Goal: Task Accomplishment & Management: Manage account settings

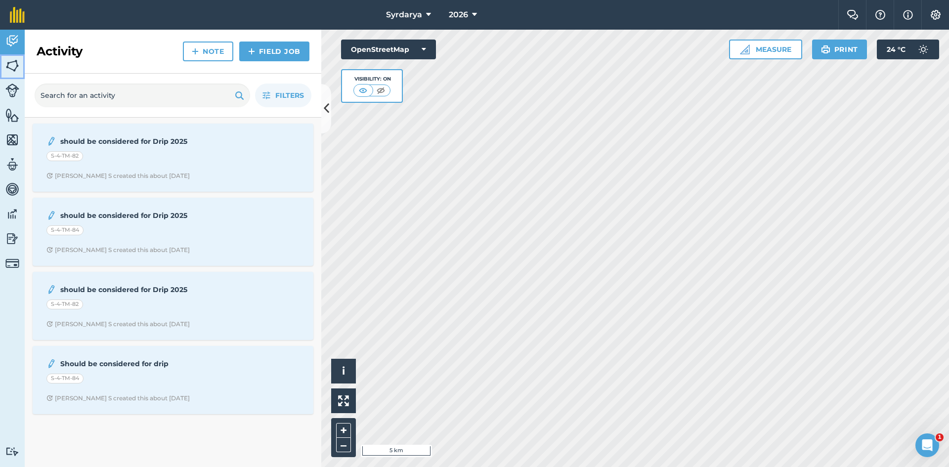
click at [13, 67] on img at bounding box center [12, 65] width 14 height 15
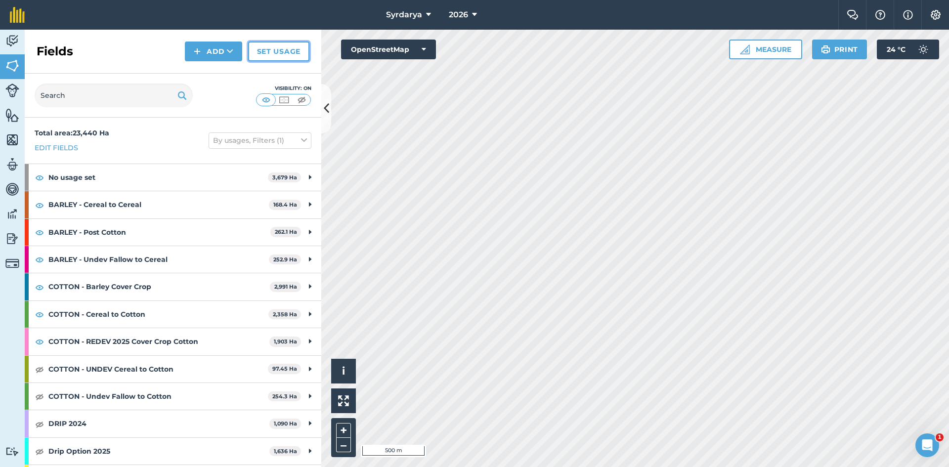
click at [284, 46] on link "Set usage" at bounding box center [278, 52] width 61 height 20
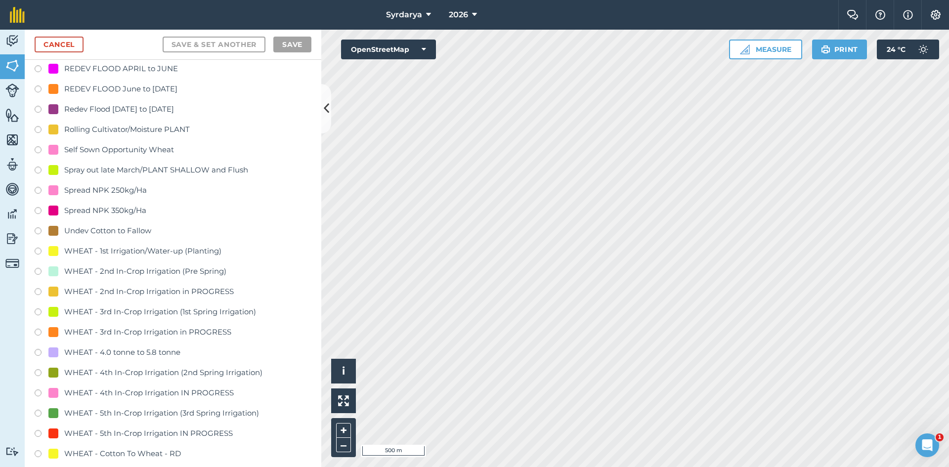
scroll to position [1779, 0]
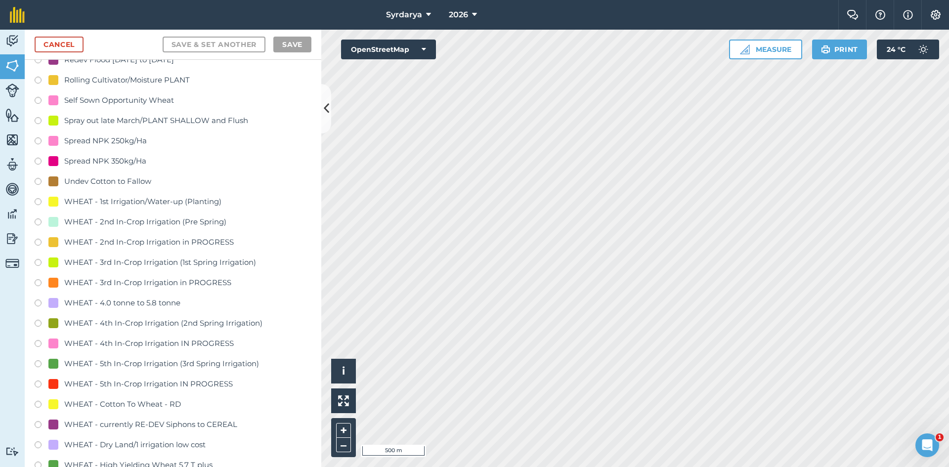
click at [38, 404] on label at bounding box center [42, 406] width 14 height 10
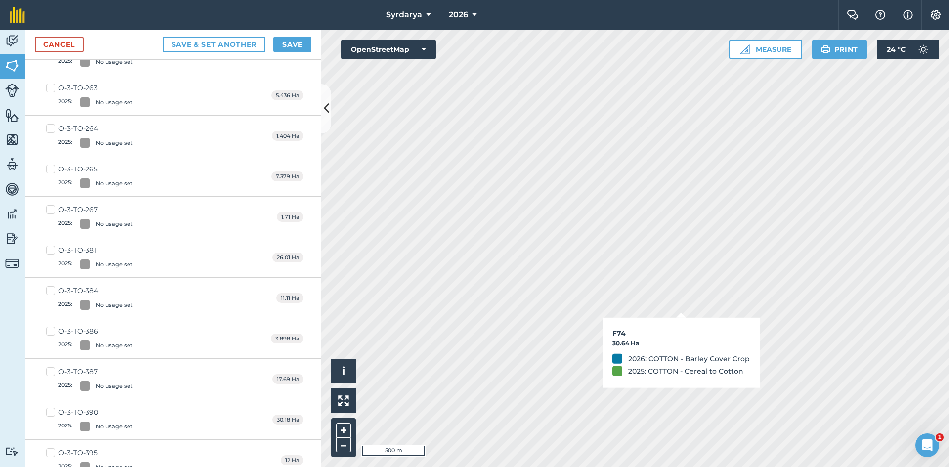
checkbox input "true"
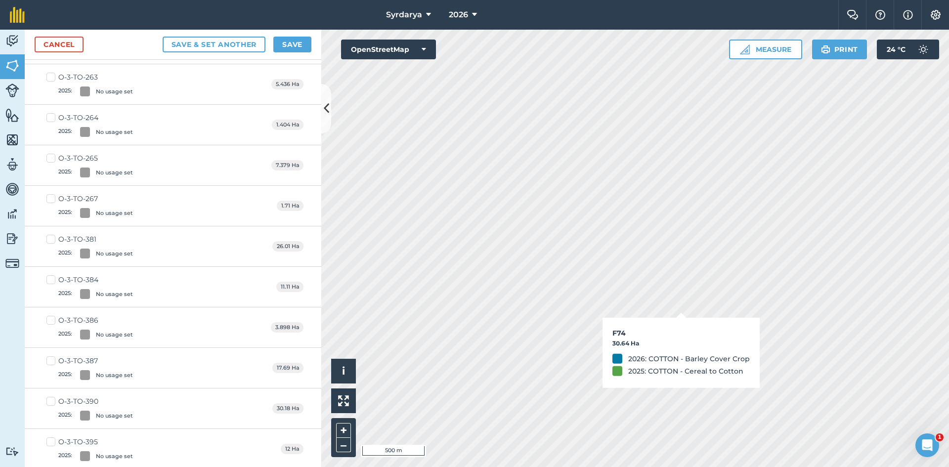
scroll to position [1768, 0]
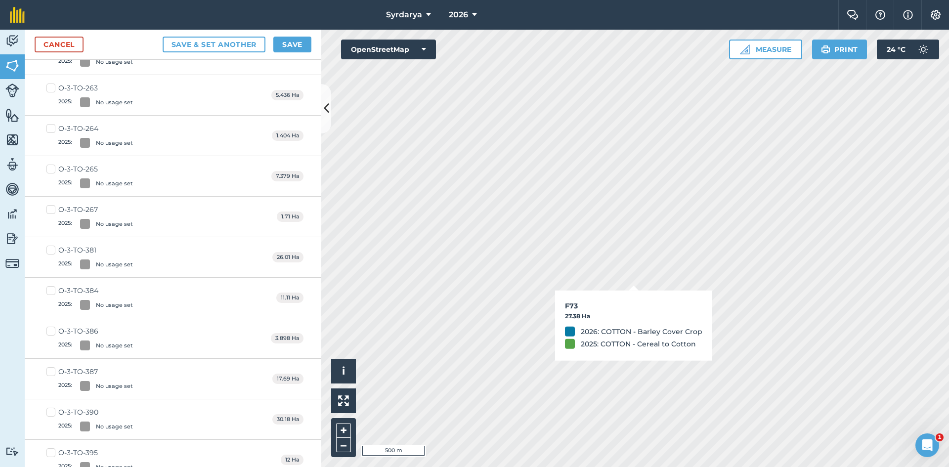
checkbox input "true"
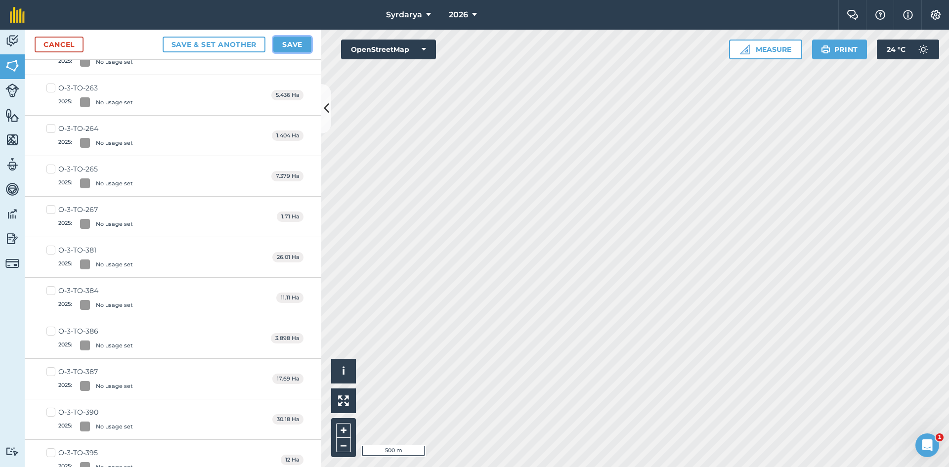
click at [291, 44] on button "Save" at bounding box center [292, 45] width 38 height 16
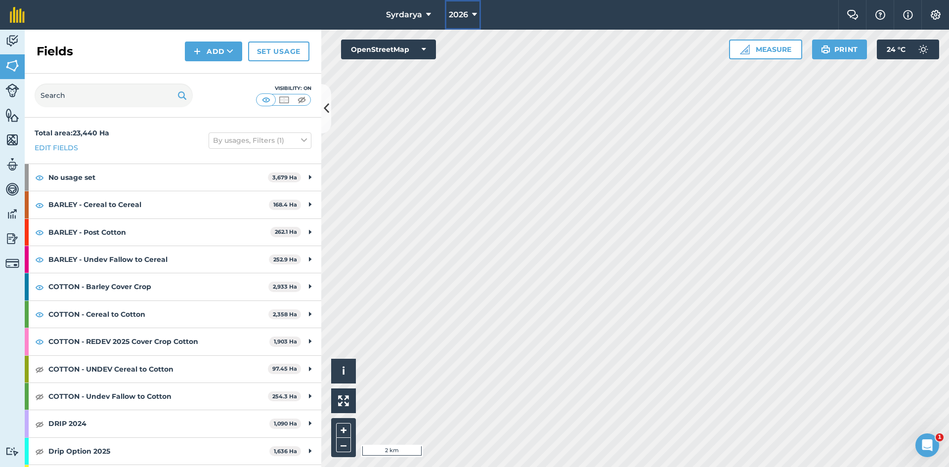
click at [469, 11] on button "2026" at bounding box center [463, 15] width 36 height 30
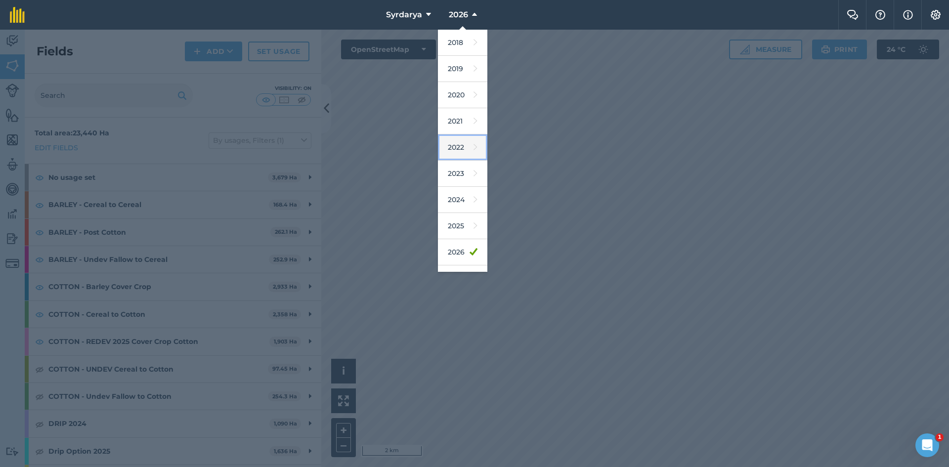
click at [458, 150] on link "2022" at bounding box center [462, 147] width 49 height 26
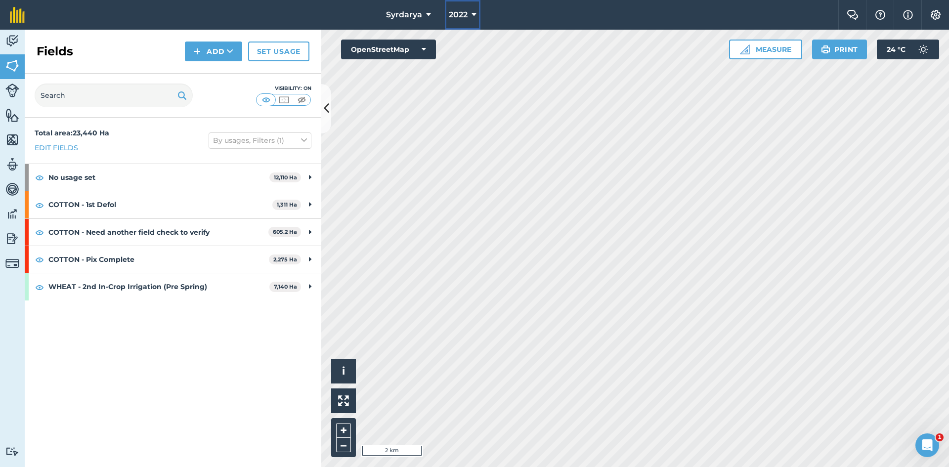
drag, startPoint x: 461, startPoint y: 12, endPoint x: 458, endPoint y: 28, distance: 16.2
click at [462, 12] on span "2022" at bounding box center [458, 15] width 19 height 12
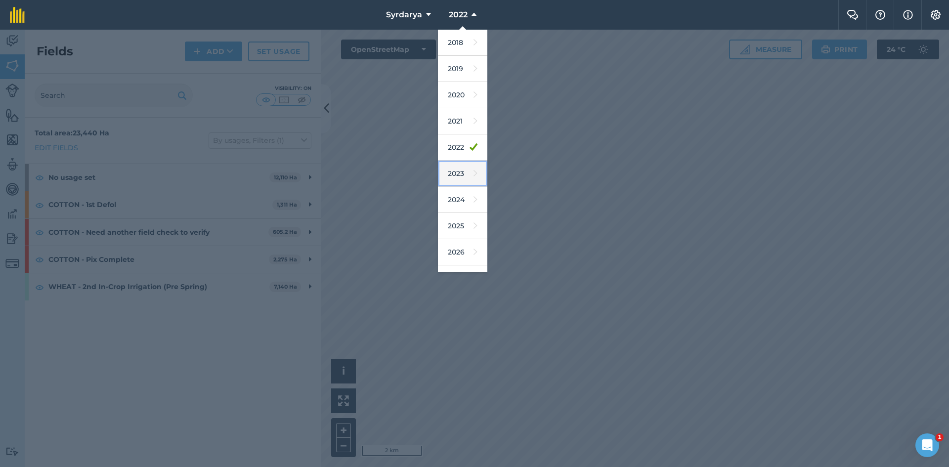
click at [455, 174] on link "2023" at bounding box center [462, 174] width 49 height 26
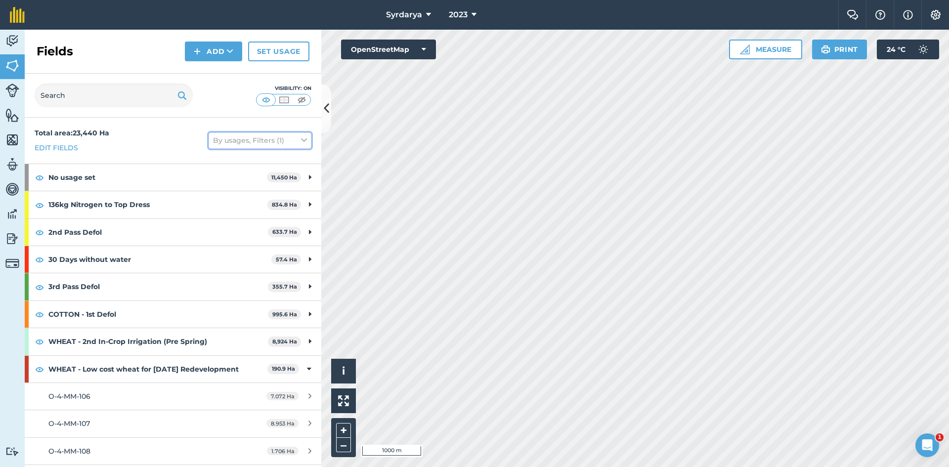
click at [290, 137] on button "By usages, Filters (1)" at bounding box center [260, 140] width 103 height 16
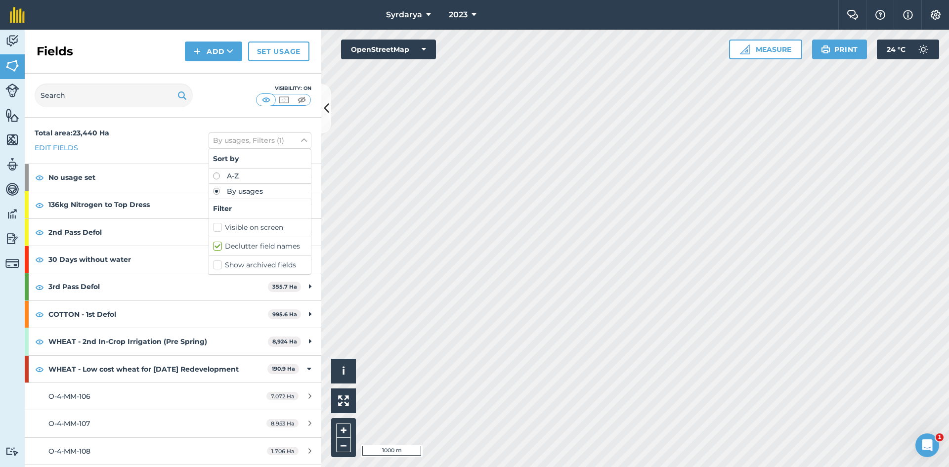
click at [213, 229] on label "Visible on screen" at bounding box center [260, 227] width 94 height 10
click at [213, 229] on input "Visible on screen" at bounding box center [216, 225] width 6 height 6
checkbox input "true"
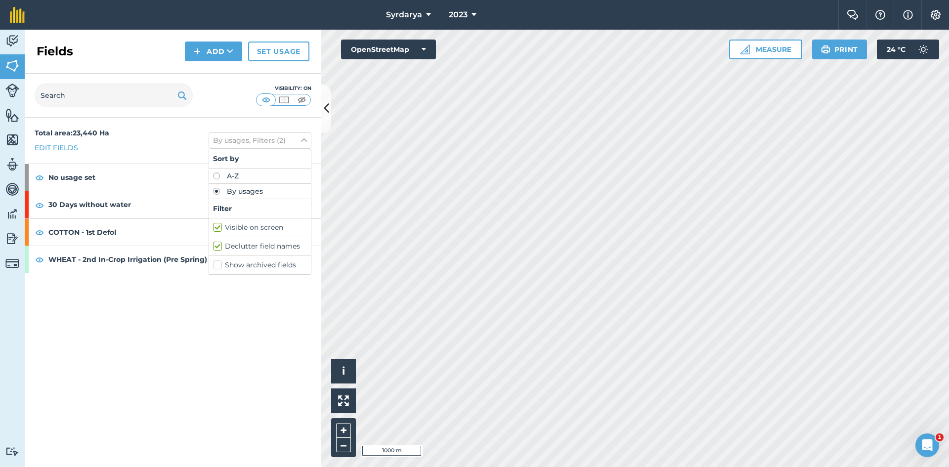
click at [146, 314] on div "Total area : 23,440 Ha Edit fields By usages, Filters (2) Sort by A-Z By usages…" at bounding box center [173, 292] width 296 height 349
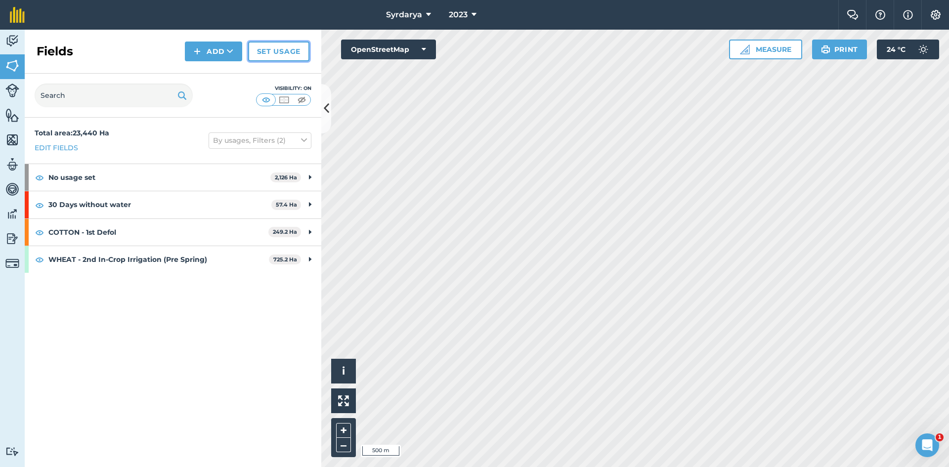
click at [280, 48] on link "Set usage" at bounding box center [278, 52] width 61 height 20
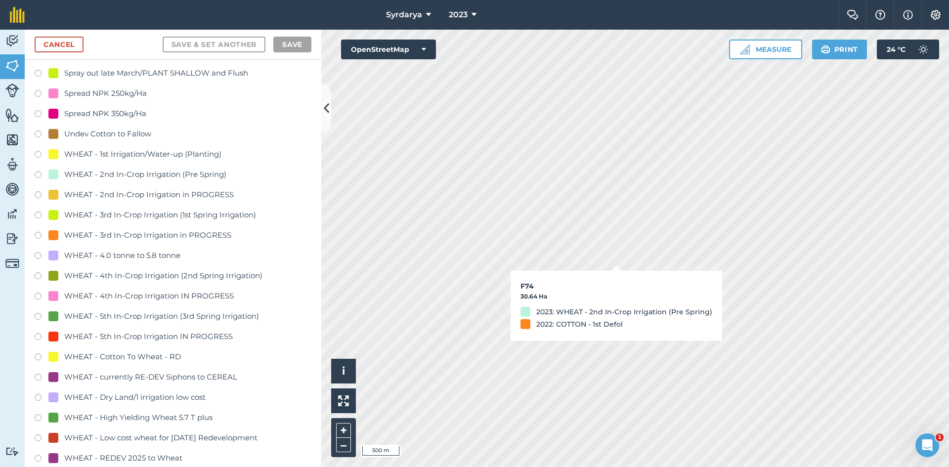
scroll to position [1828, 0]
click at [38, 355] on label at bounding box center [42, 356] width 14 height 10
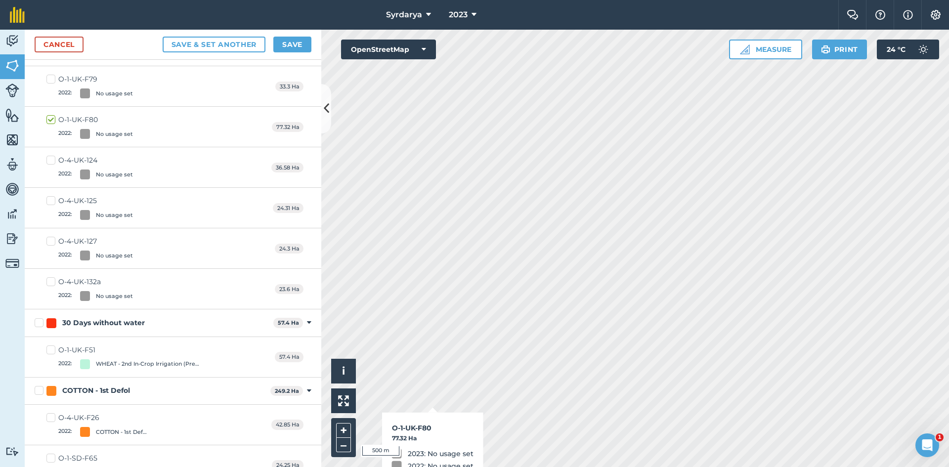
checkbox input "true"
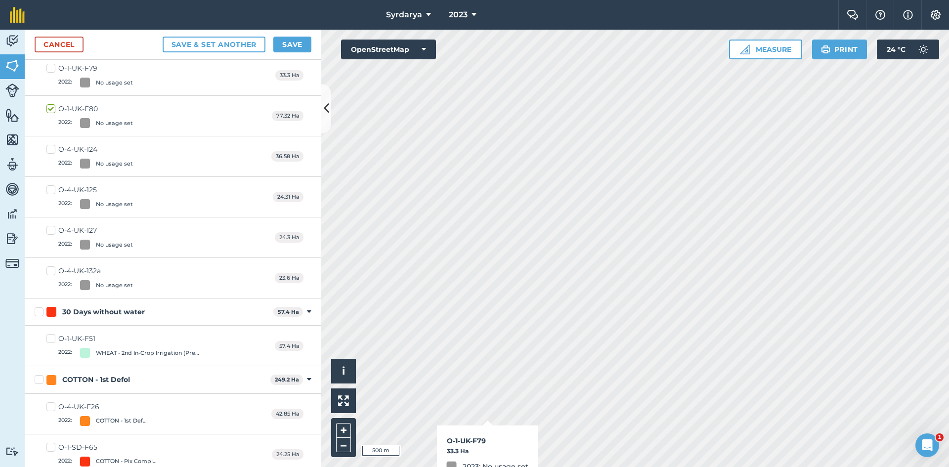
scroll to position [1817, 0]
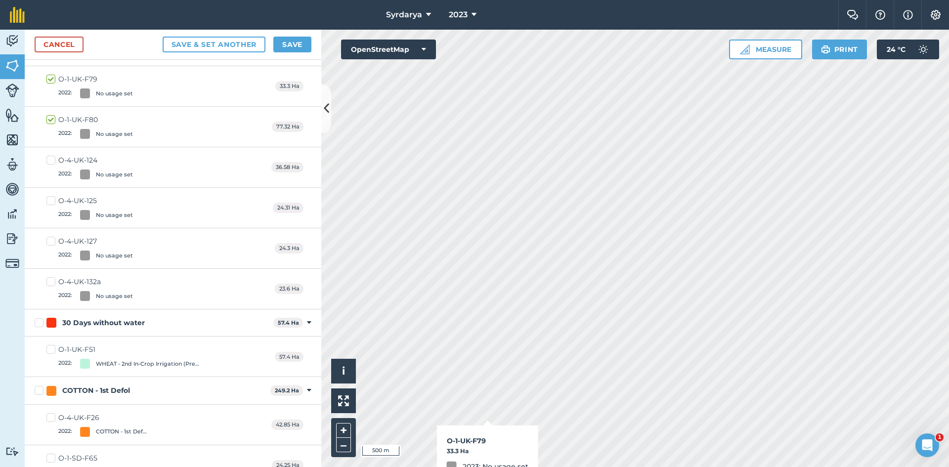
checkbox input "true"
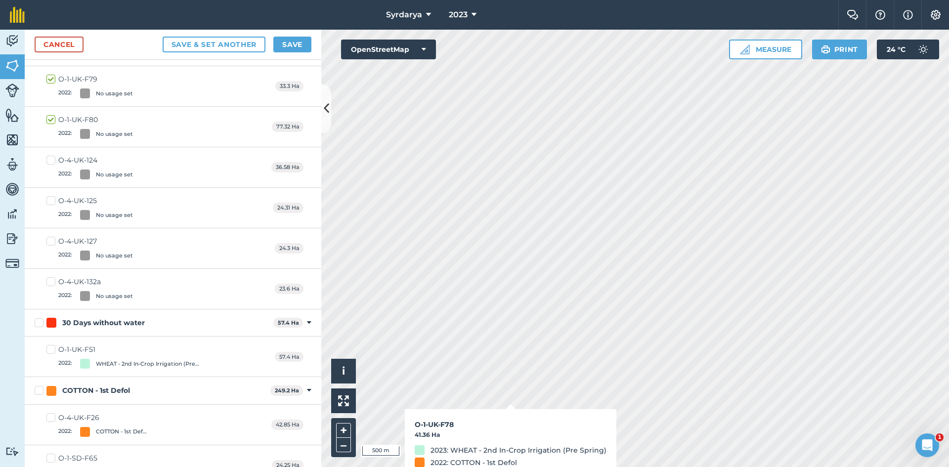
checkbox input "true"
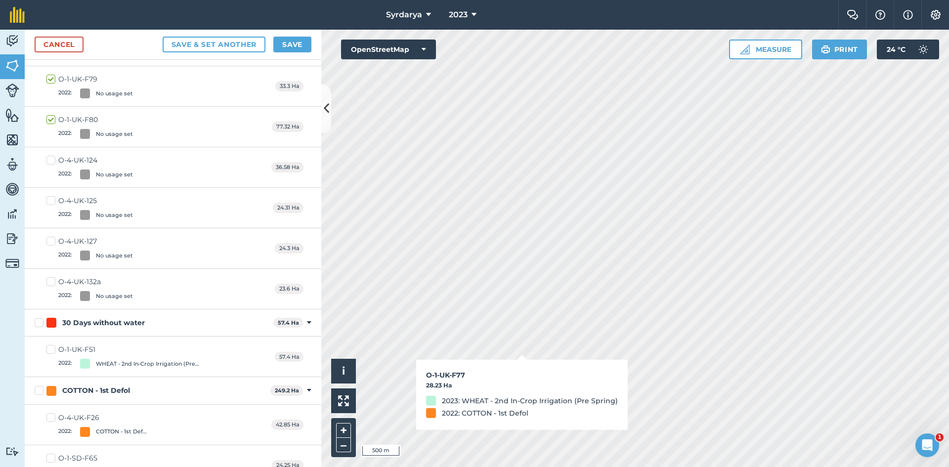
checkbox input "true"
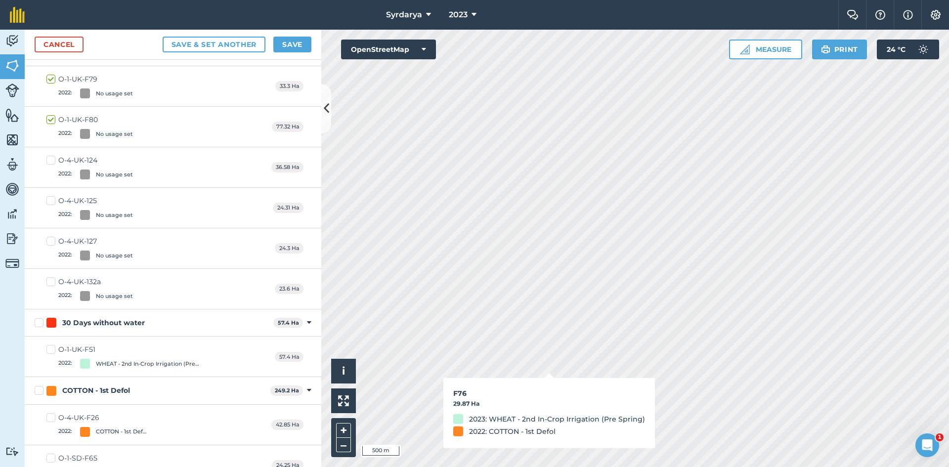
checkbox input "true"
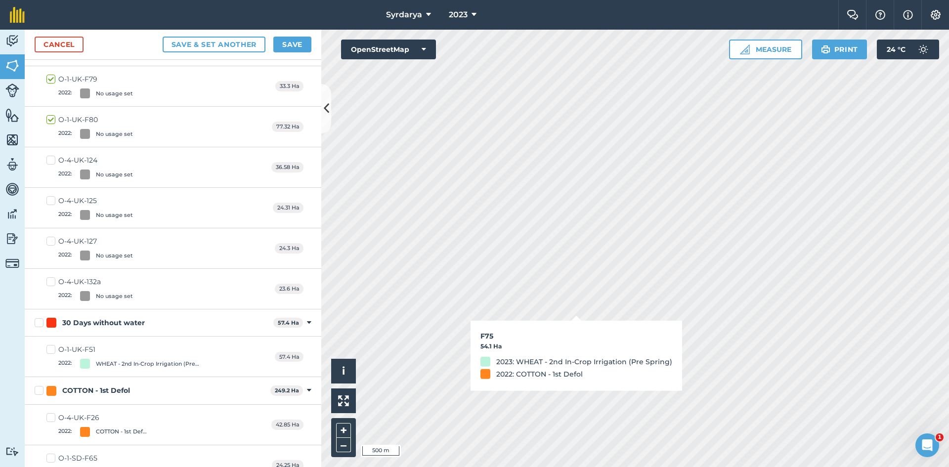
checkbox input "true"
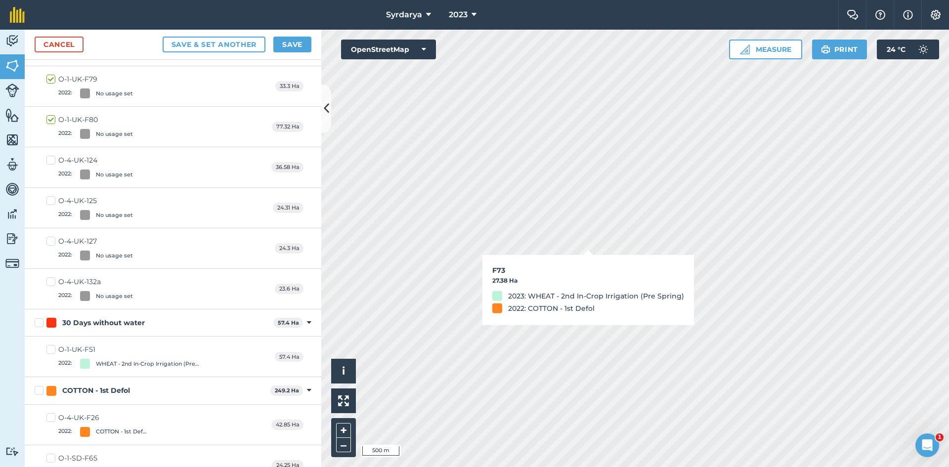
checkbox input "true"
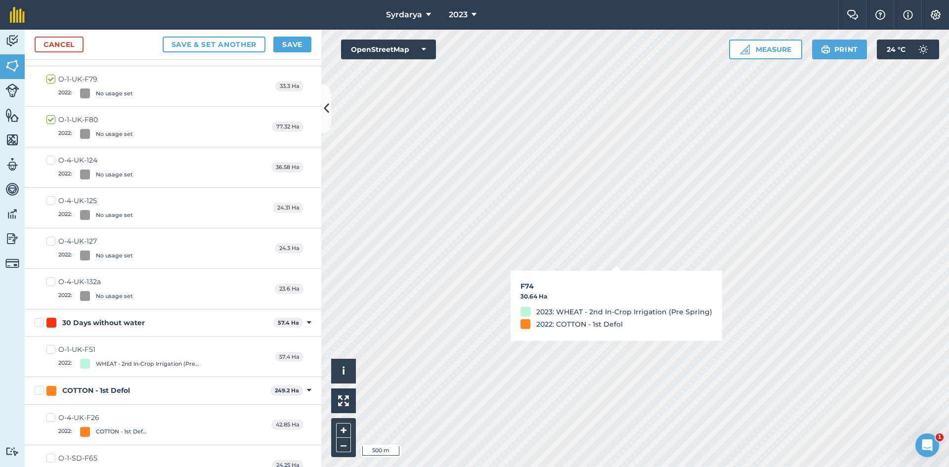
checkbox input "true"
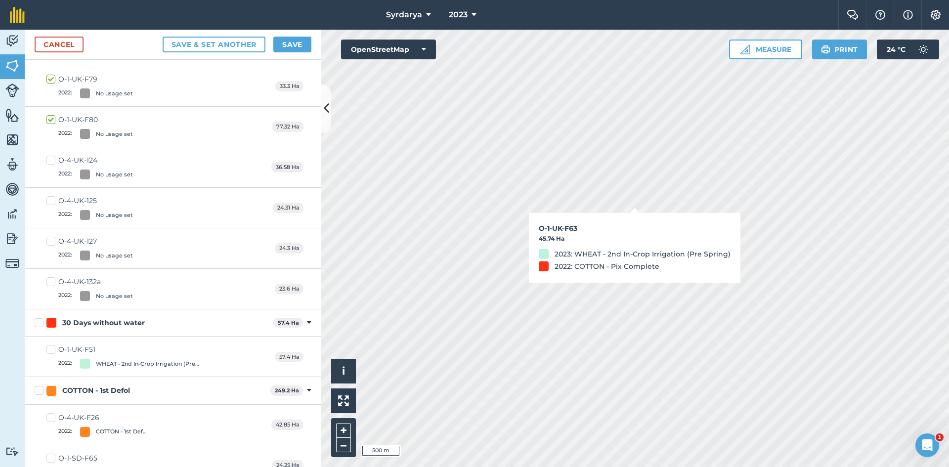
checkbox input "true"
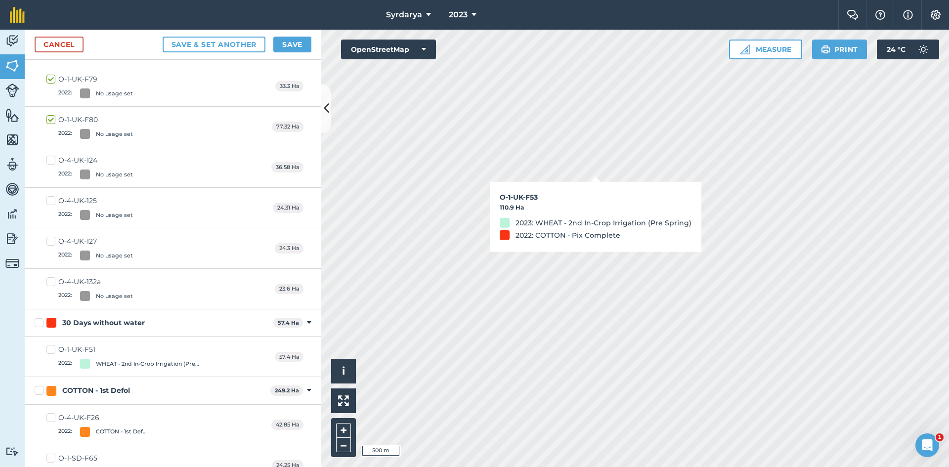
checkbox input "true"
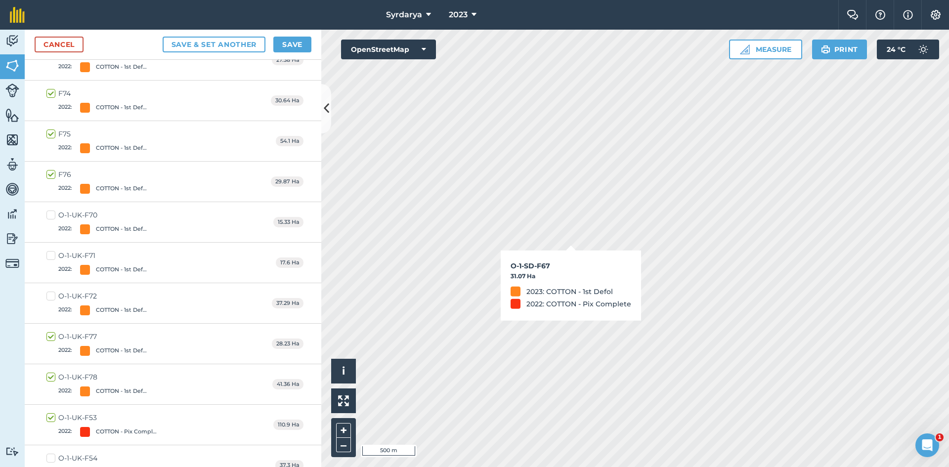
scroll to position [1493, 0]
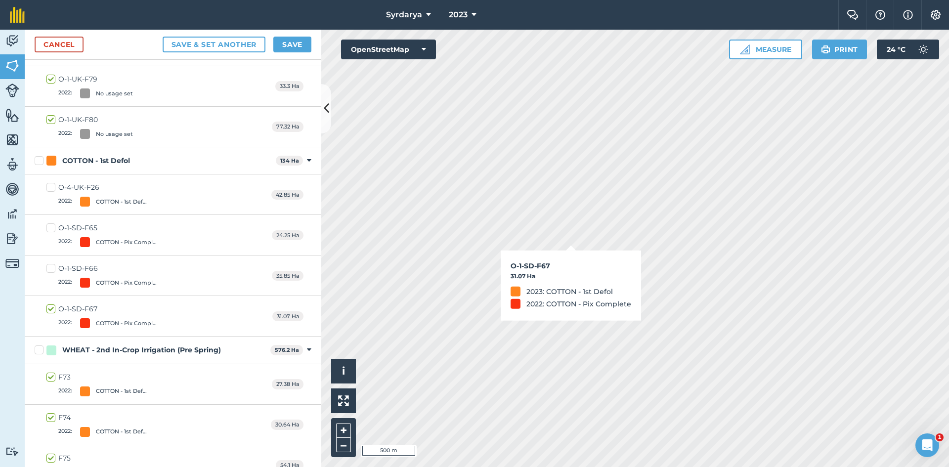
checkbox input "true"
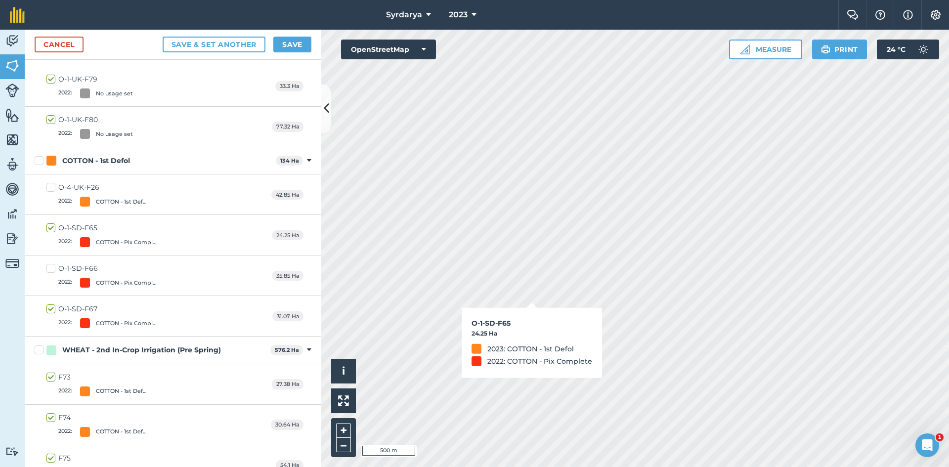
checkbox input "true"
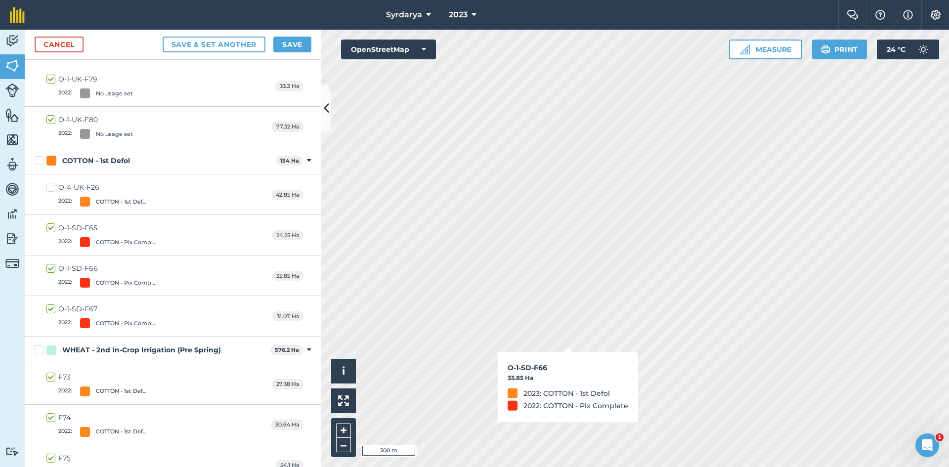
checkbox input "true"
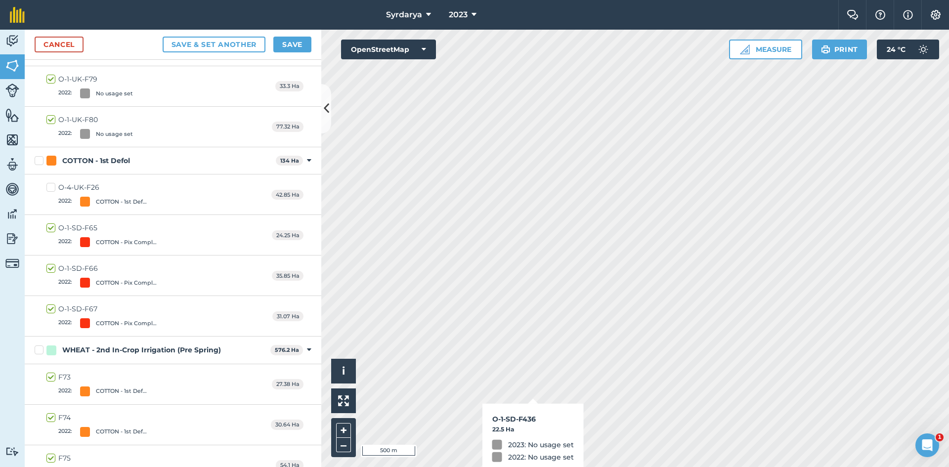
checkbox input "true"
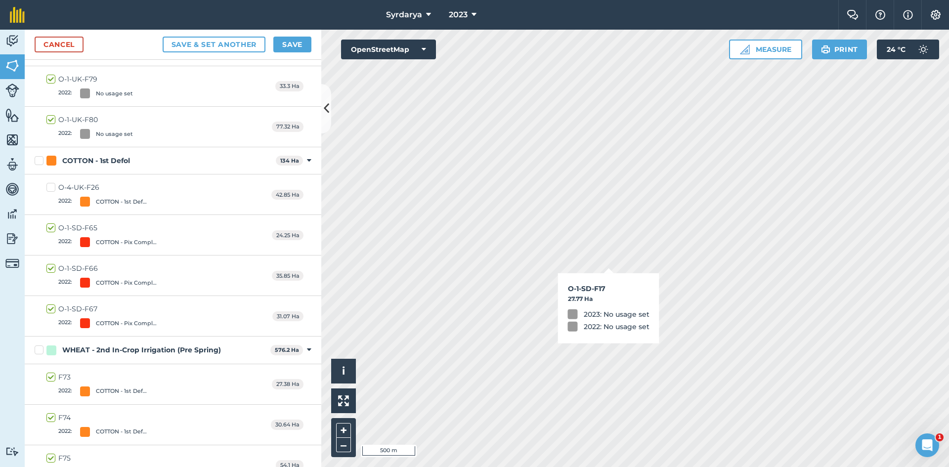
checkbox input "true"
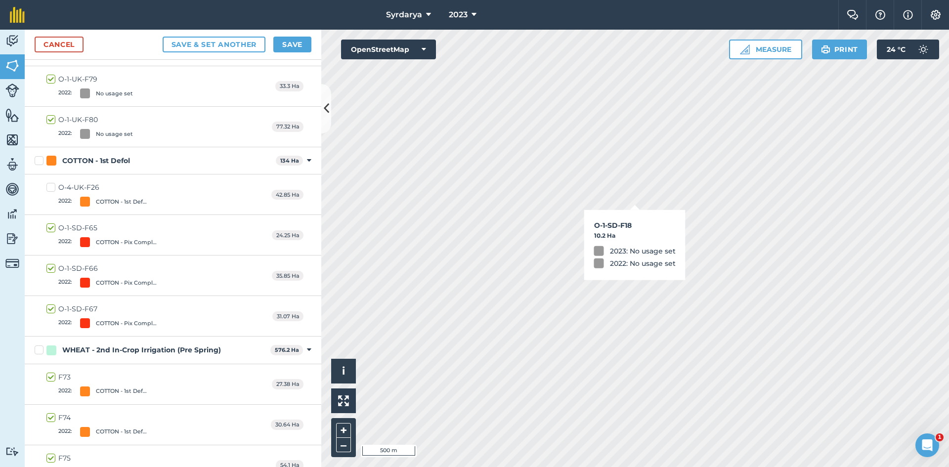
checkbox input "true"
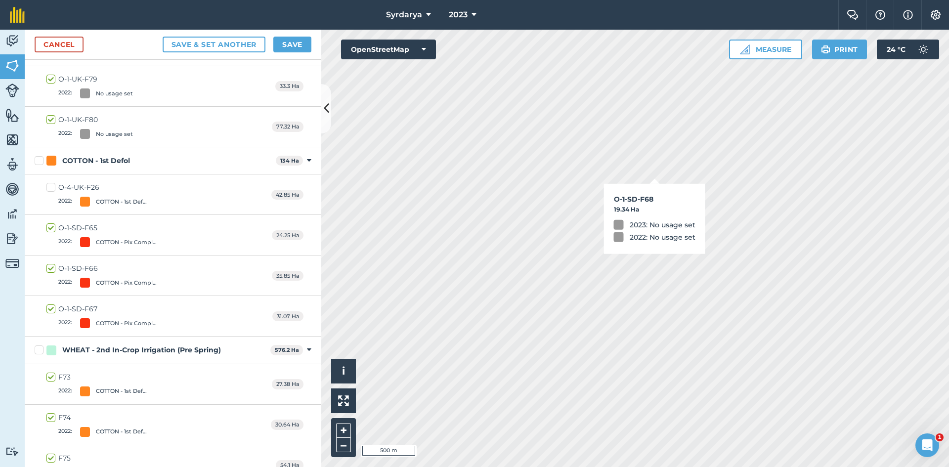
checkbox input "true"
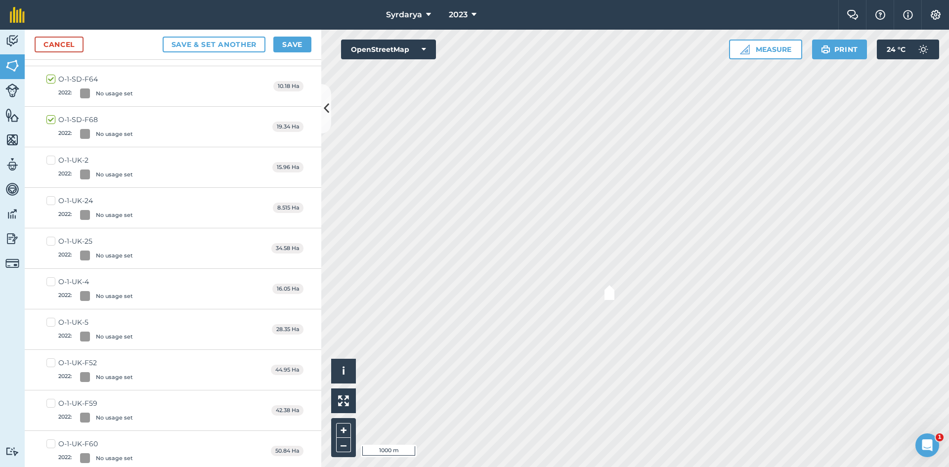
scroll to position [2020, 0]
checkbox input "true"
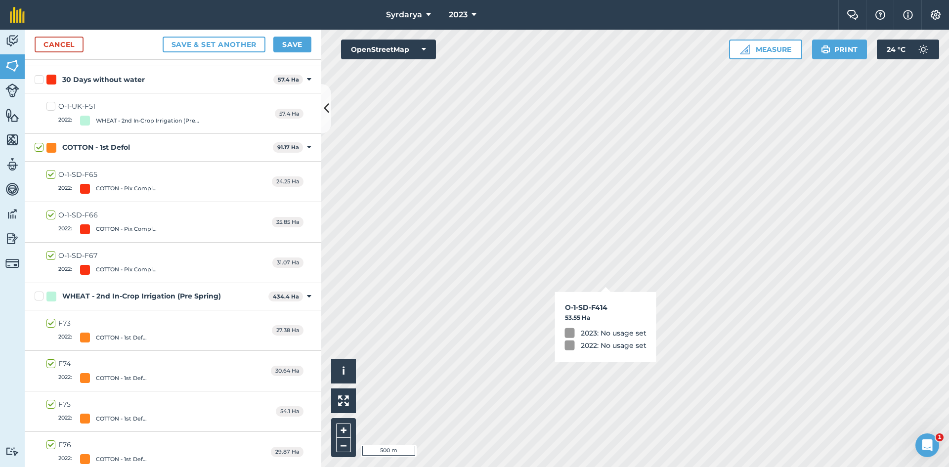
checkbox input "true"
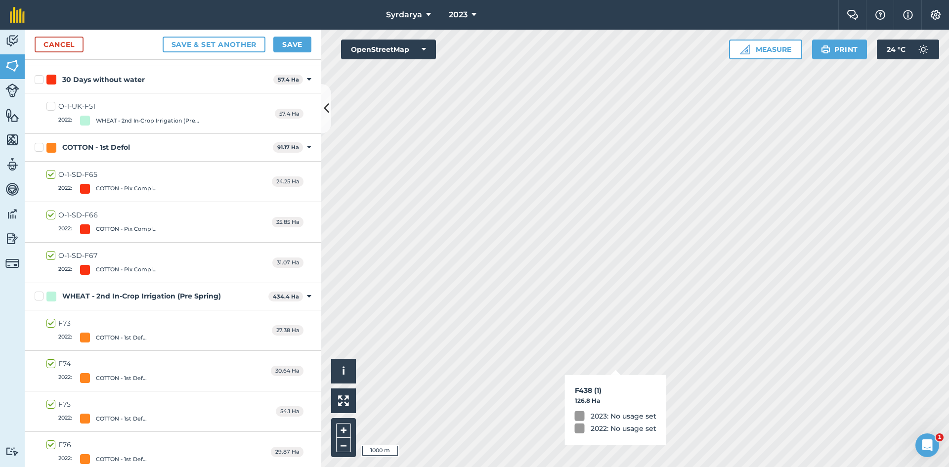
checkbox input "false"
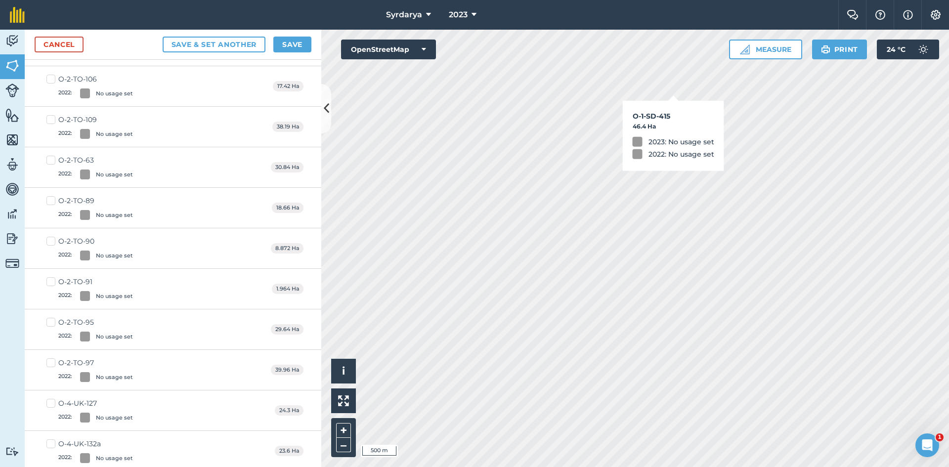
scroll to position [1817, 0]
checkbox input "true"
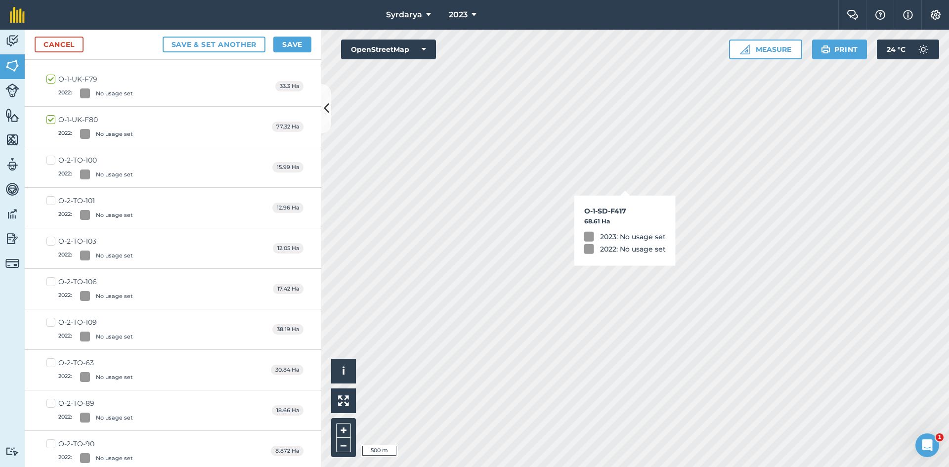
checkbox input "true"
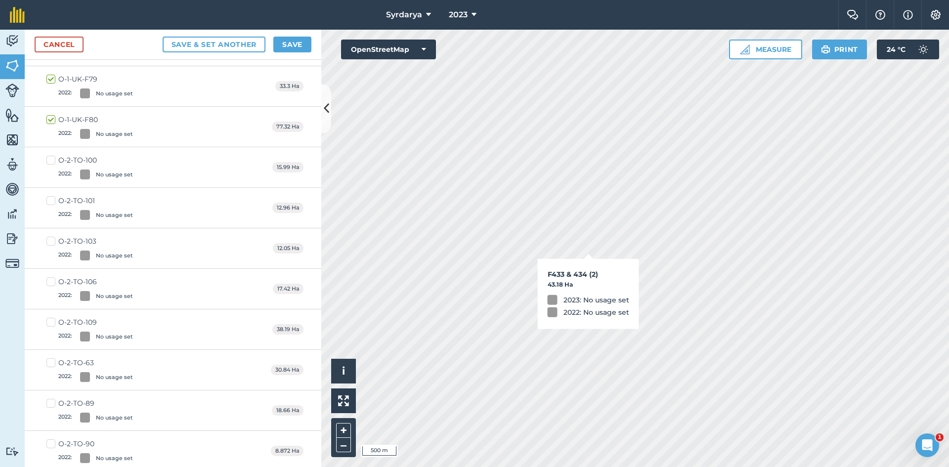
checkbox input "true"
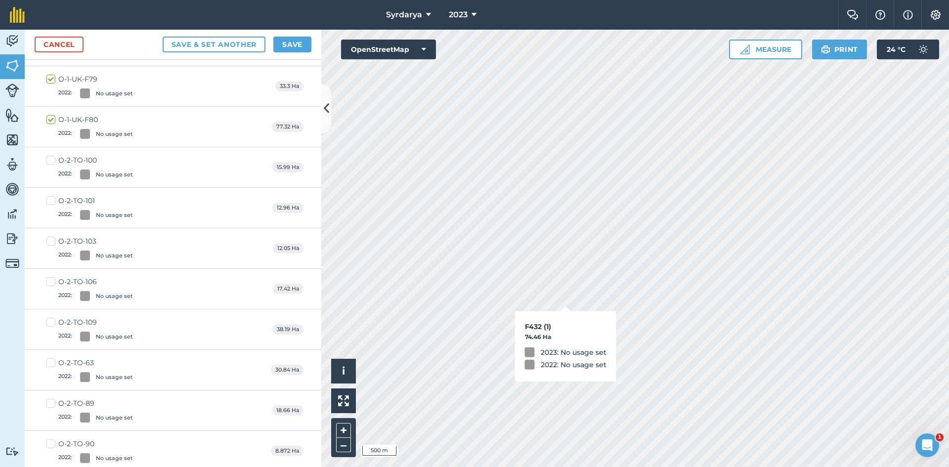
checkbox input "true"
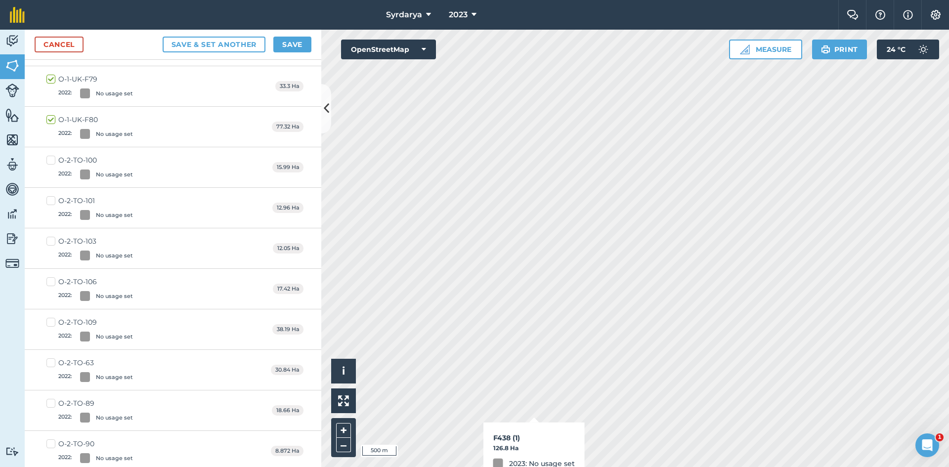
checkbox input "true"
click at [303, 46] on button "Save" at bounding box center [292, 45] width 38 height 16
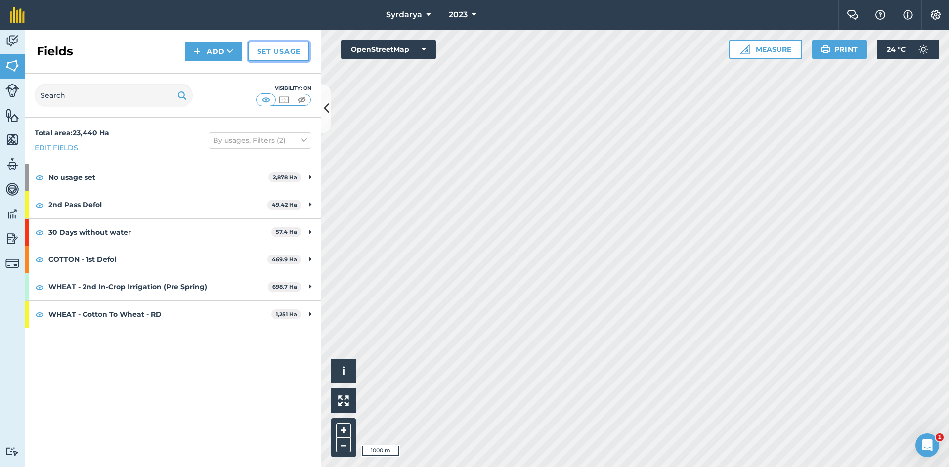
click at [283, 45] on link "Set usage" at bounding box center [278, 52] width 61 height 20
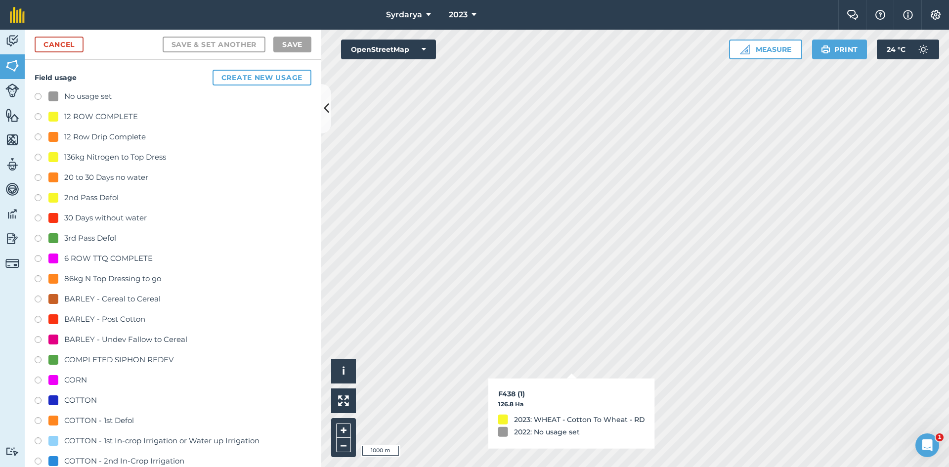
click at [38, 97] on label at bounding box center [42, 98] width 14 height 10
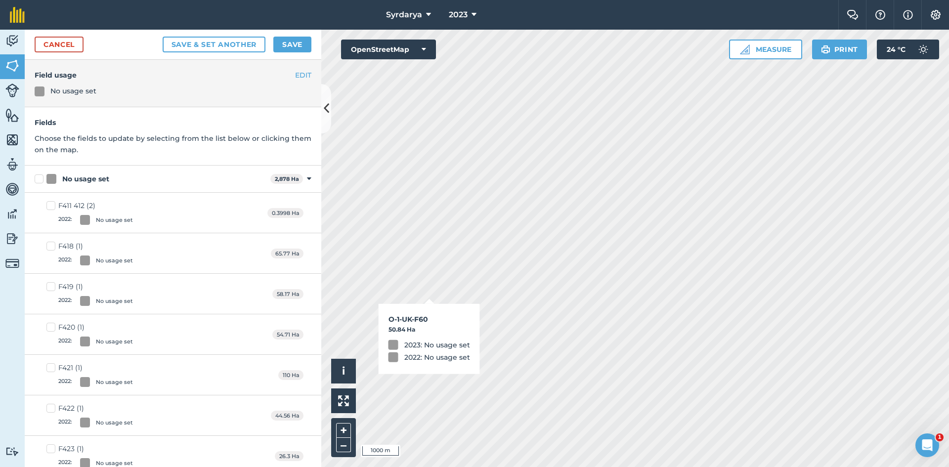
checkbox input "true"
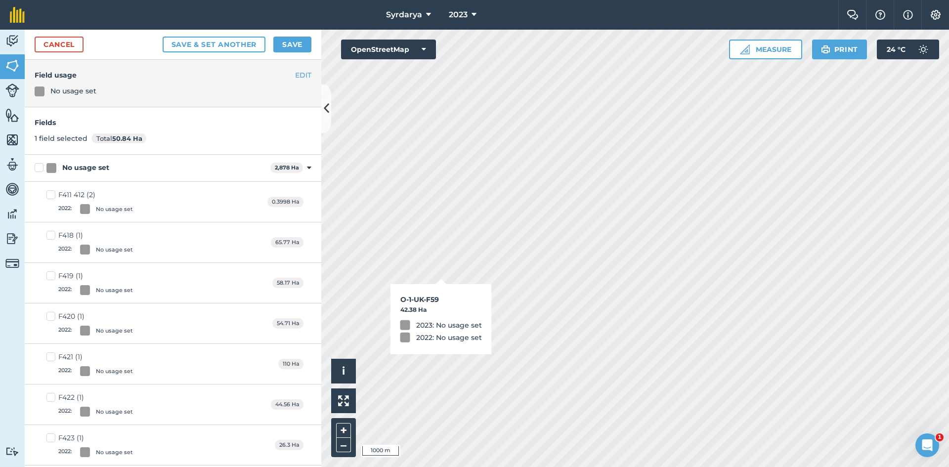
checkbox input "true"
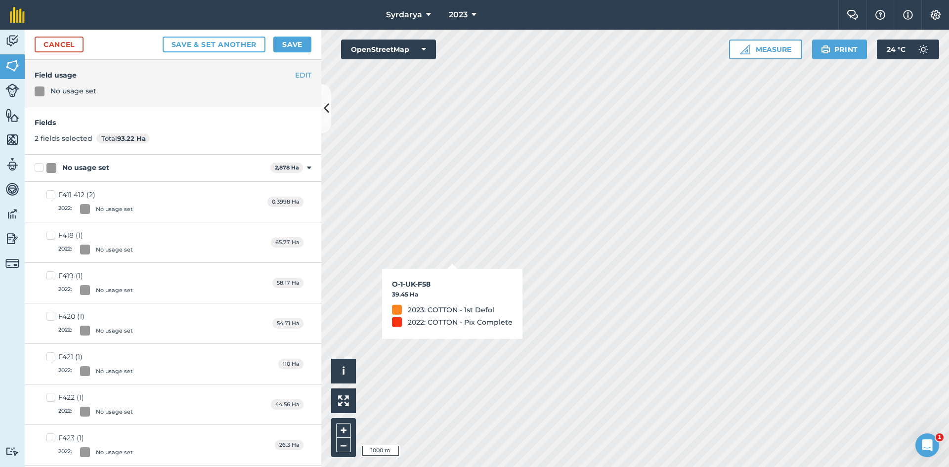
checkbox input "true"
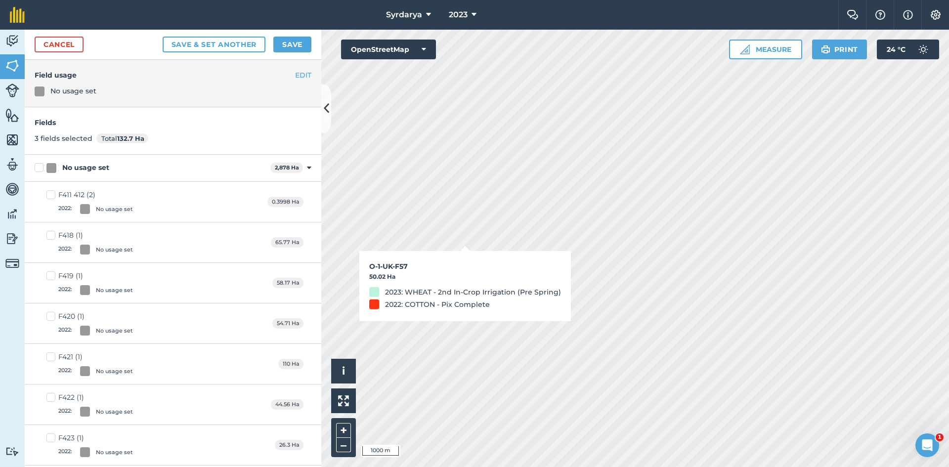
checkbox input "true"
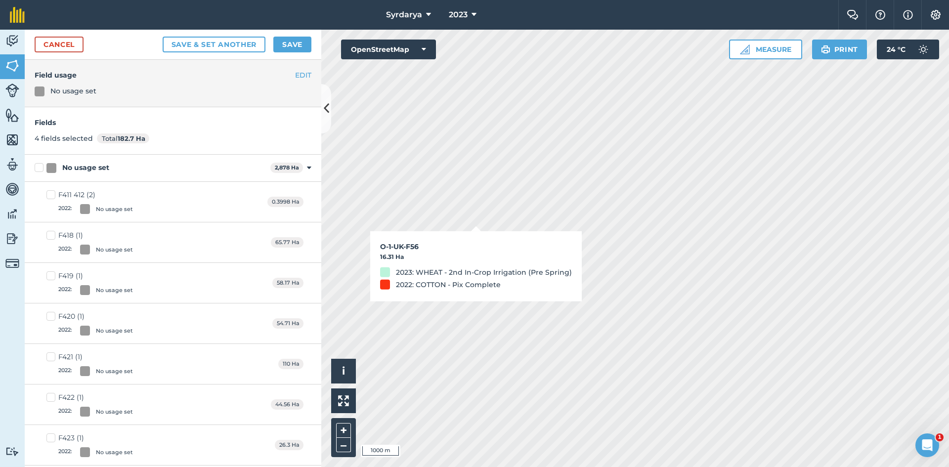
checkbox input "true"
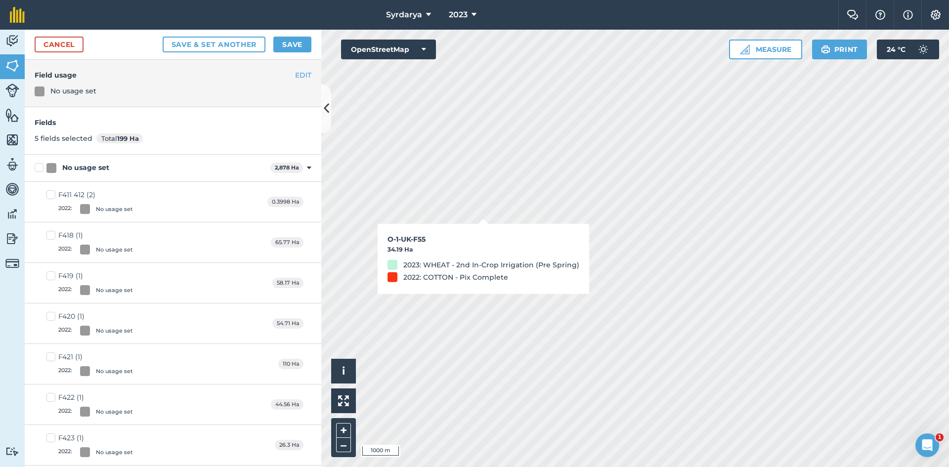
checkbox input "true"
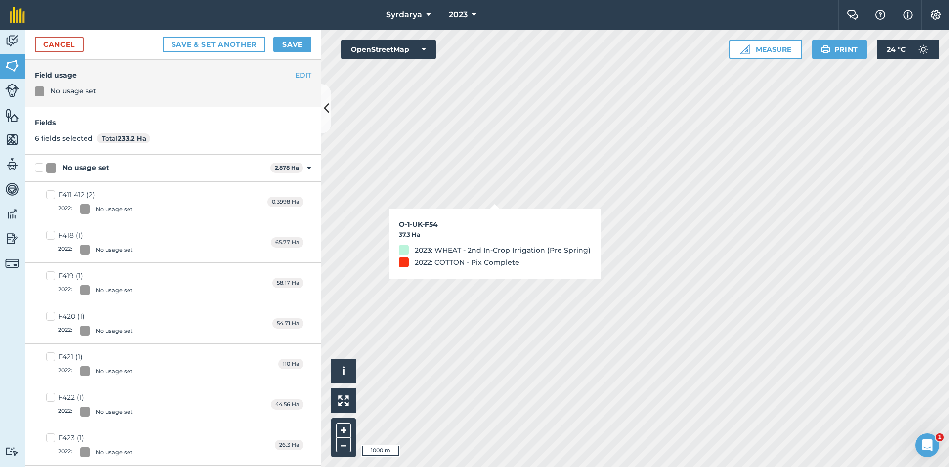
checkbox input "true"
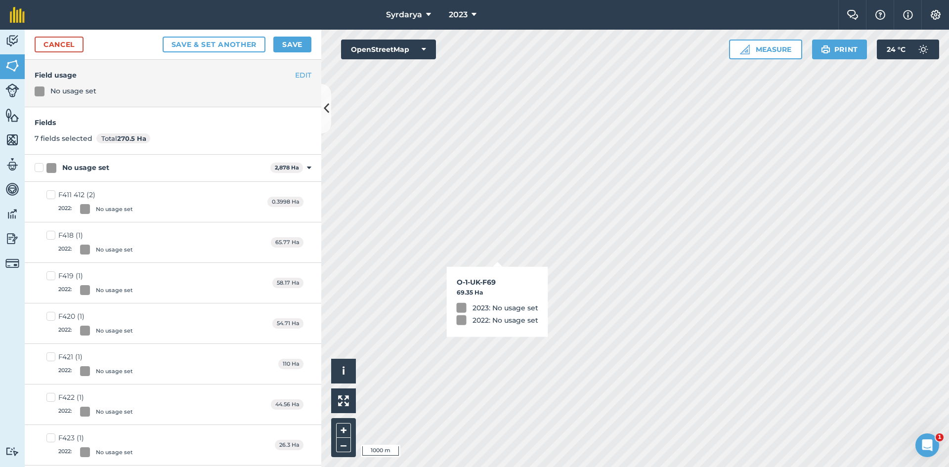
checkbox input "true"
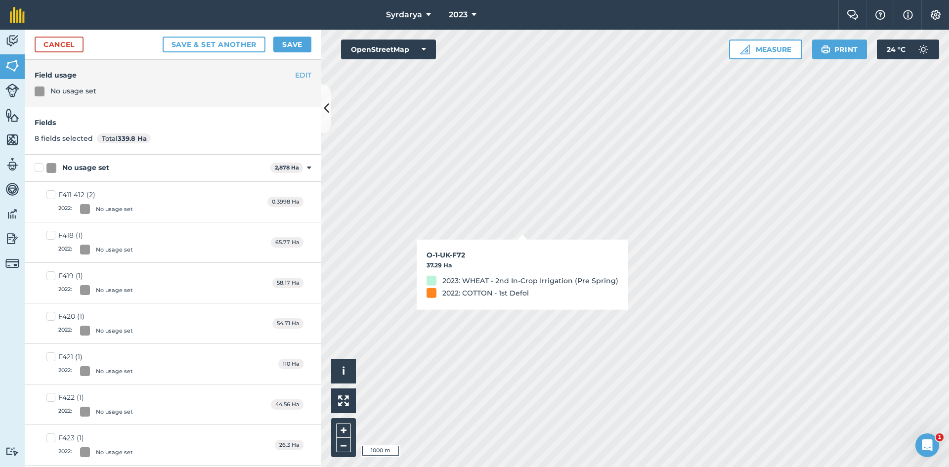
checkbox input "true"
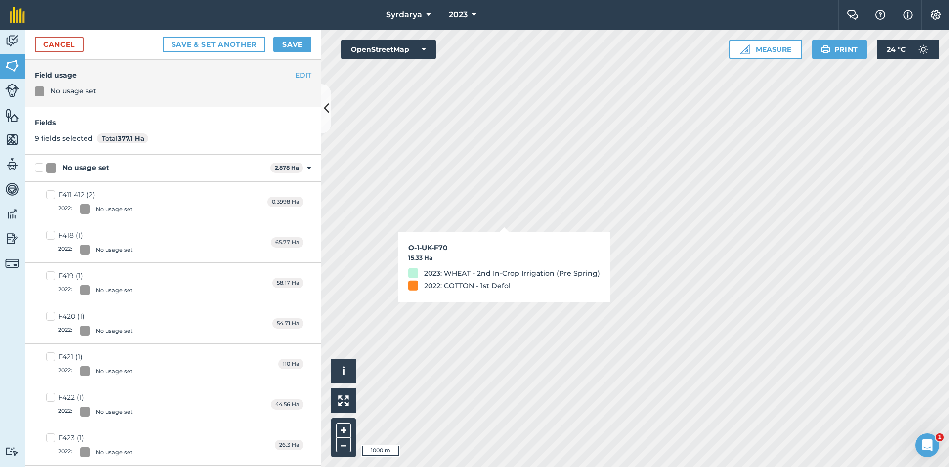
checkbox input "true"
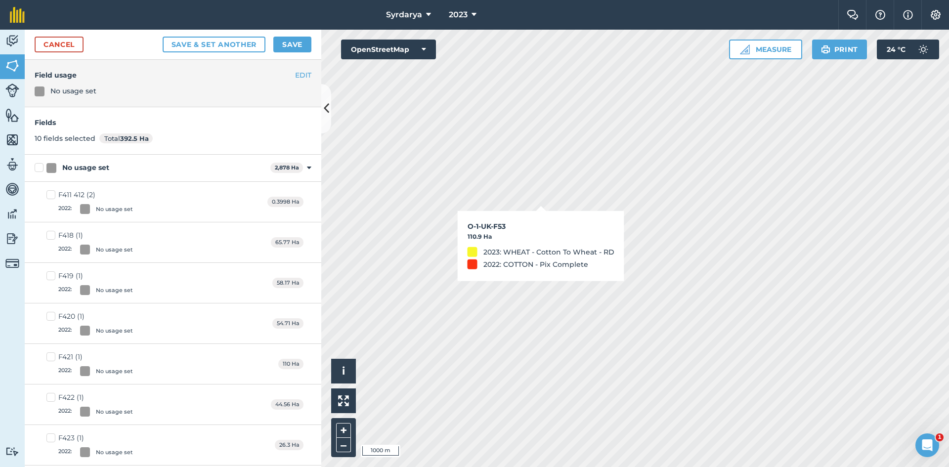
checkbox input "true"
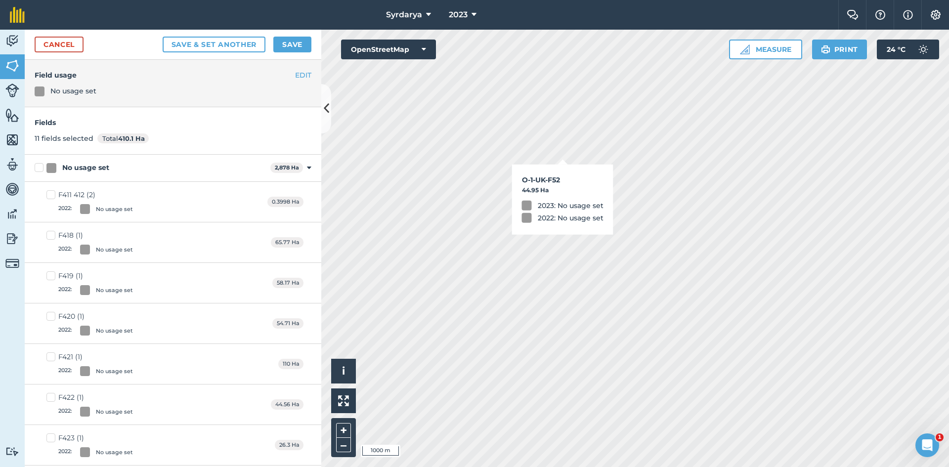
checkbox input "true"
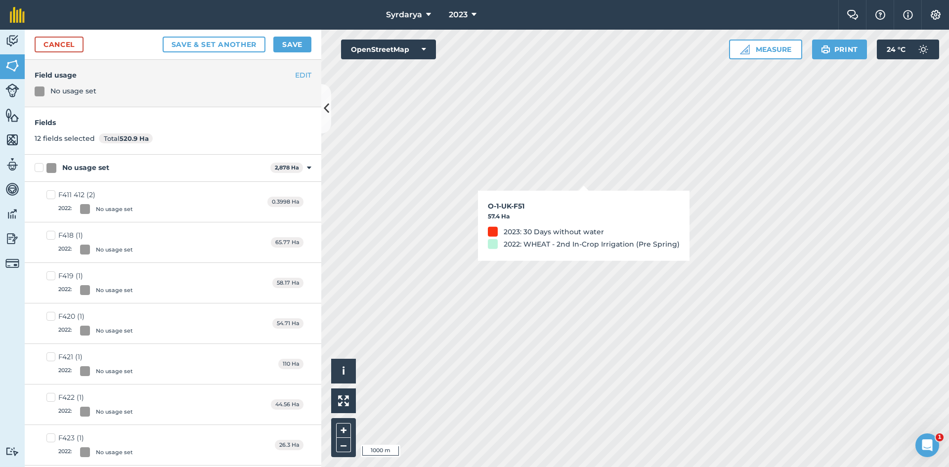
checkbox input "true"
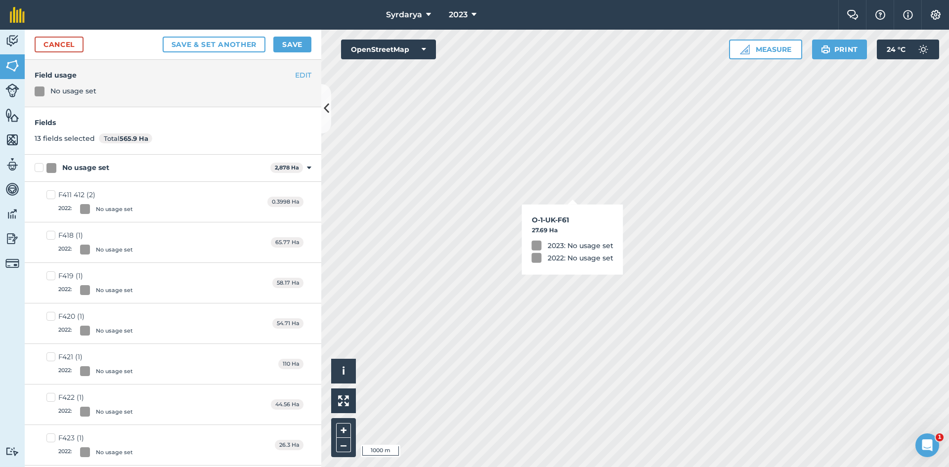
checkbox input "true"
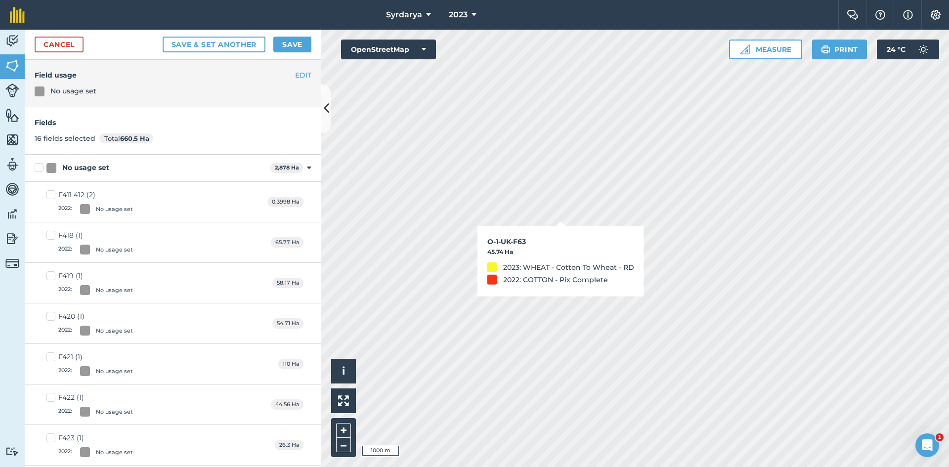
checkbox input "true"
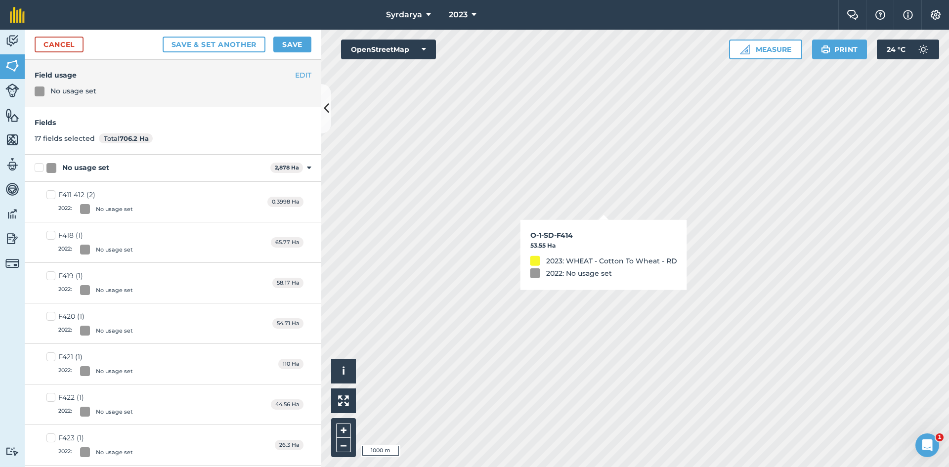
checkbox input "true"
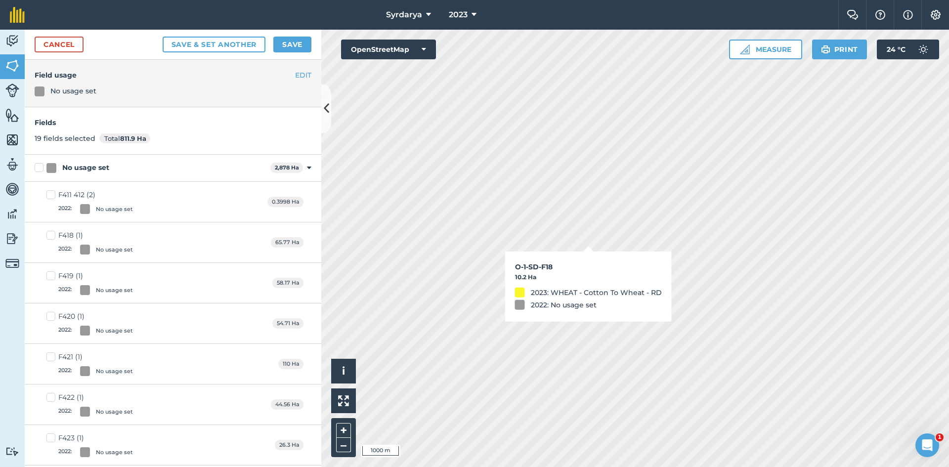
checkbox input "true"
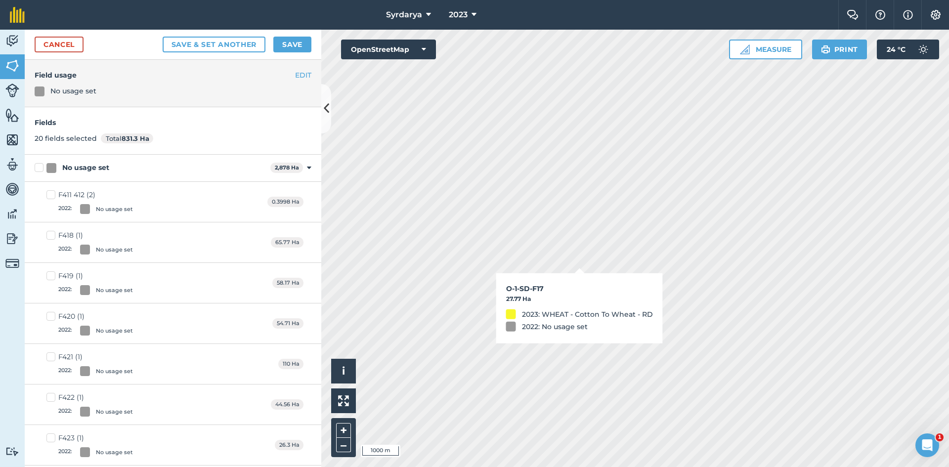
checkbox input "true"
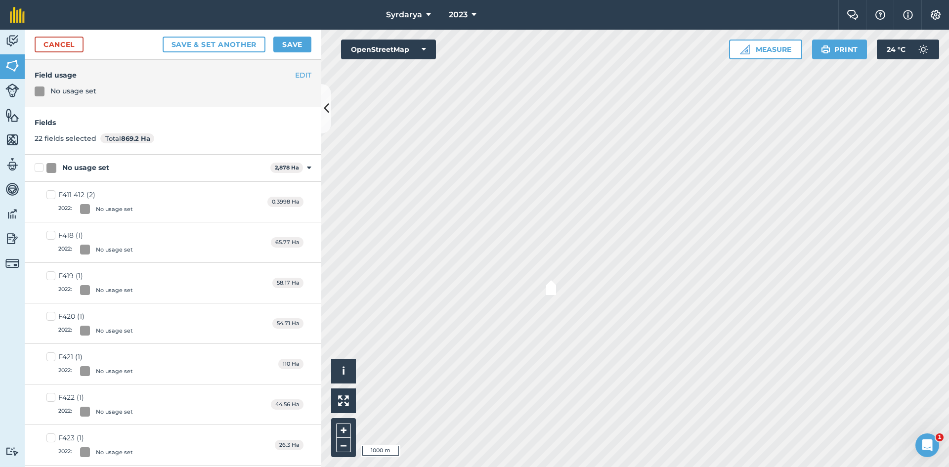
checkbox input "true"
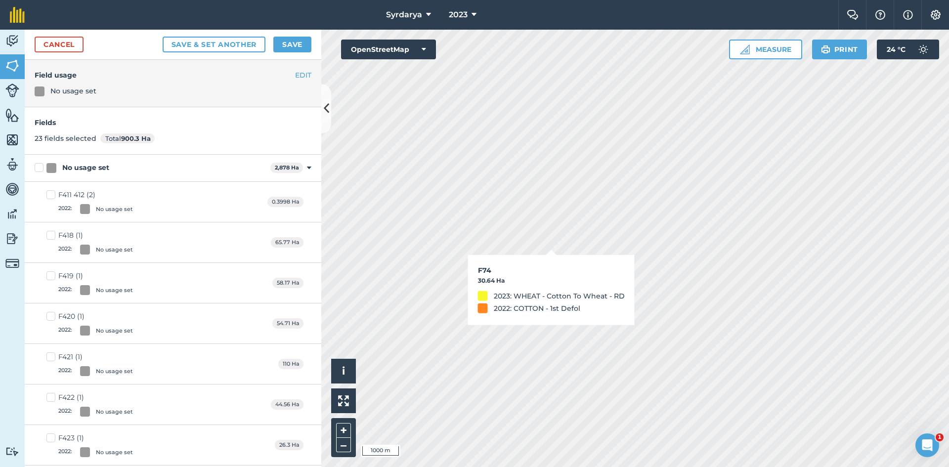
checkbox input "true"
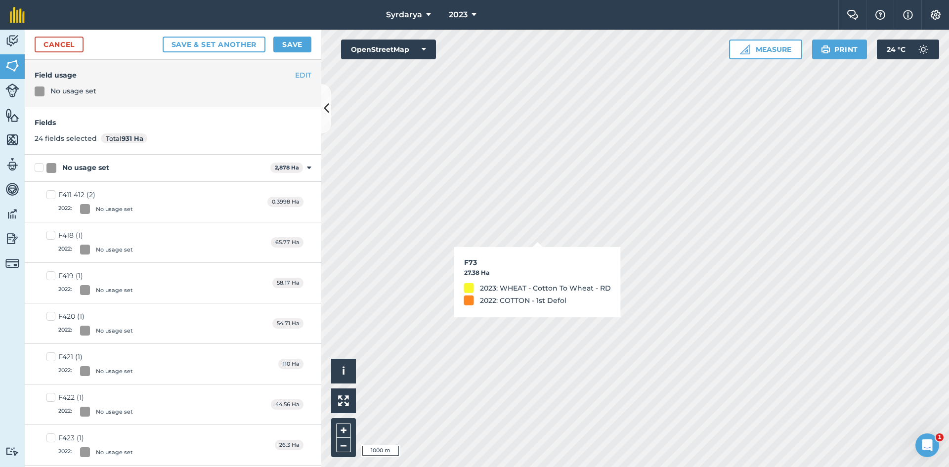
checkbox input "true"
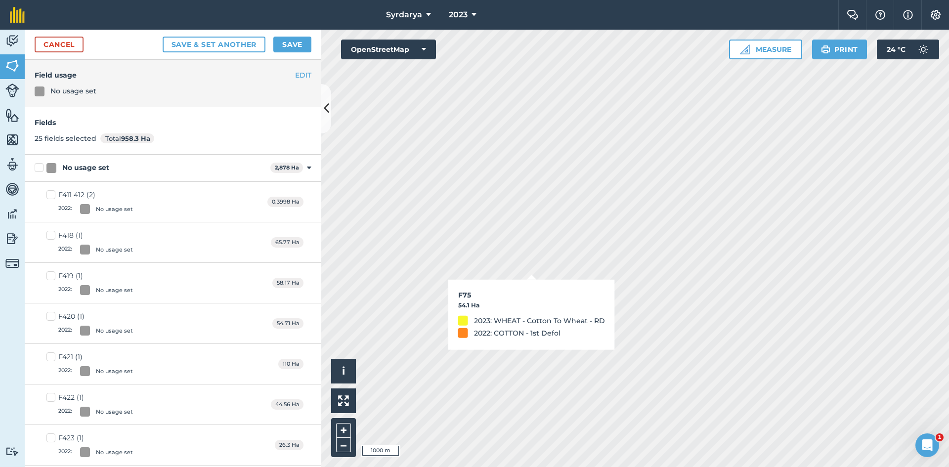
checkbox input "true"
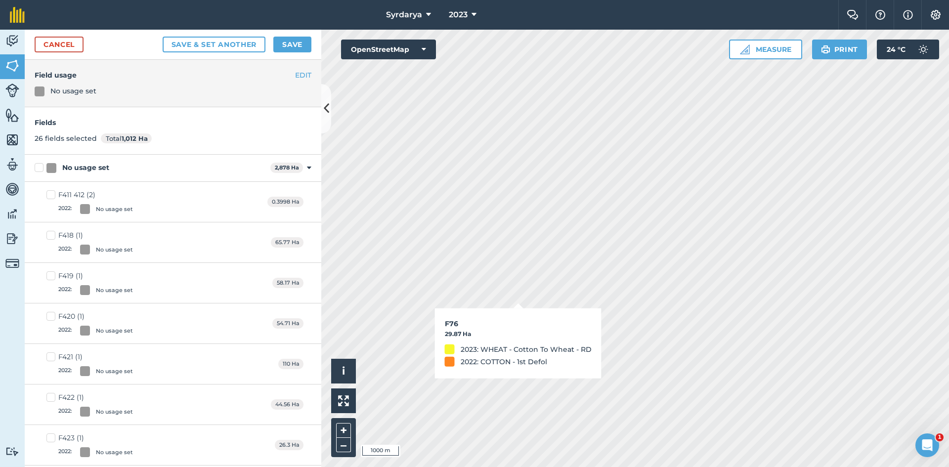
checkbox input "true"
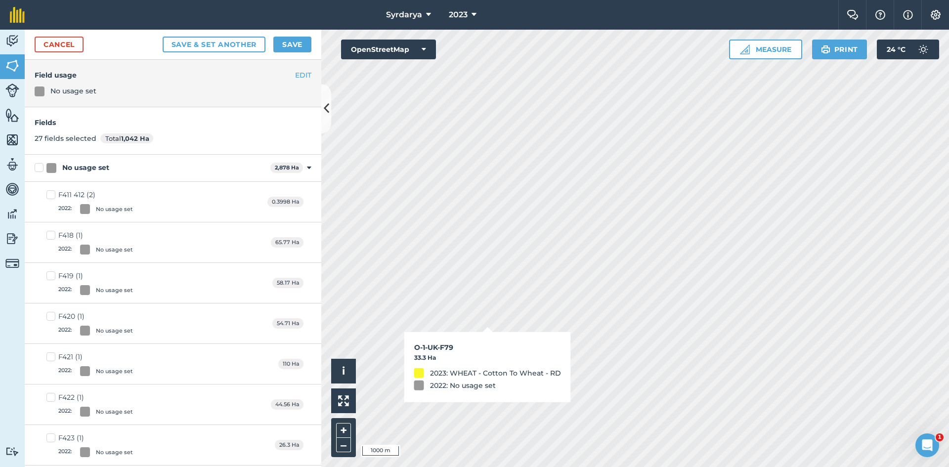
checkbox input "true"
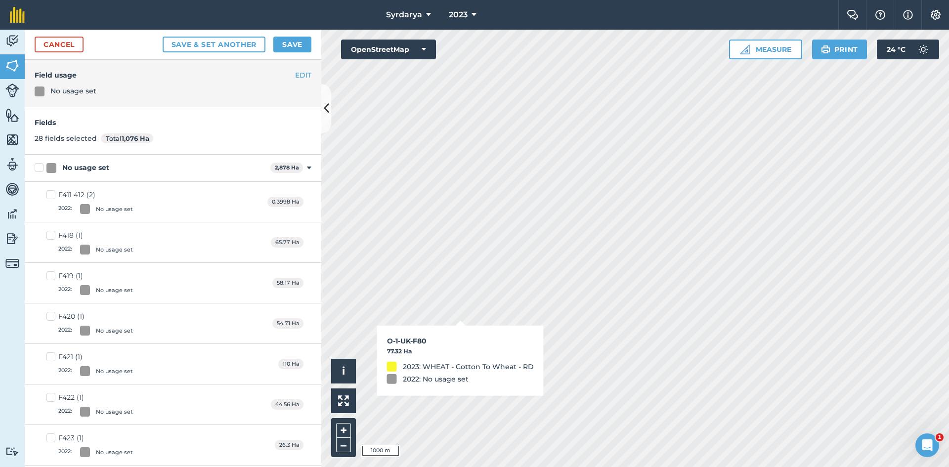
checkbox input "true"
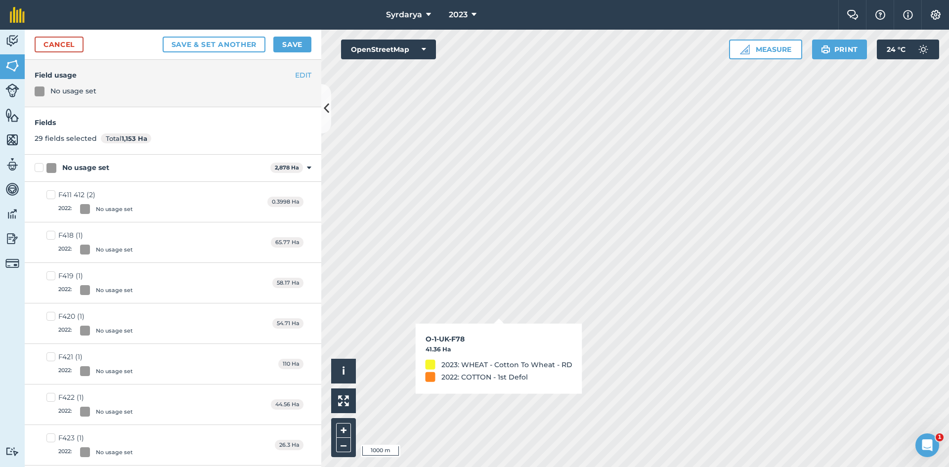
checkbox input "true"
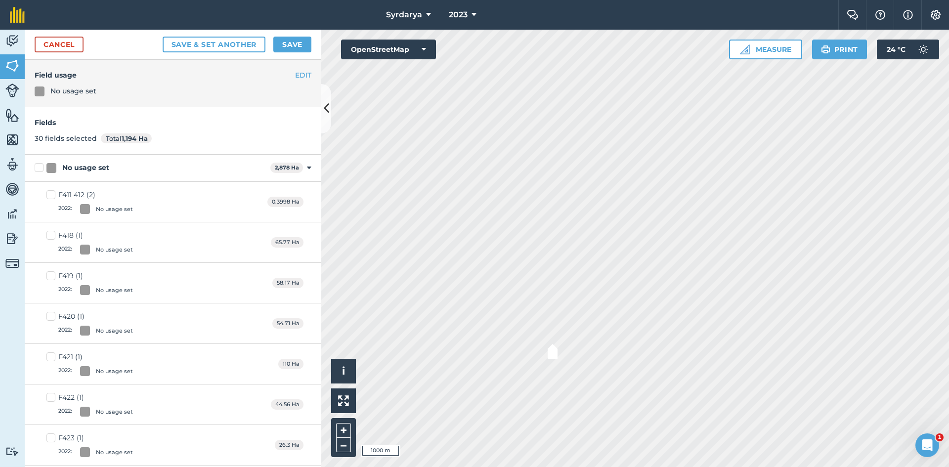
checkbox input "true"
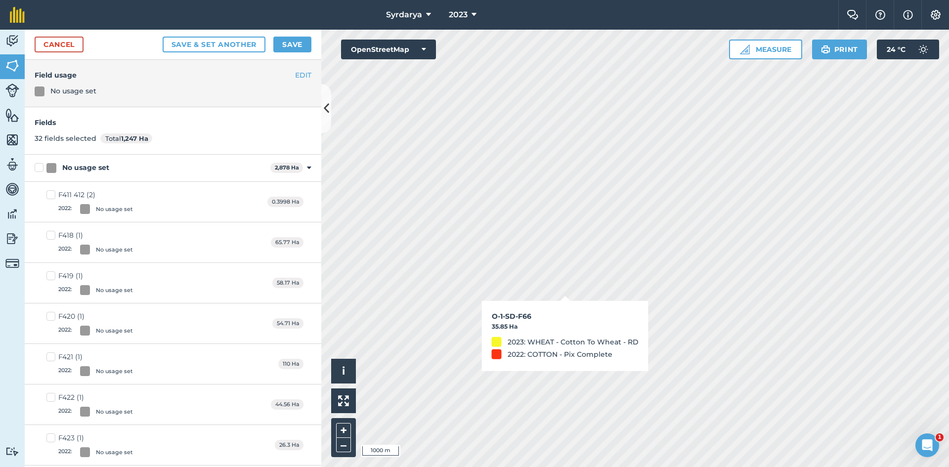
checkbox input "true"
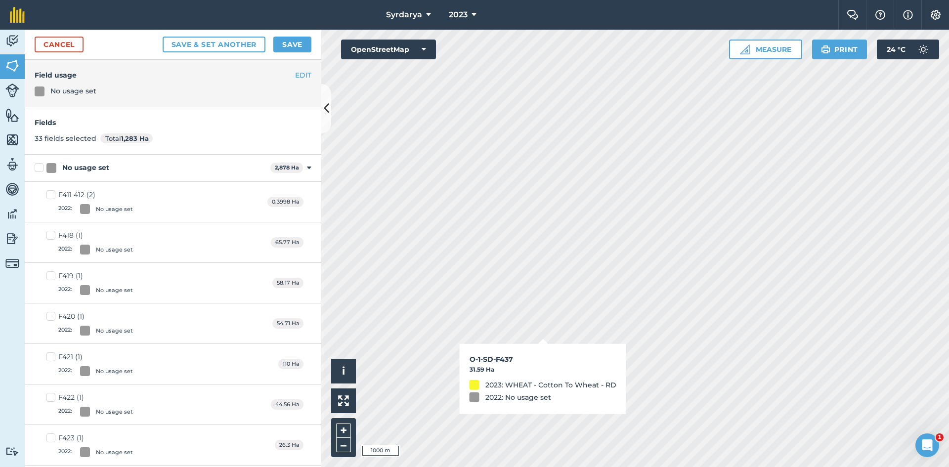
checkbox input "true"
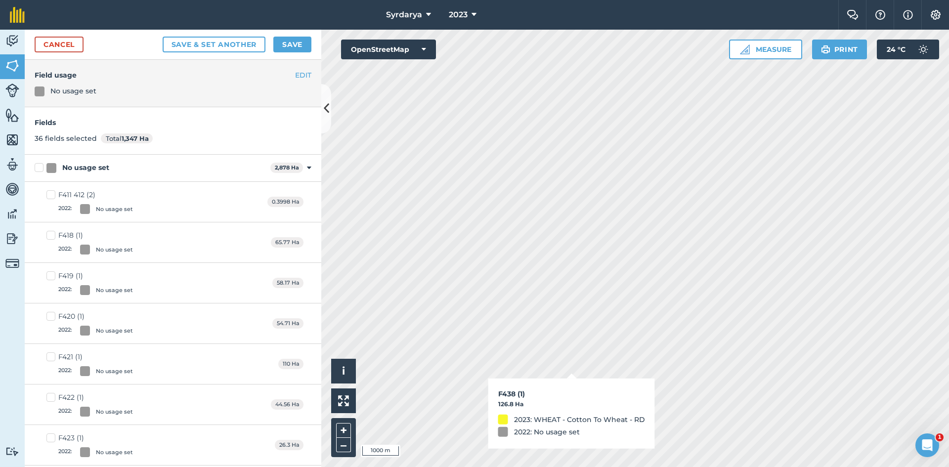
checkbox input "true"
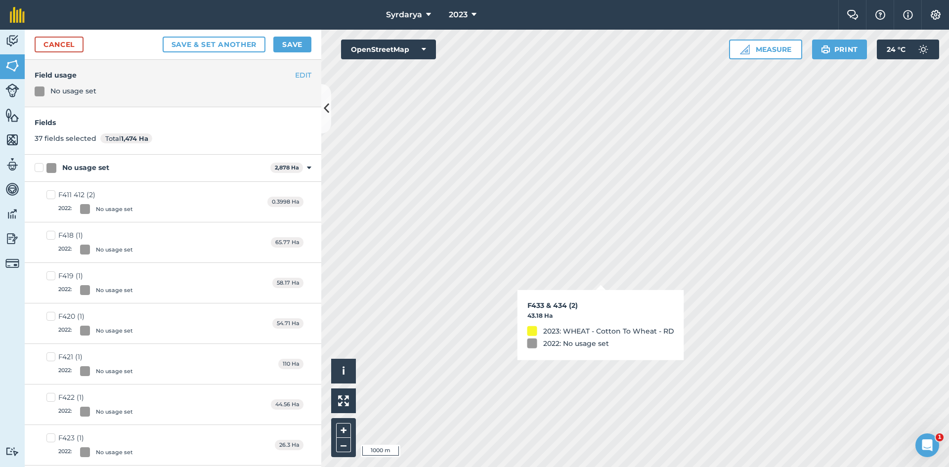
checkbox input "true"
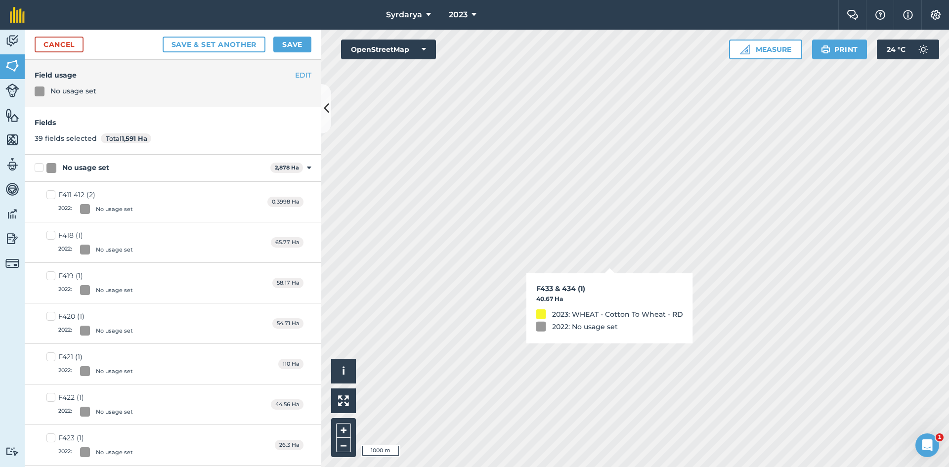
checkbox input "true"
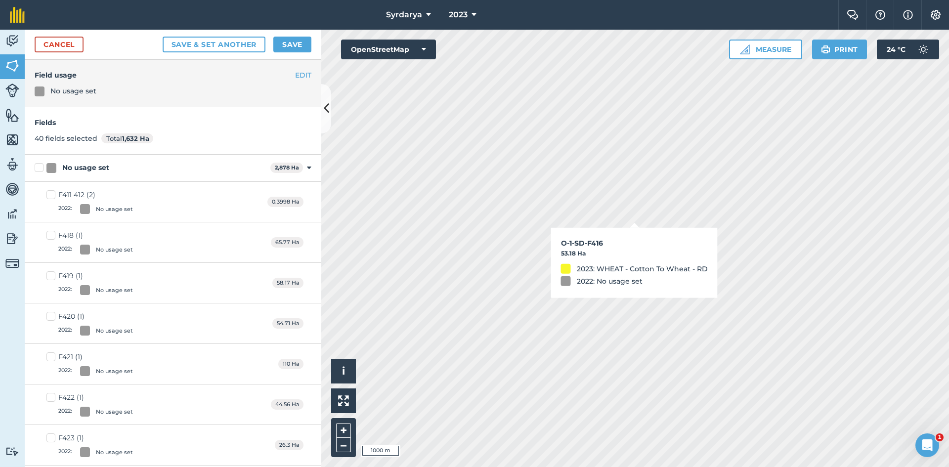
checkbox input "true"
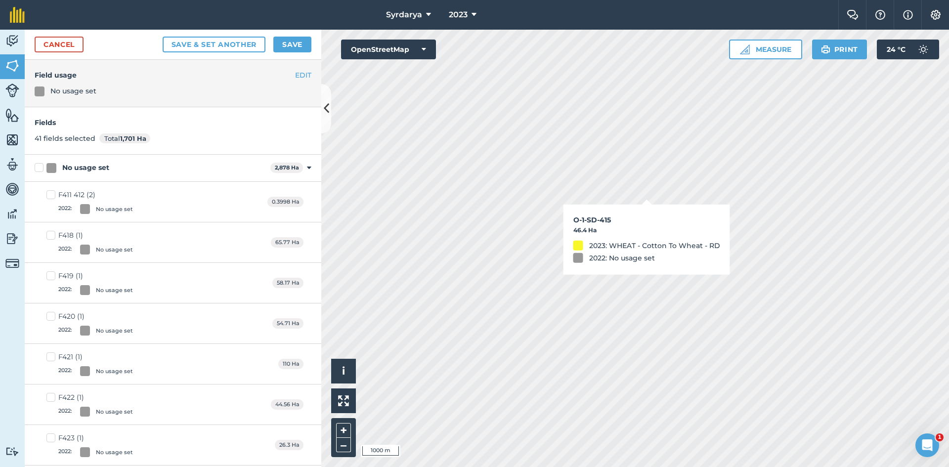
checkbox input "true"
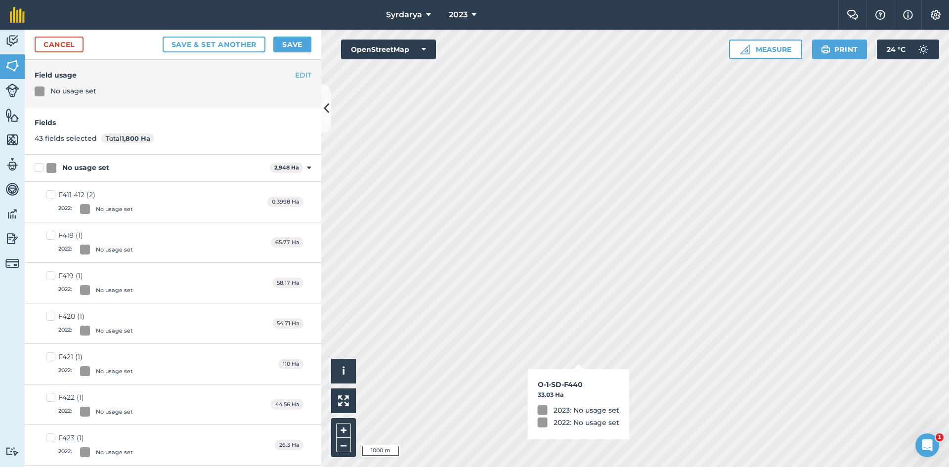
checkbox input "true"
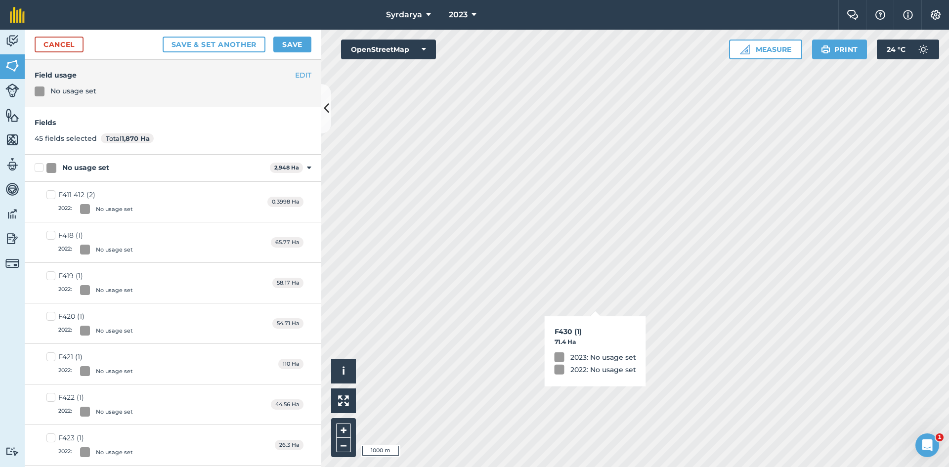
checkbox input "true"
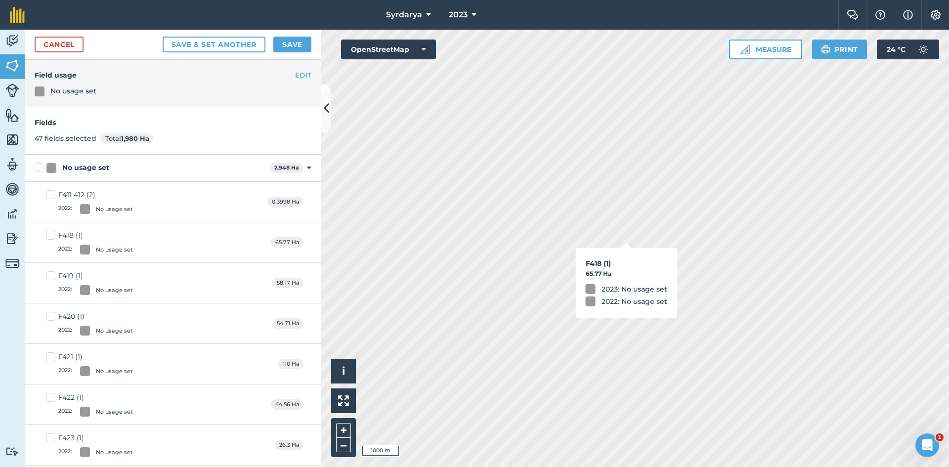
checkbox input "true"
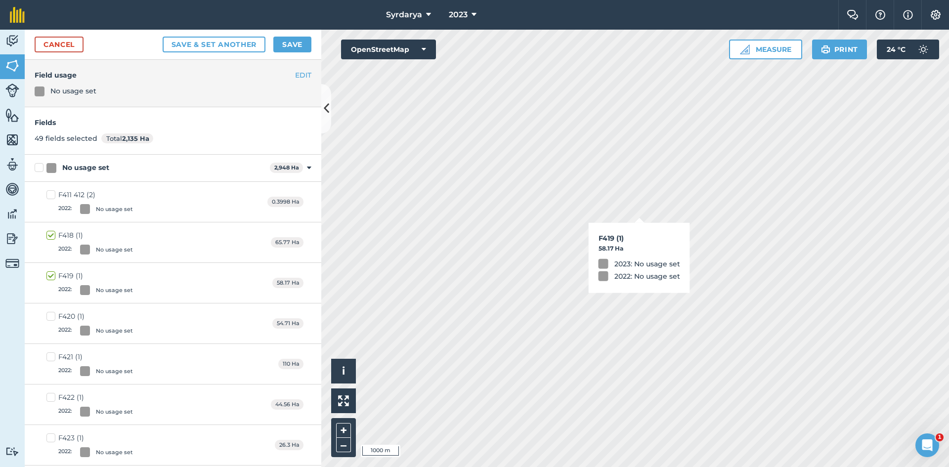
checkbox input "true"
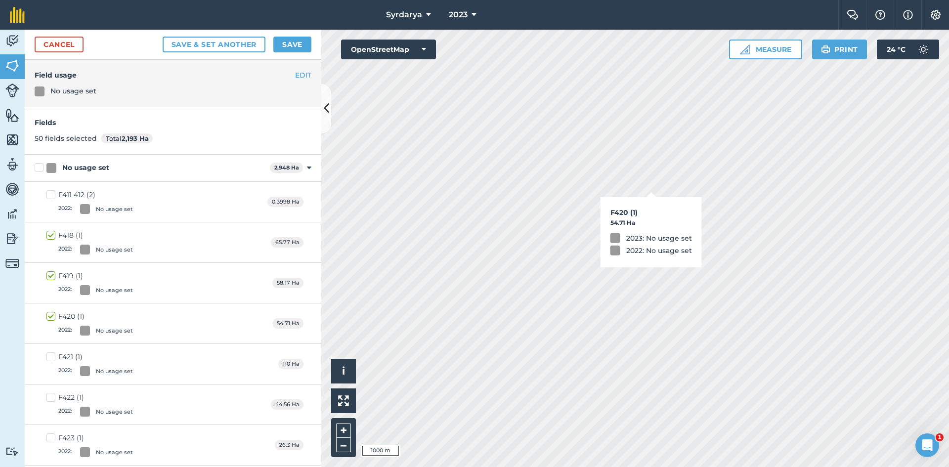
checkbox input "true"
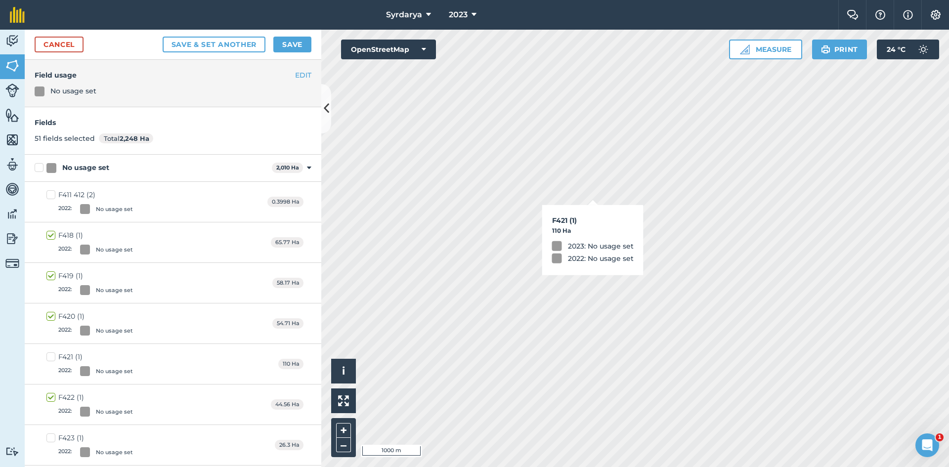
checkbox input "true"
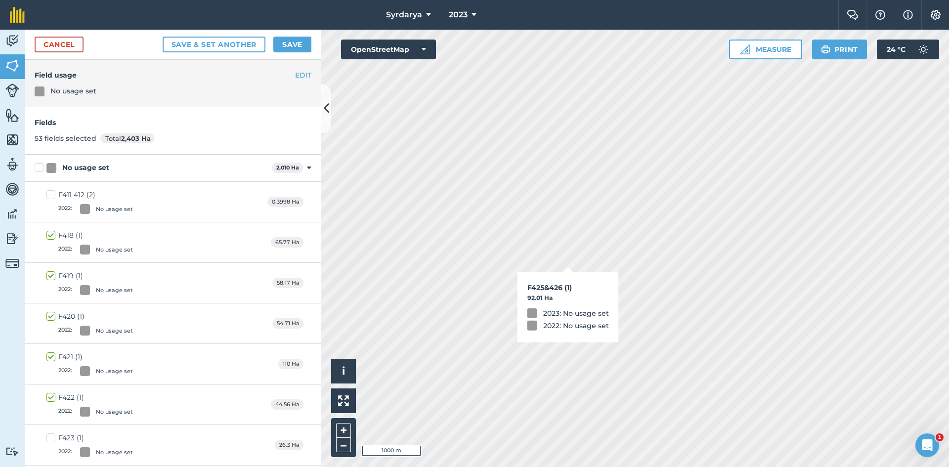
checkbox input "true"
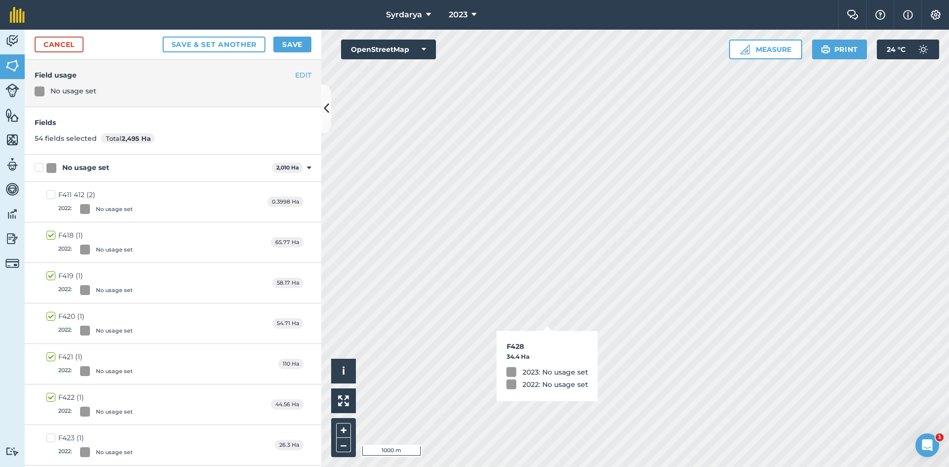
checkbox input "true"
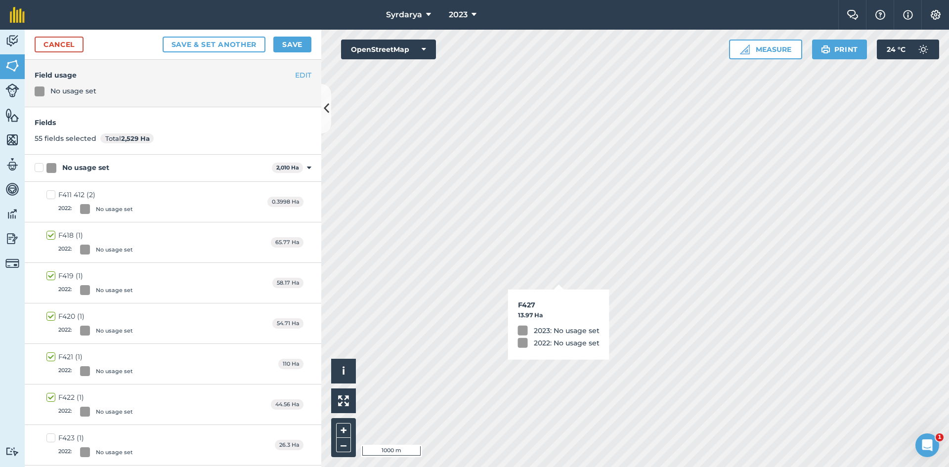
checkbox input "true"
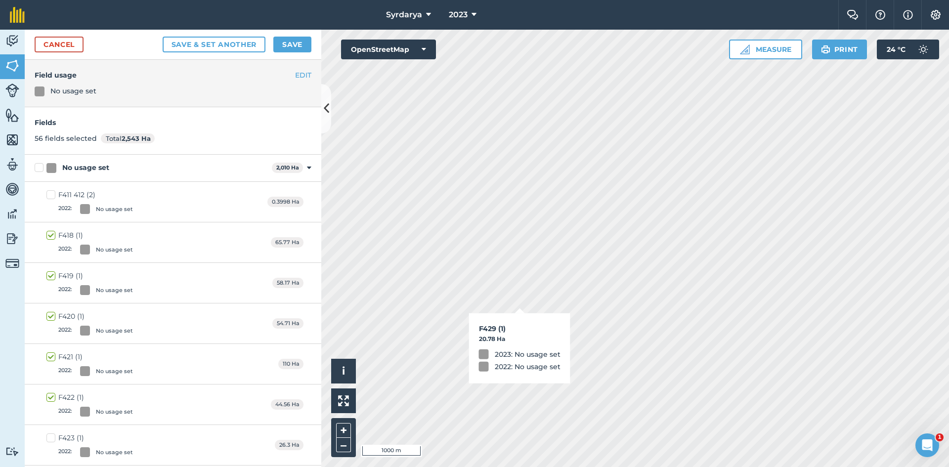
checkbox input "true"
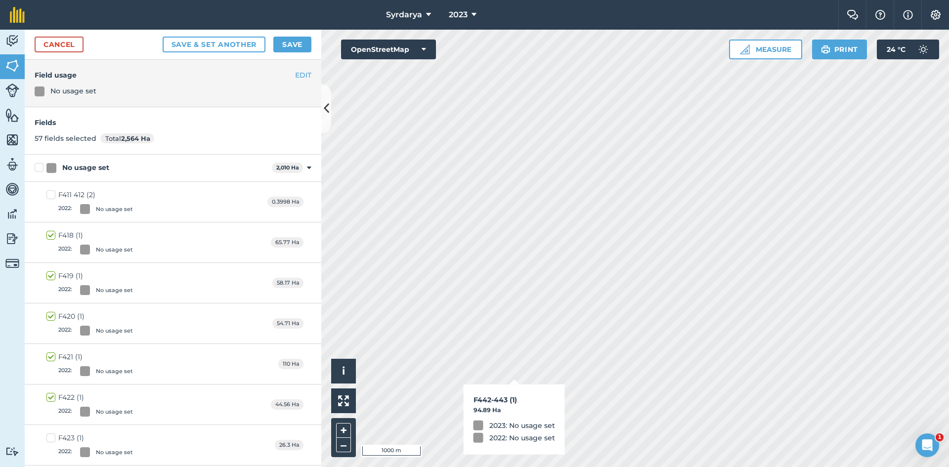
checkbox input "true"
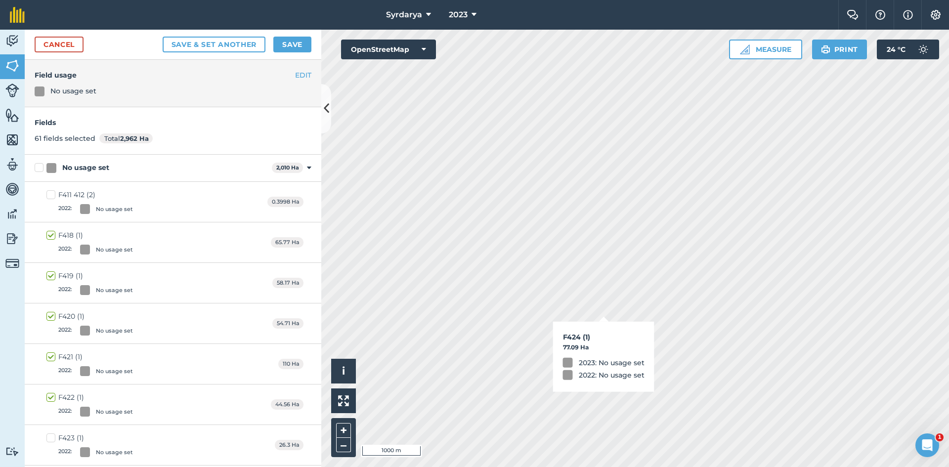
checkbox input "false"
checkbox input "true"
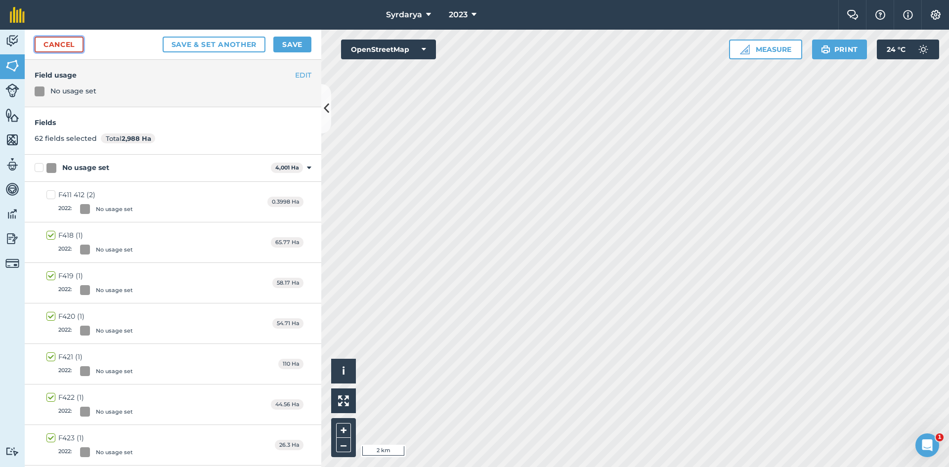
click at [54, 40] on link "Cancel" at bounding box center [59, 45] width 49 height 16
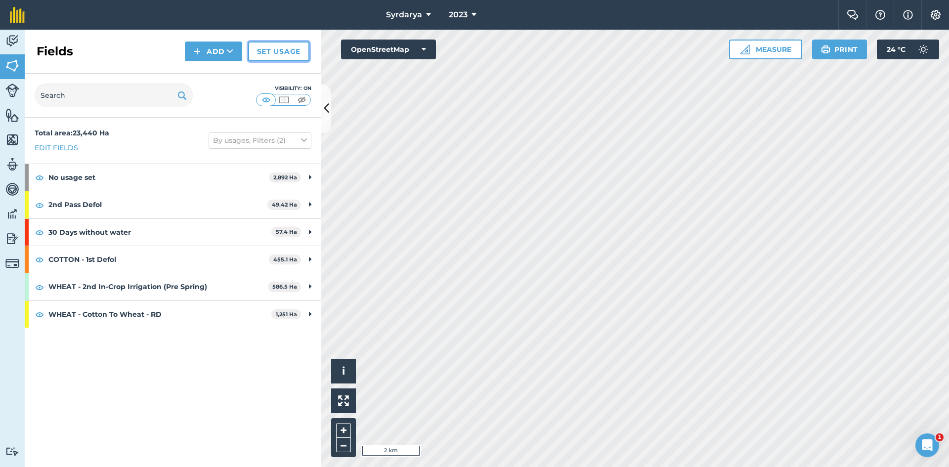
click at [280, 48] on link "Set usage" at bounding box center [278, 52] width 61 height 20
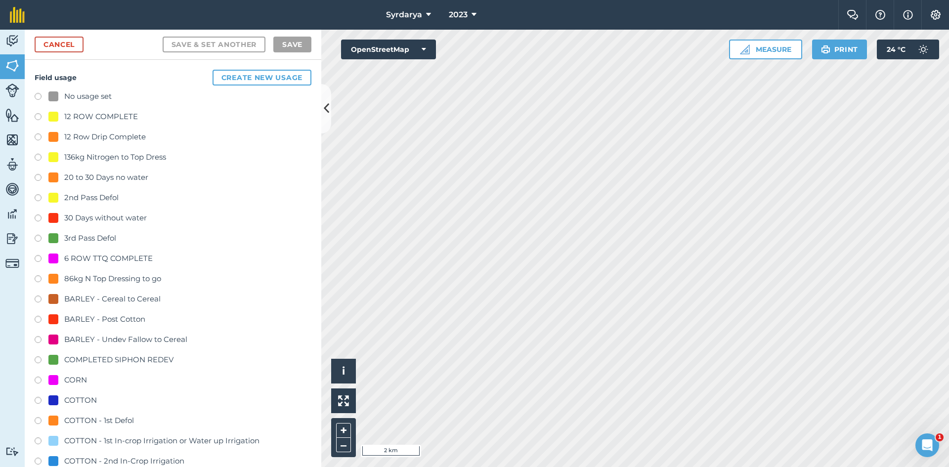
click at [39, 96] on label at bounding box center [42, 98] width 14 height 10
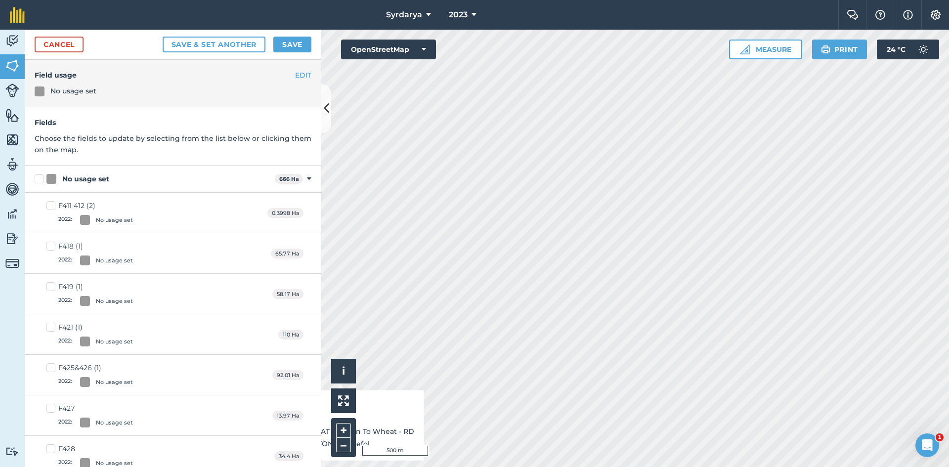
checkbox input "true"
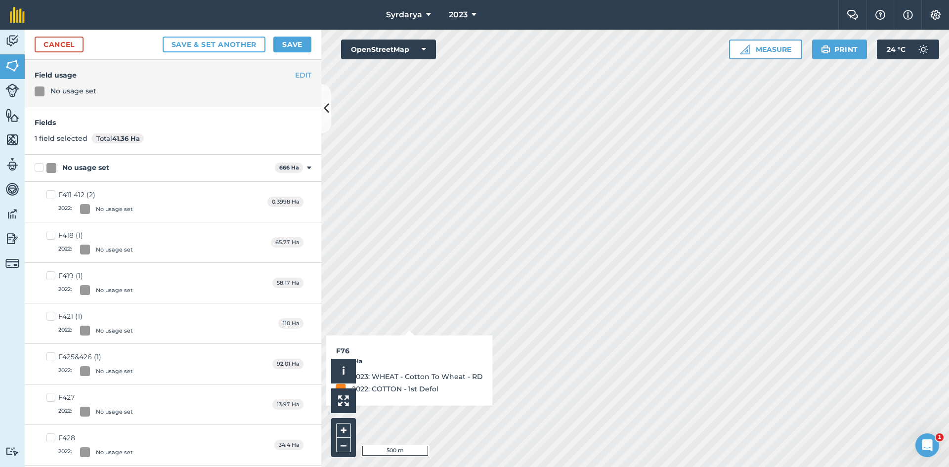
checkbox input "true"
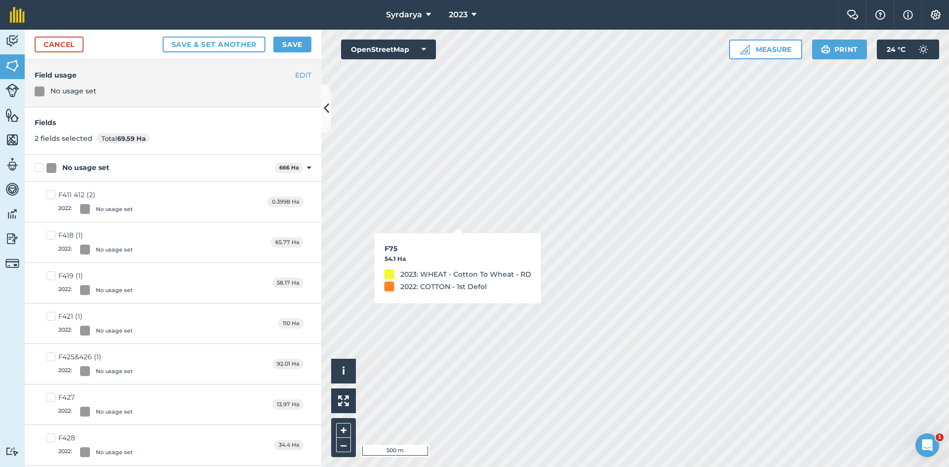
checkbox input "true"
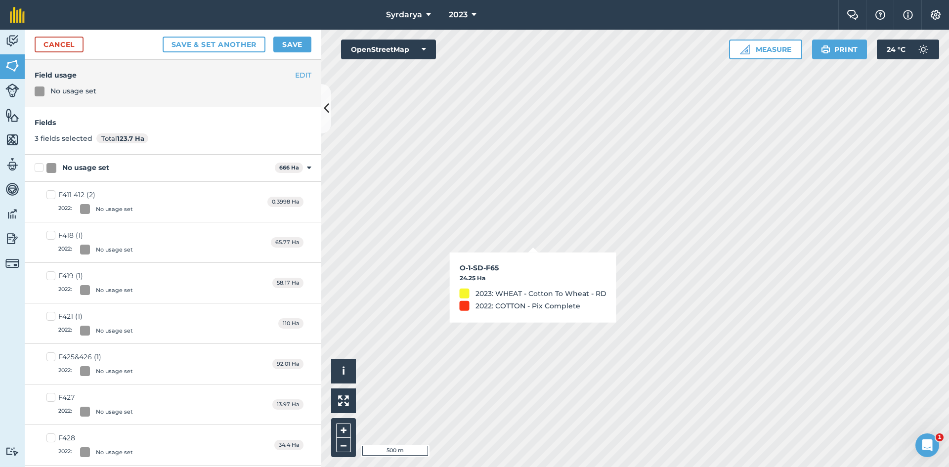
checkbox input "true"
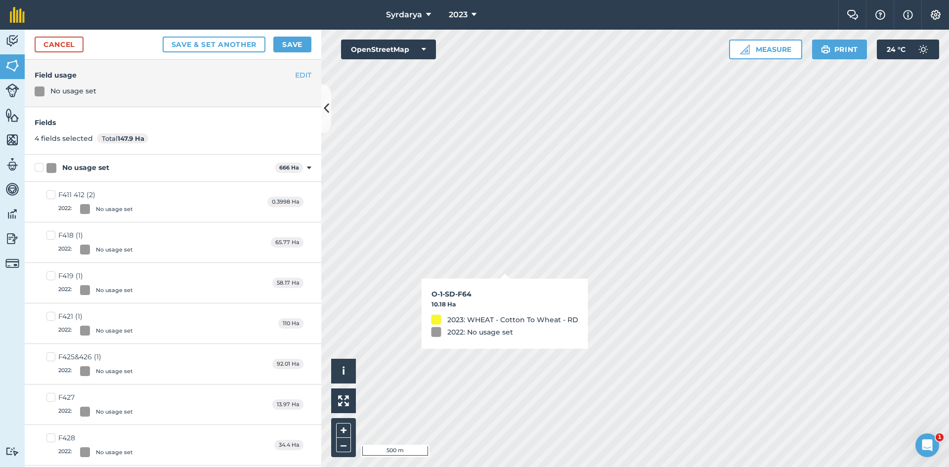
checkbox input "true"
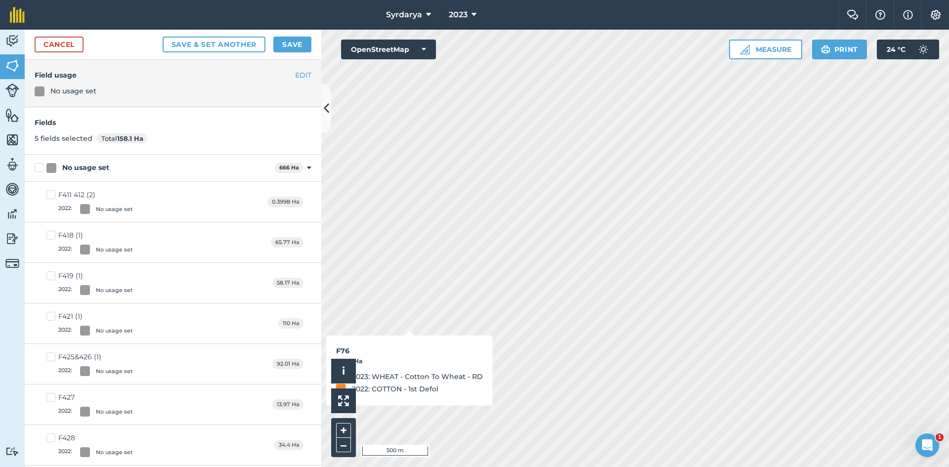
checkbox input "true"
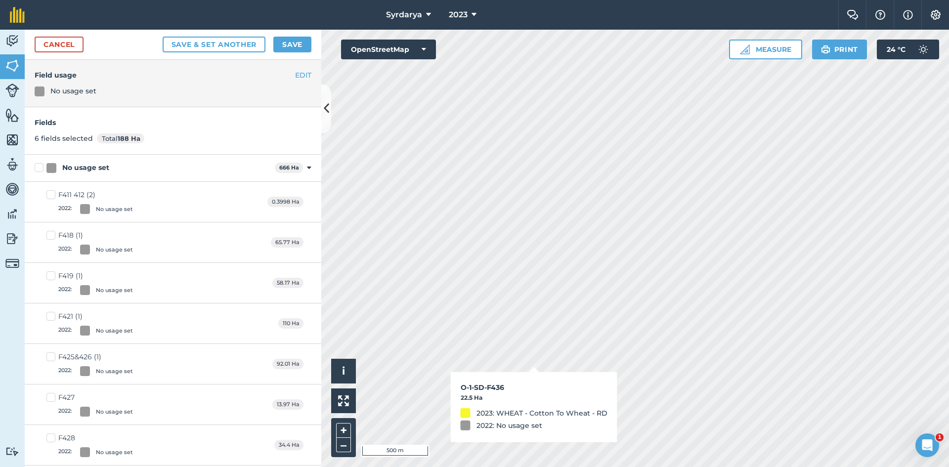
checkbox input "true"
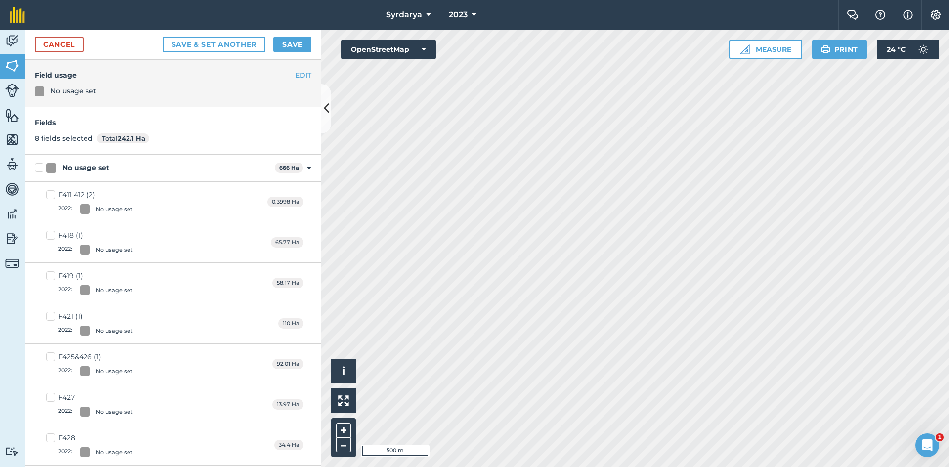
checkbox input "true"
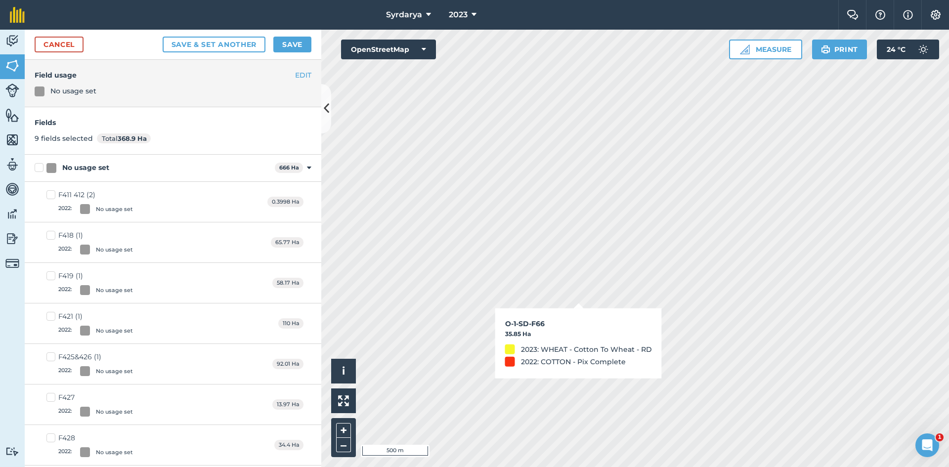
checkbox input "true"
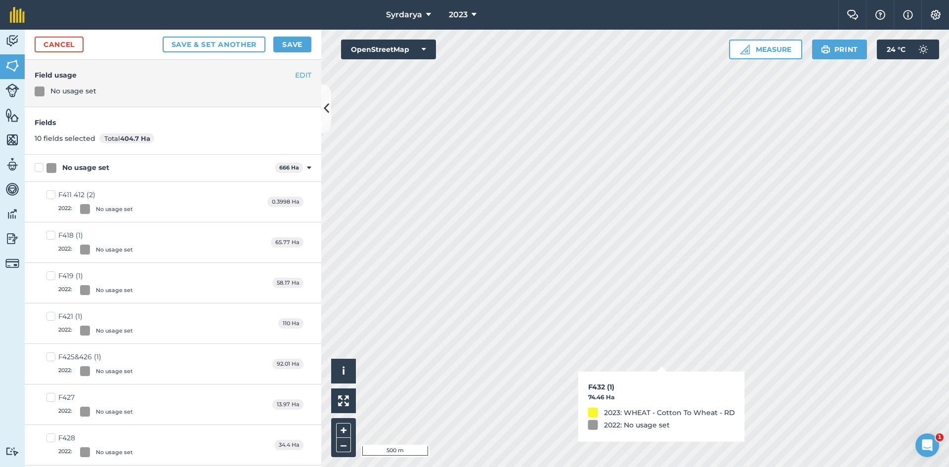
checkbox input "true"
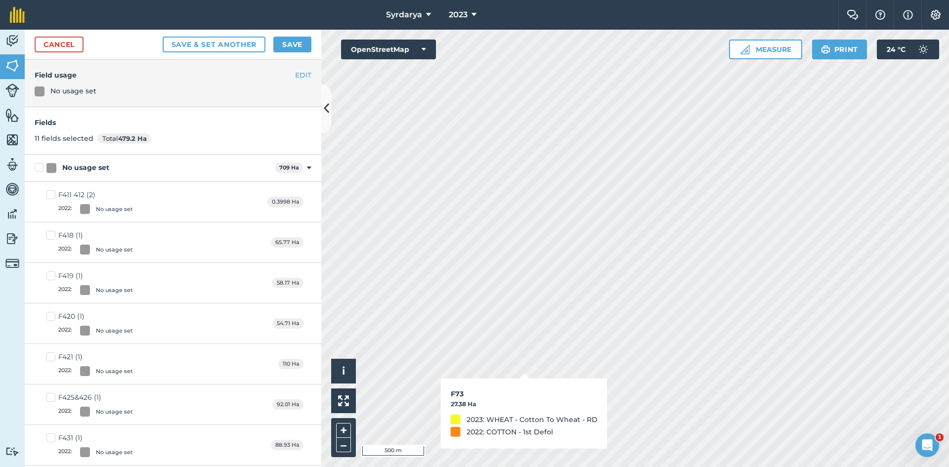
checkbox input "true"
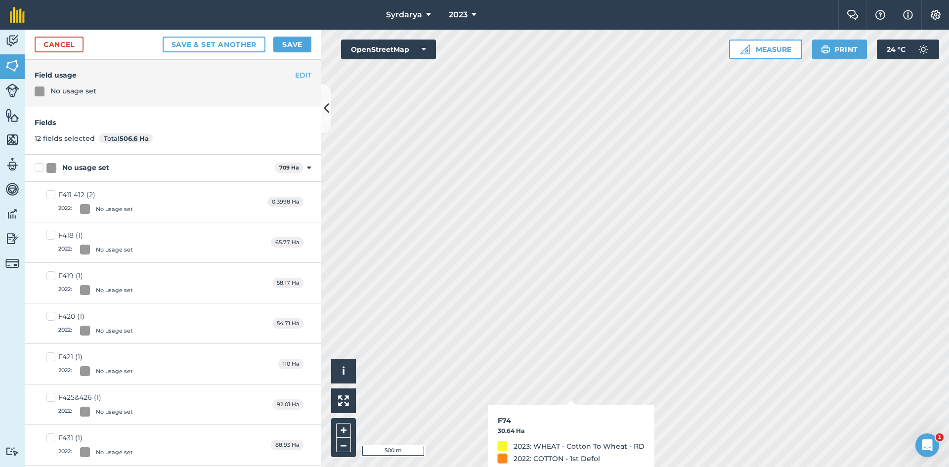
checkbox input "true"
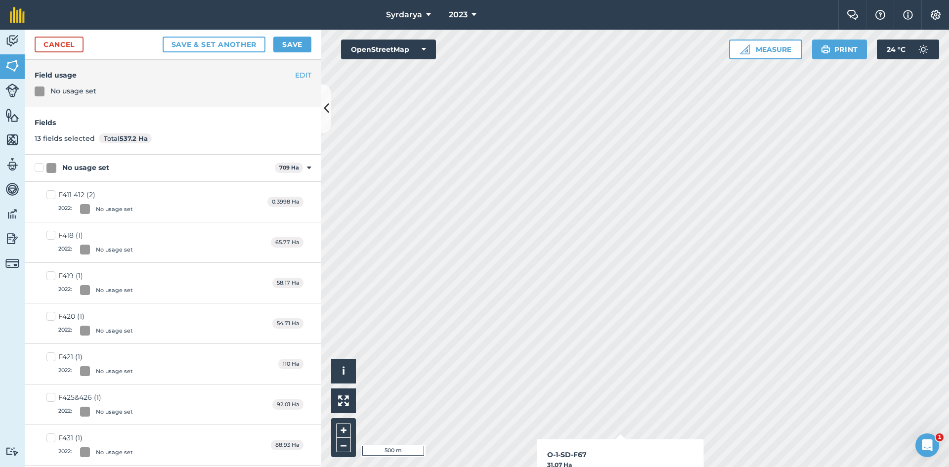
checkbox input "true"
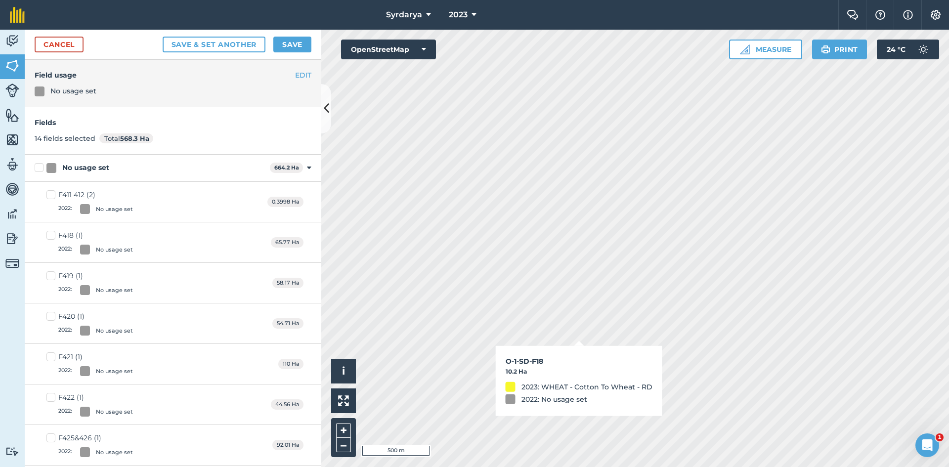
checkbox input "true"
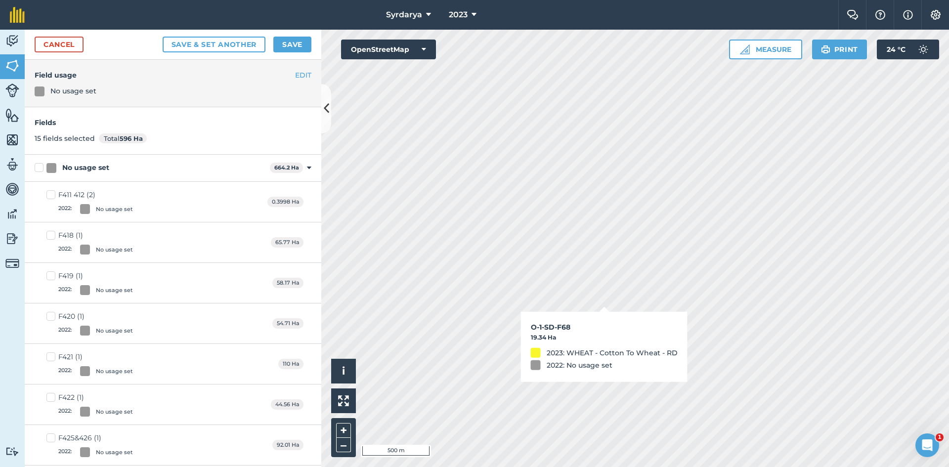
checkbox input "true"
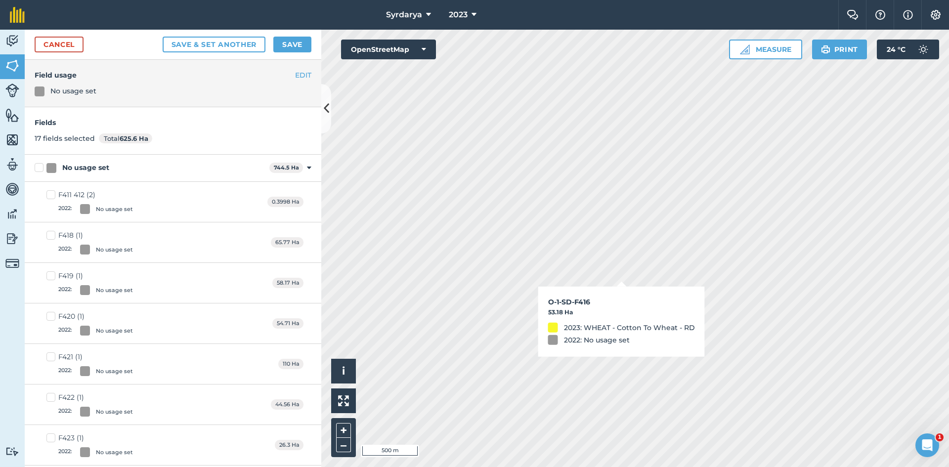
checkbox input "true"
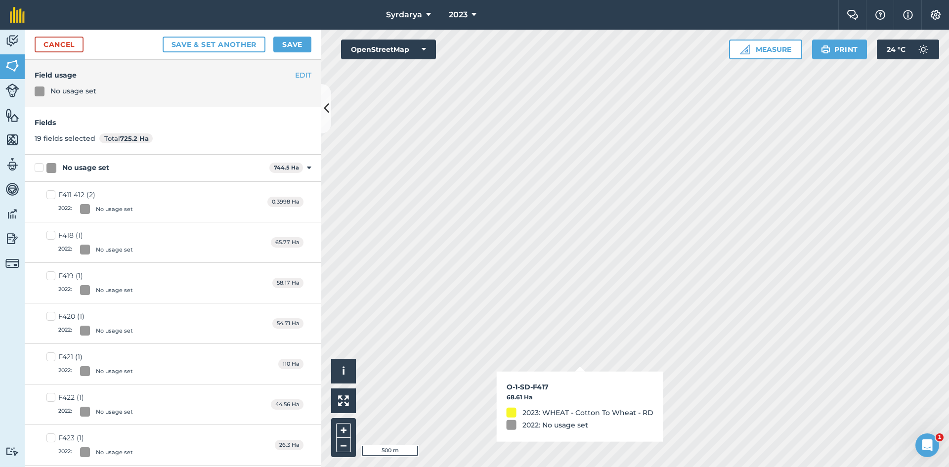
checkbox input "true"
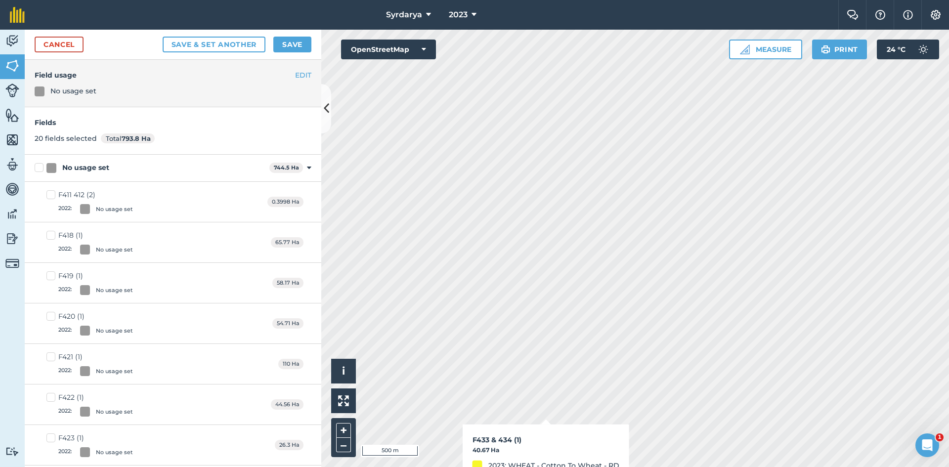
checkbox input "true"
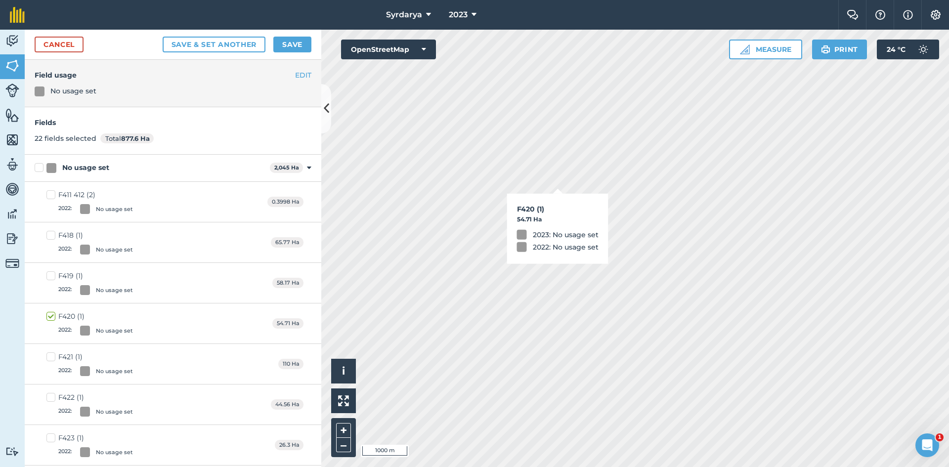
checkbox input "true"
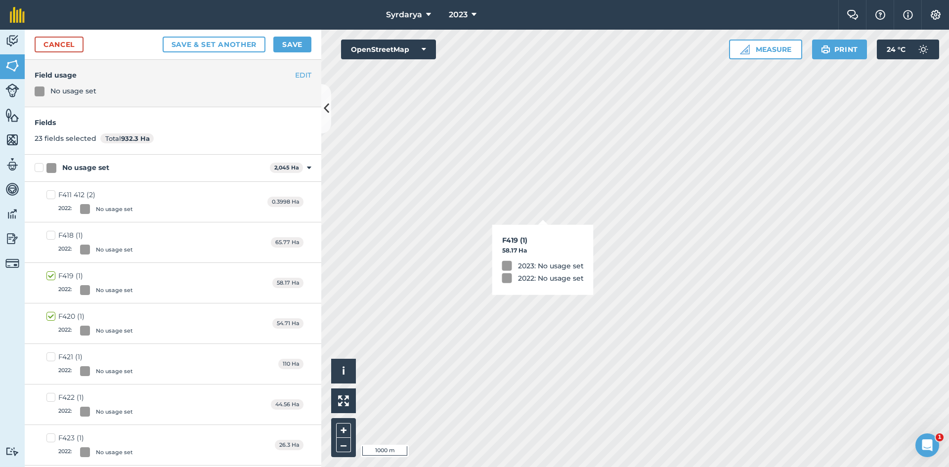
checkbox input "true"
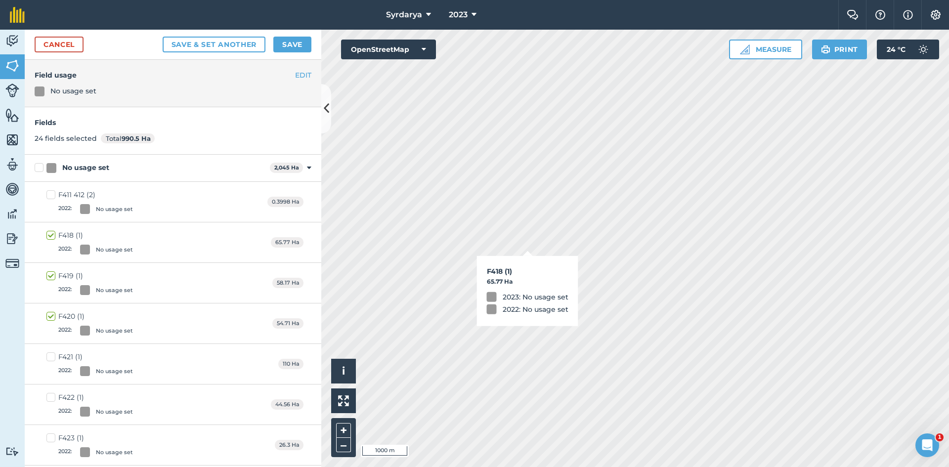
checkbox input "true"
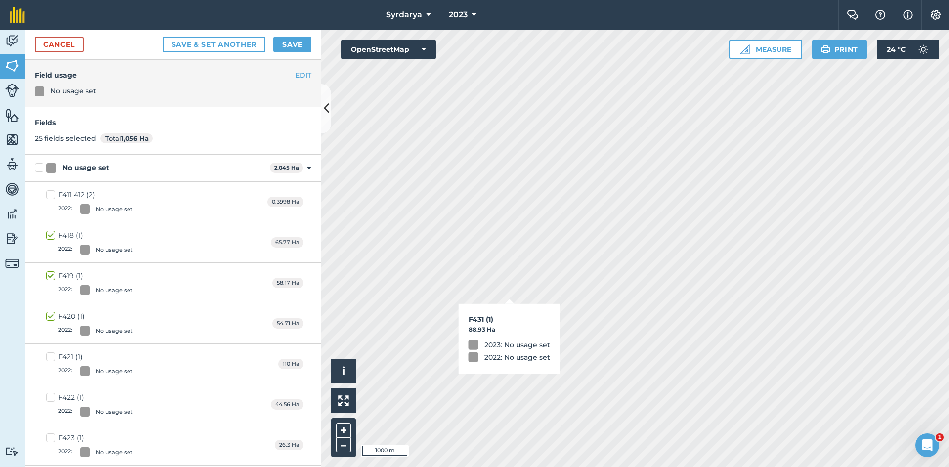
checkbox input "true"
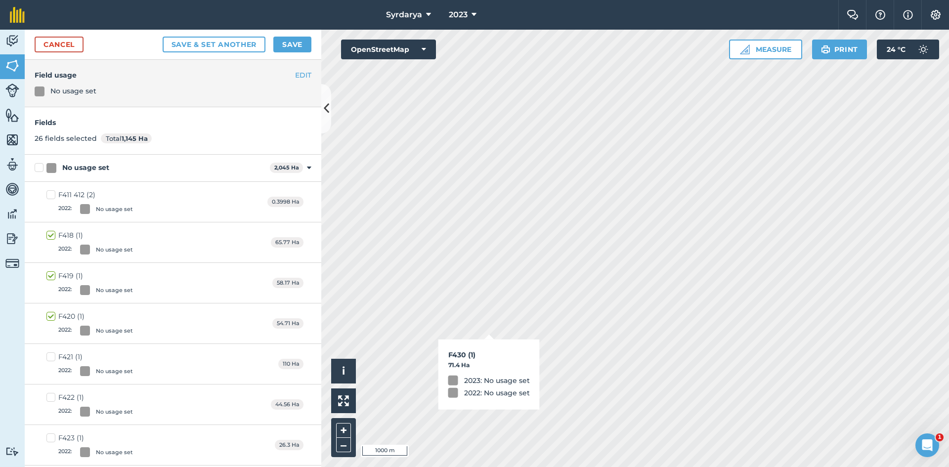
checkbox input "true"
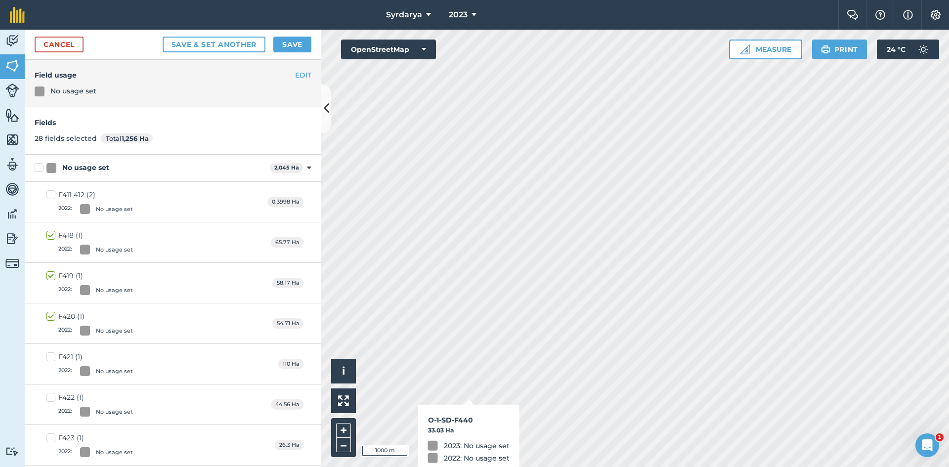
checkbox input "true"
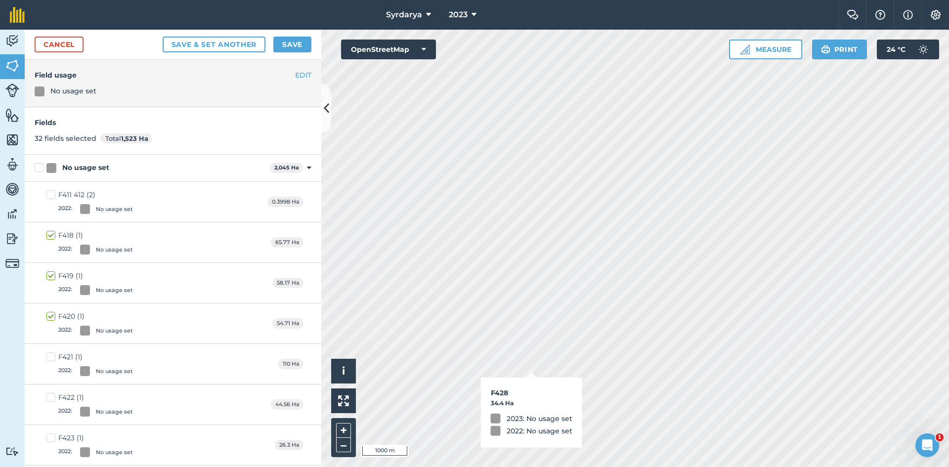
checkbox input "true"
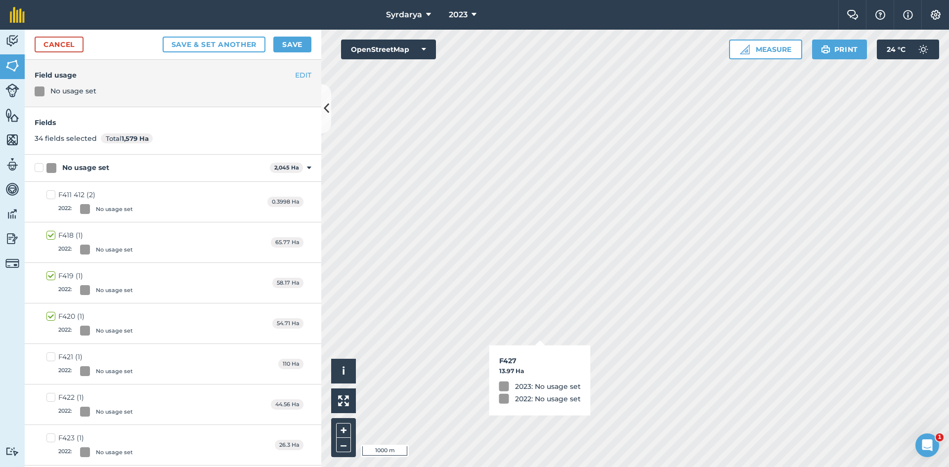
checkbox input "true"
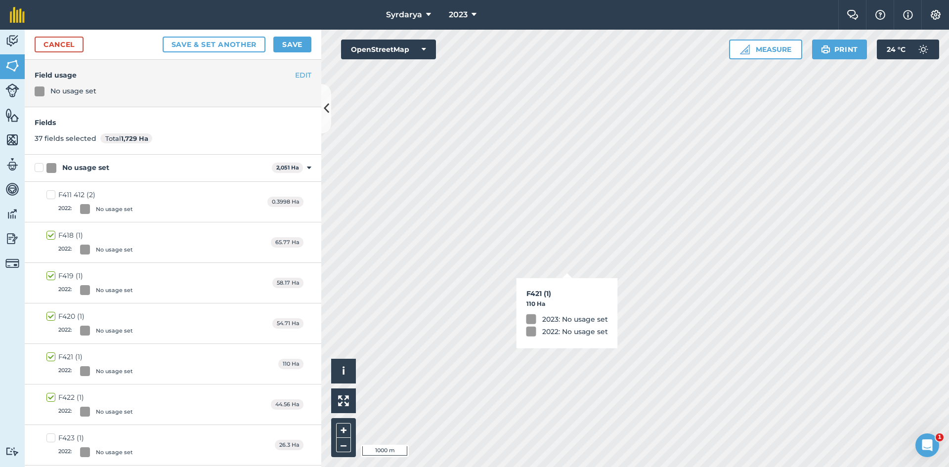
checkbox input "true"
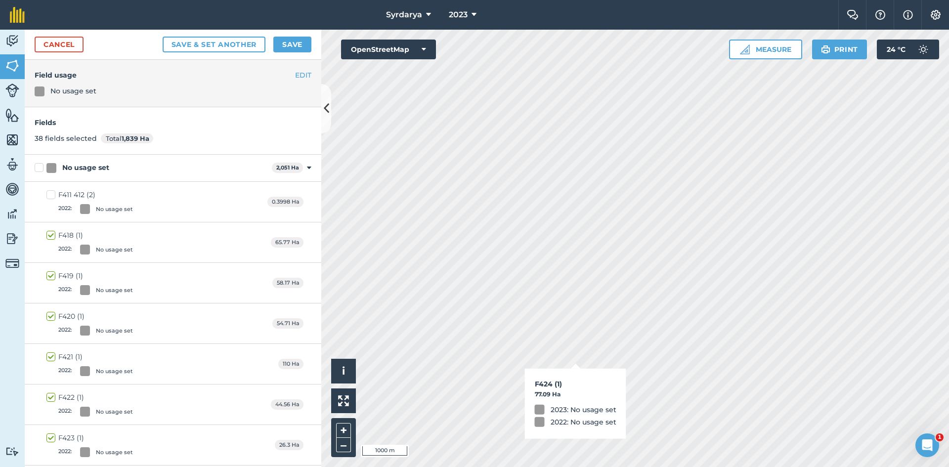
checkbox input "true"
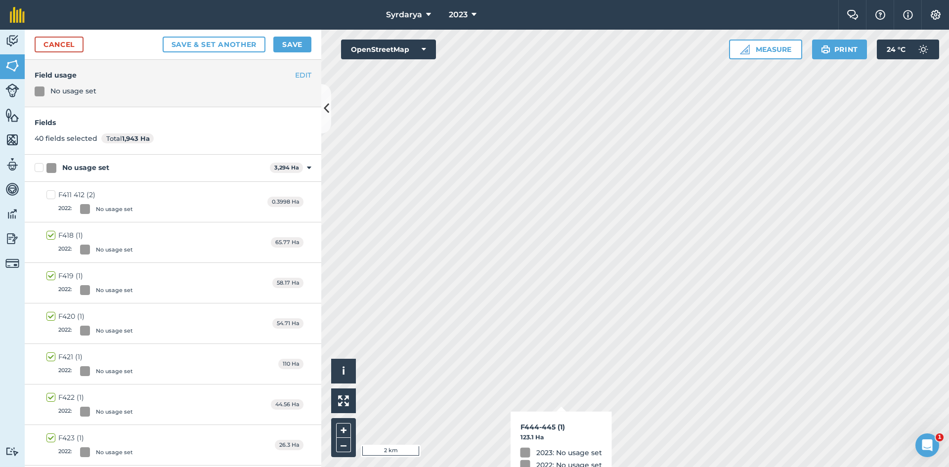
checkbox input "true"
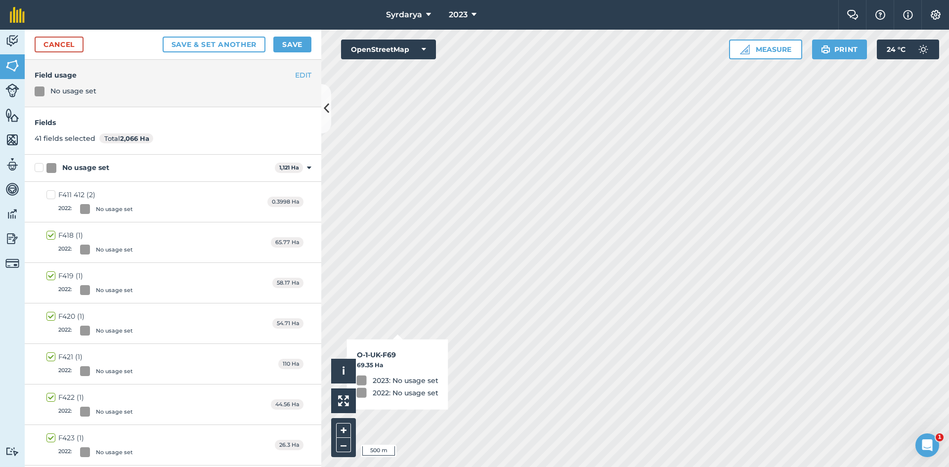
checkbox input "true"
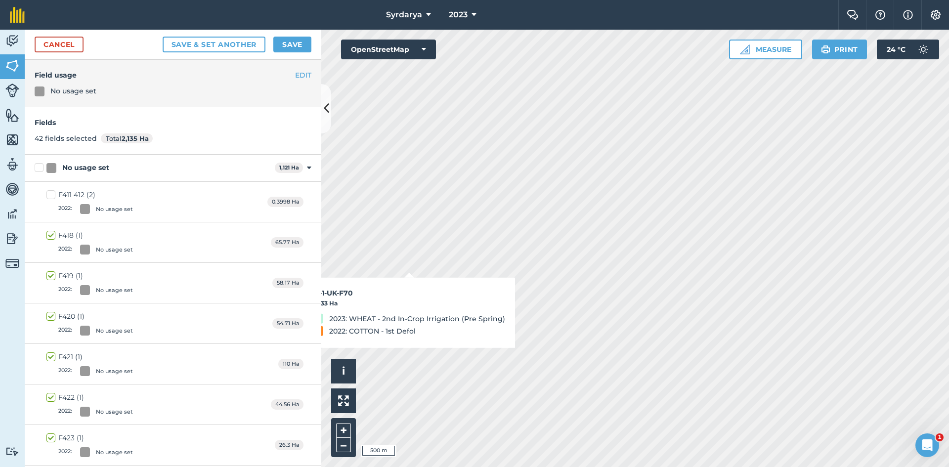
checkbox input "true"
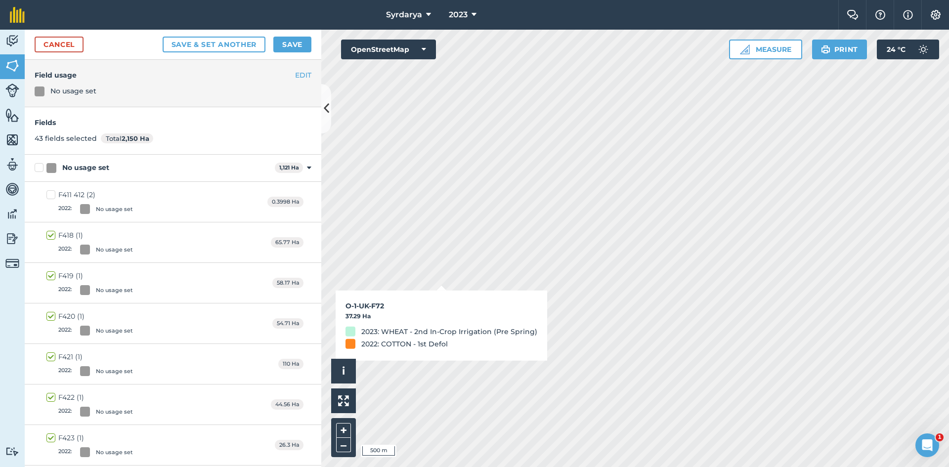
checkbox input "true"
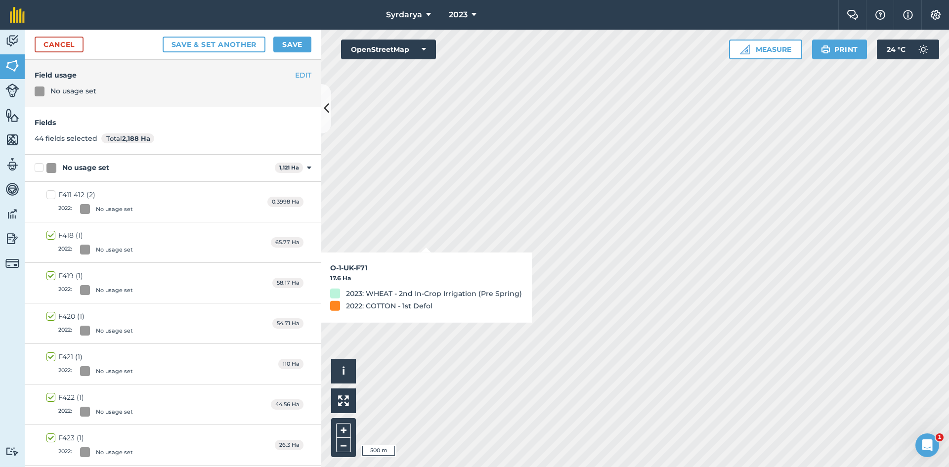
checkbox input "true"
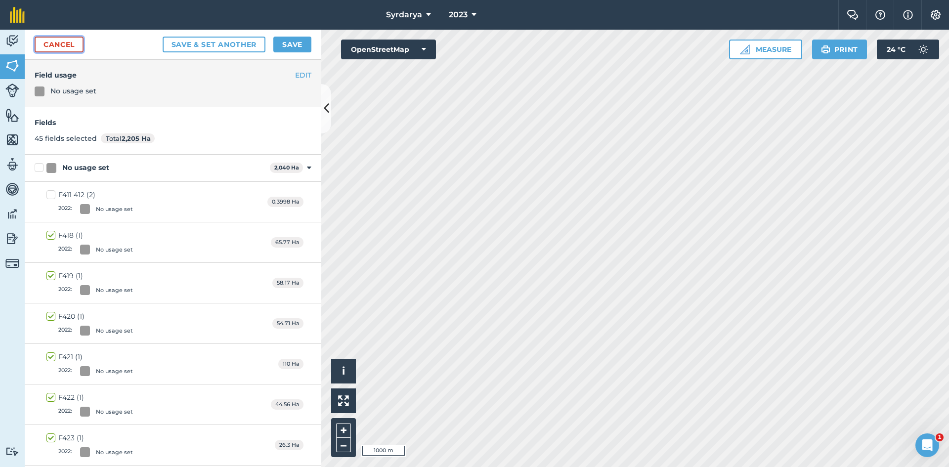
click at [50, 41] on link "Cancel" at bounding box center [59, 45] width 49 height 16
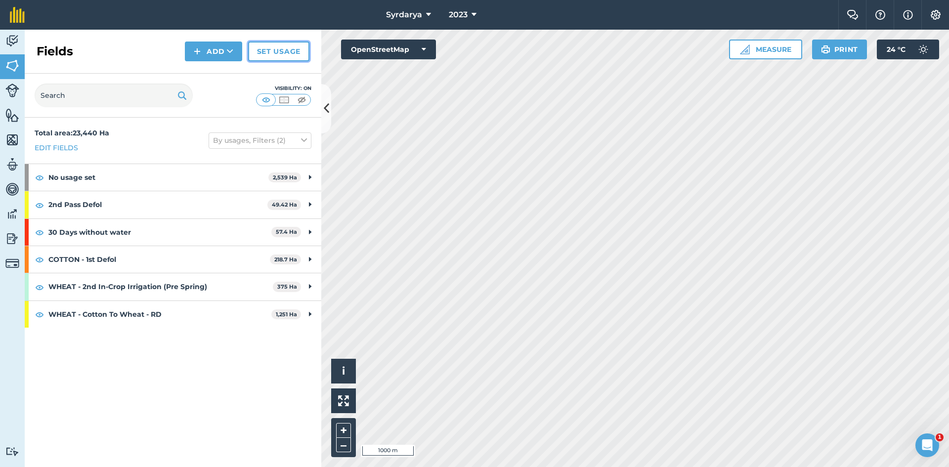
click at [284, 52] on link "Set usage" at bounding box center [278, 52] width 61 height 20
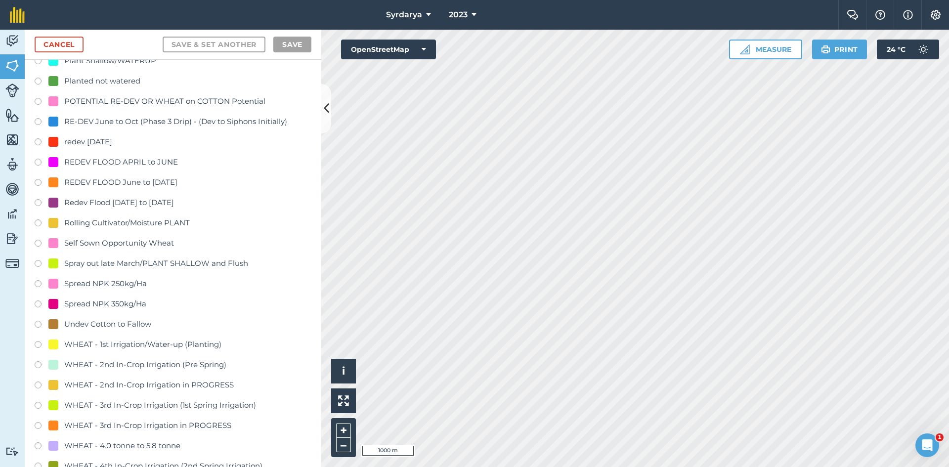
scroll to position [1828, 0]
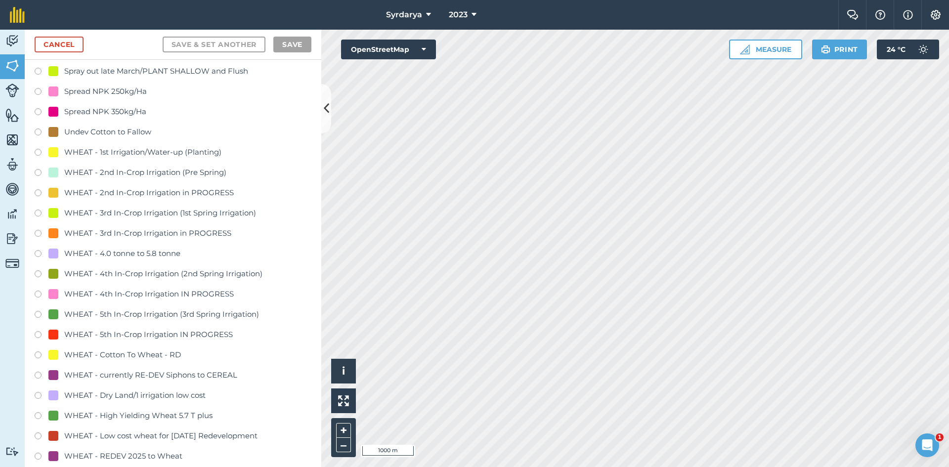
click at [37, 353] on label at bounding box center [42, 356] width 14 height 10
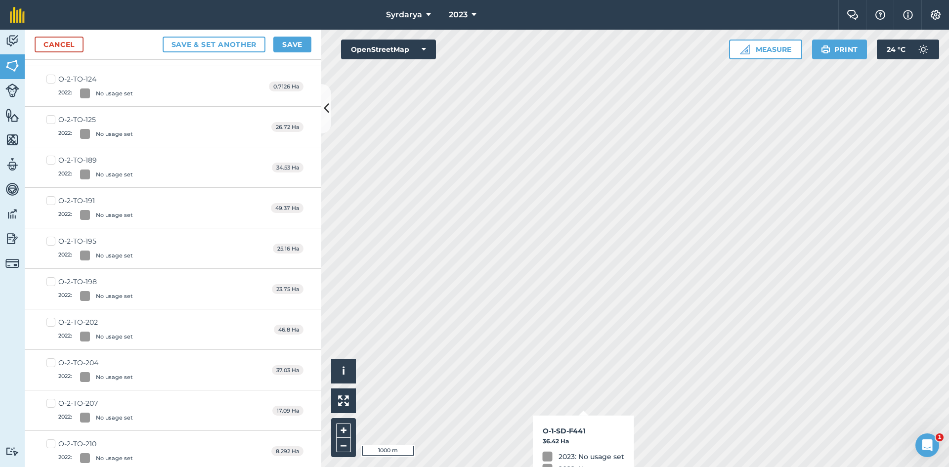
checkbox input "true"
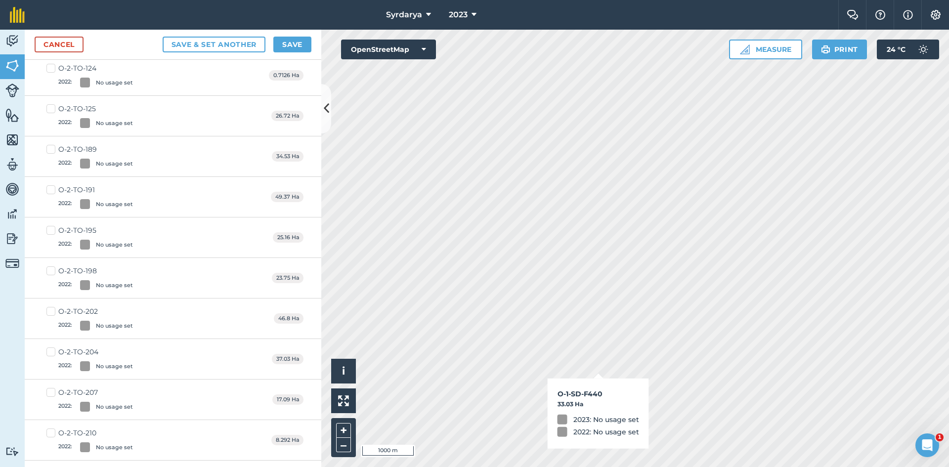
scroll to position [1817, 0]
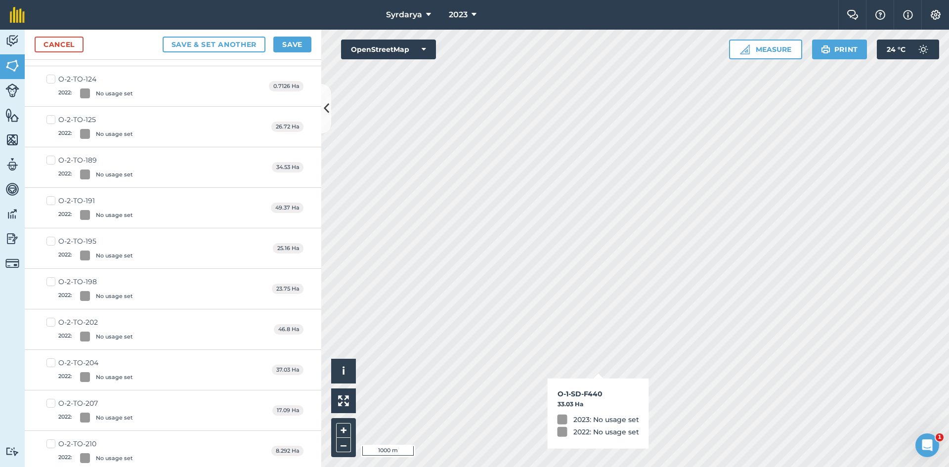
checkbox input "true"
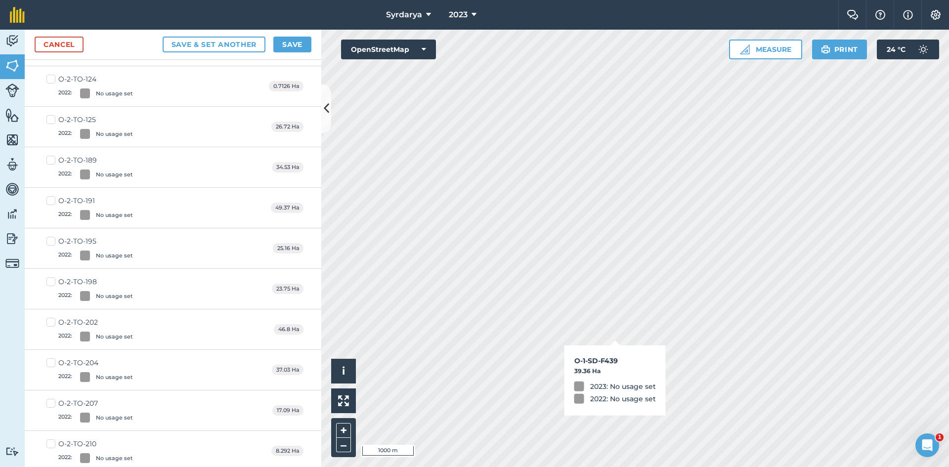
checkbox input "true"
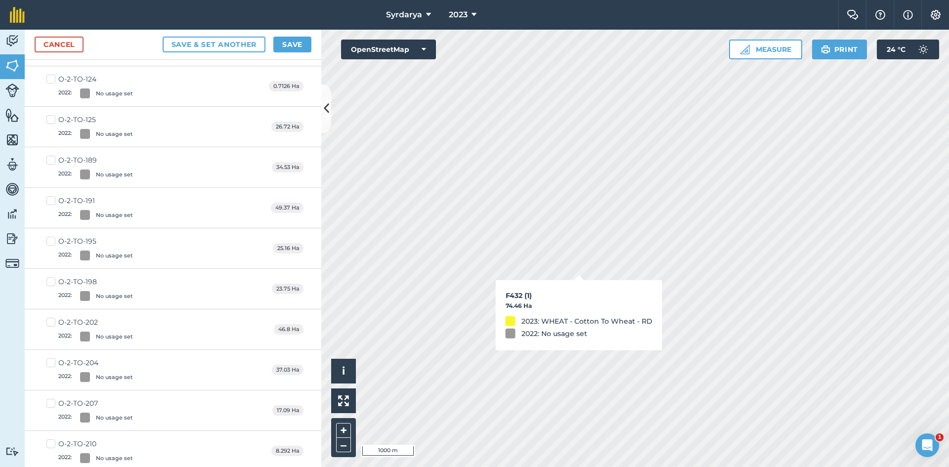
checkbox input "true"
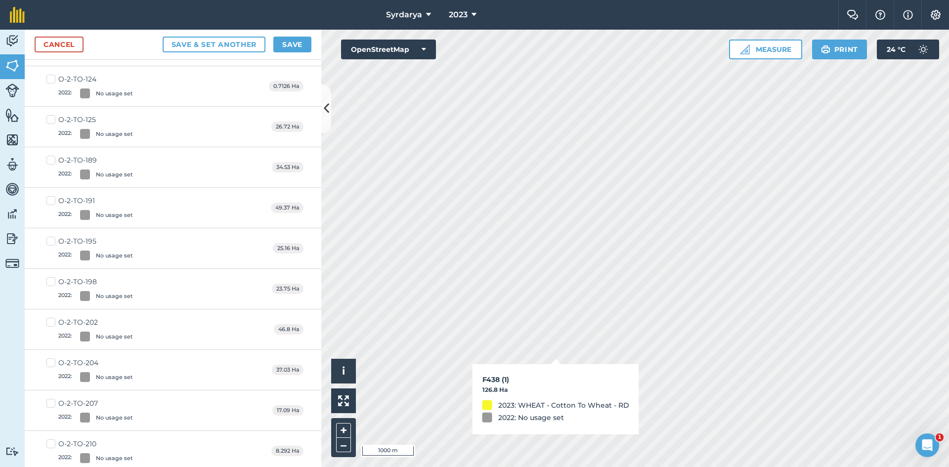
checkbox input "true"
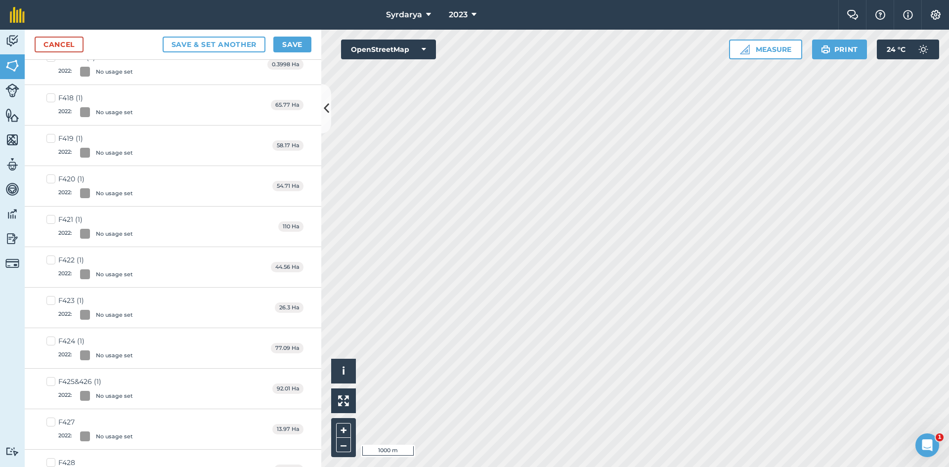
scroll to position [0, 0]
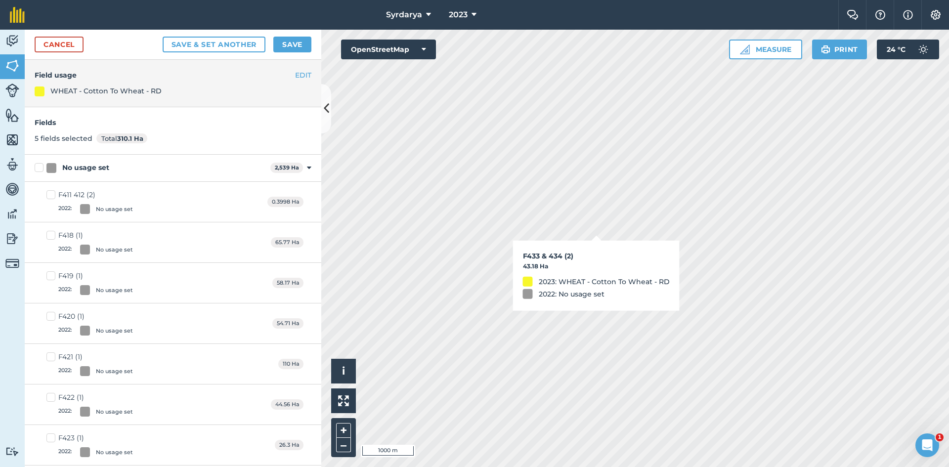
checkbox input "true"
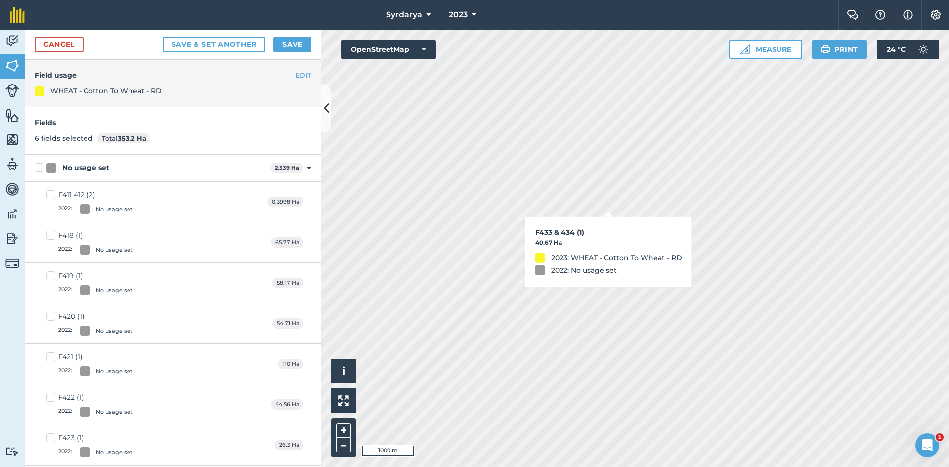
checkbox input "true"
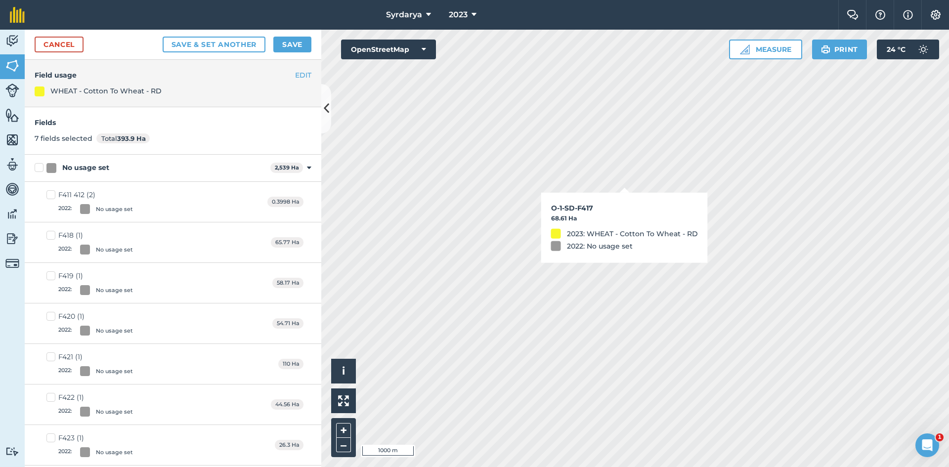
checkbox input "true"
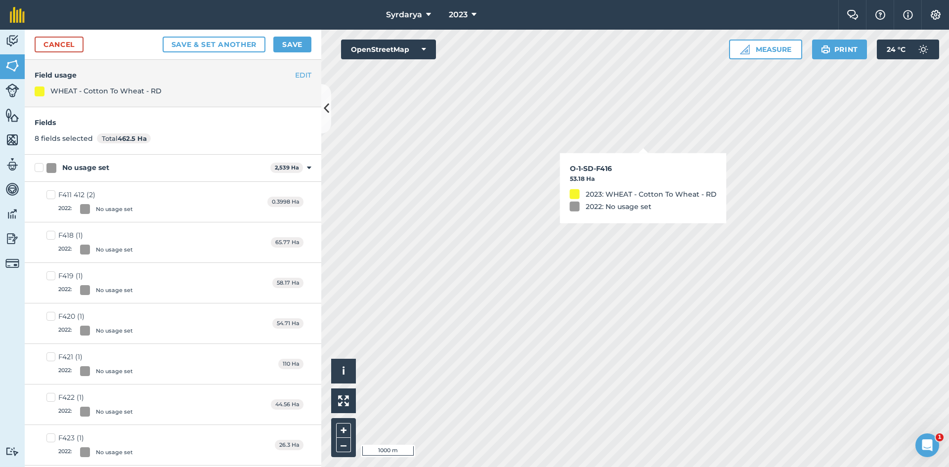
checkbox input "true"
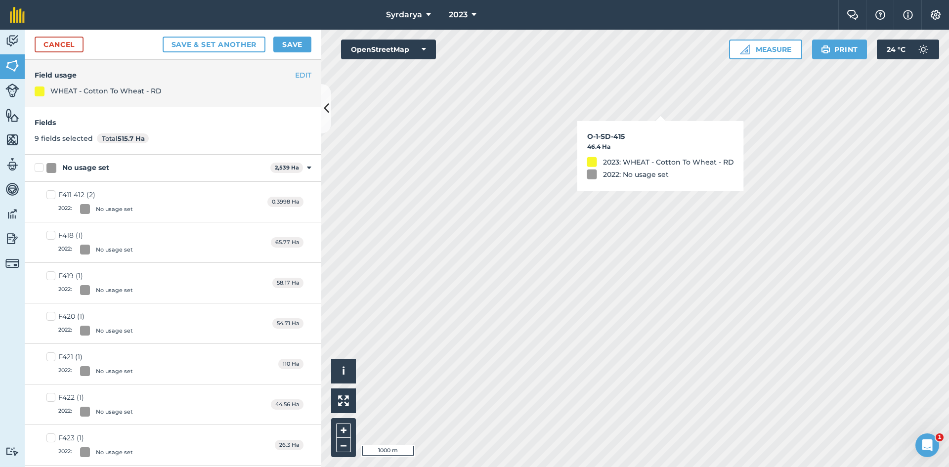
checkbox input "true"
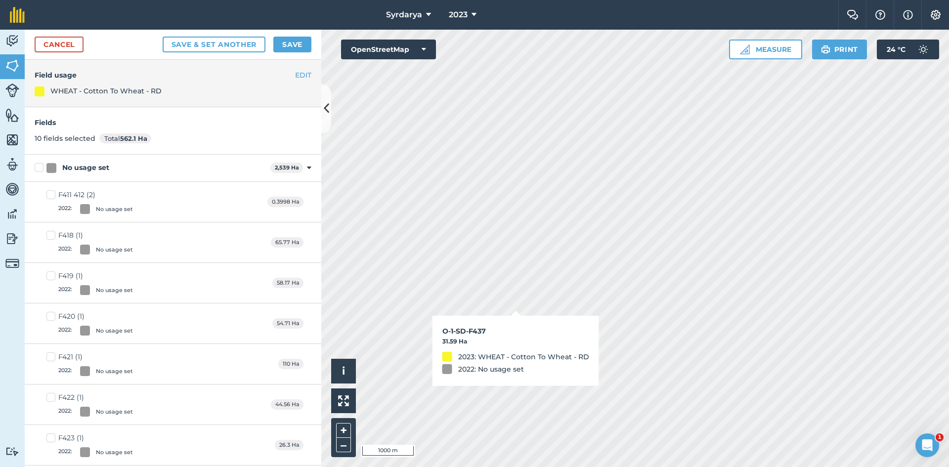
checkbox input "true"
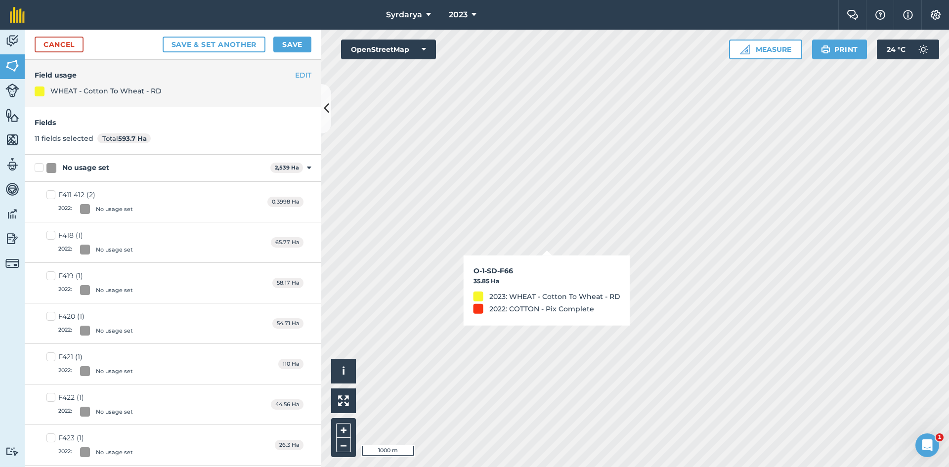
checkbox input "true"
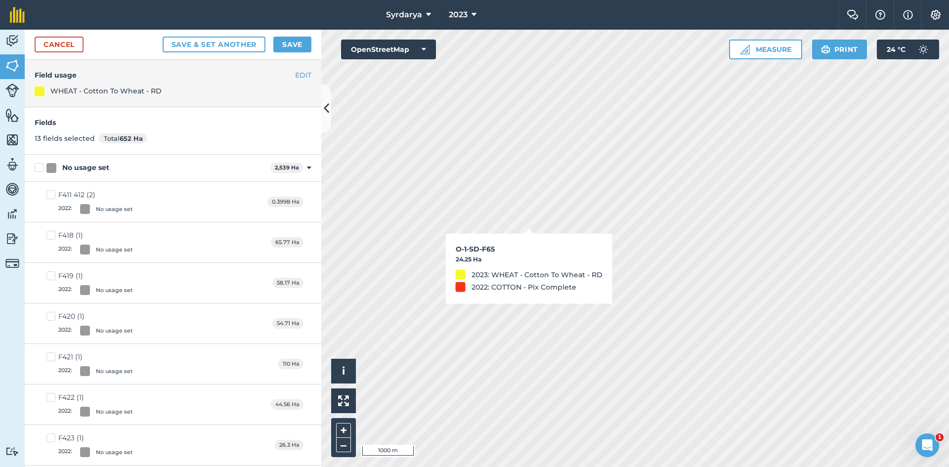
checkbox input "true"
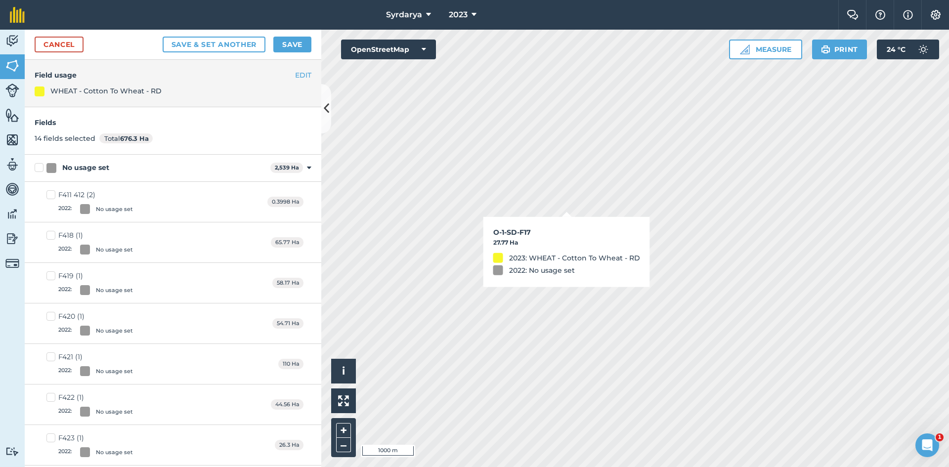
checkbox input "true"
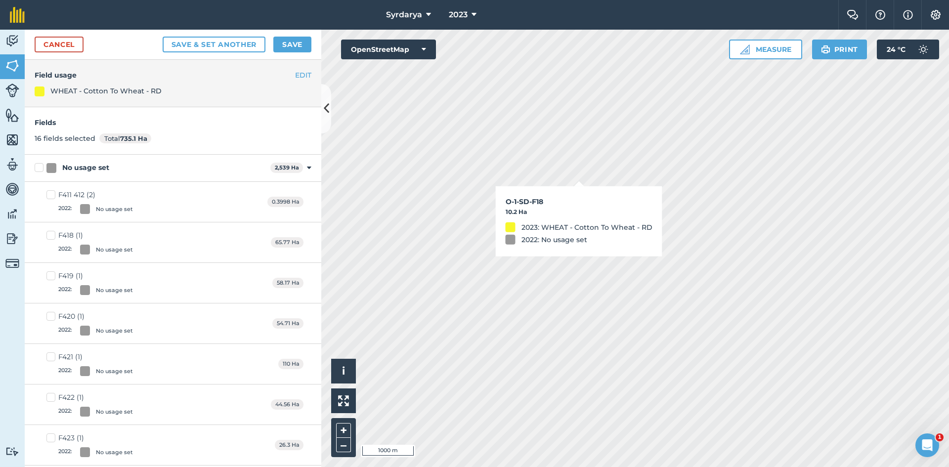
checkbox input "true"
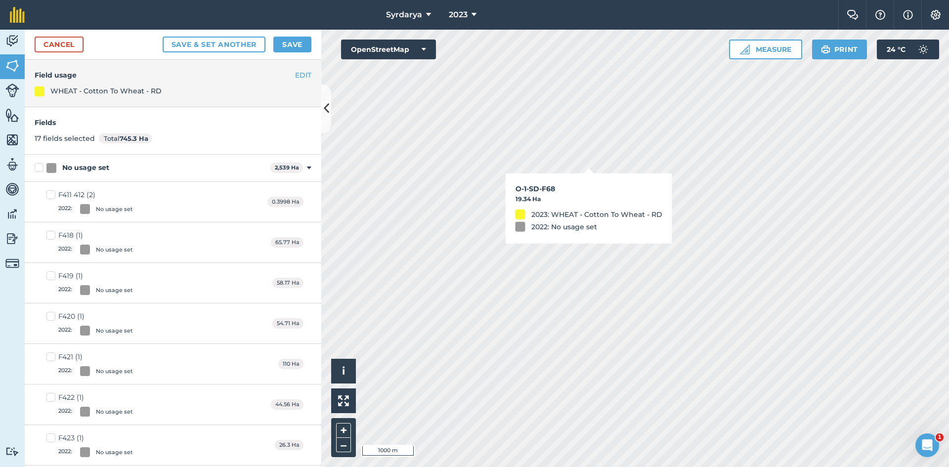
checkbox input "true"
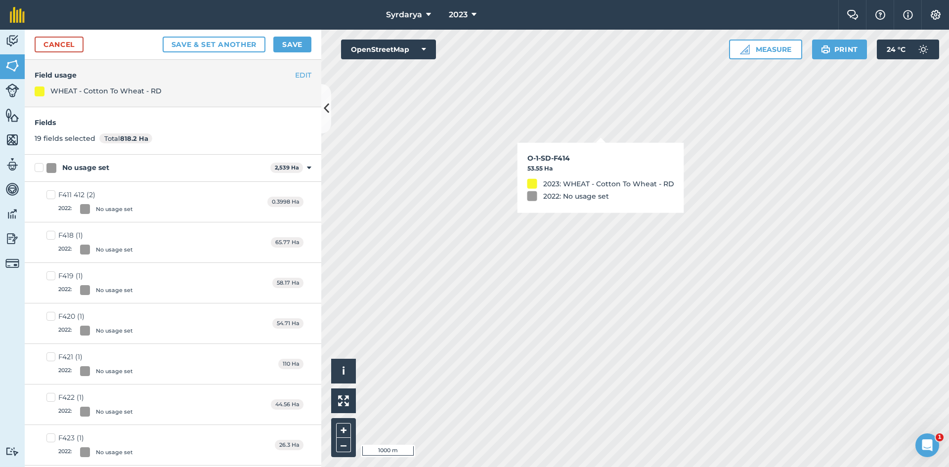
checkbox input "false"
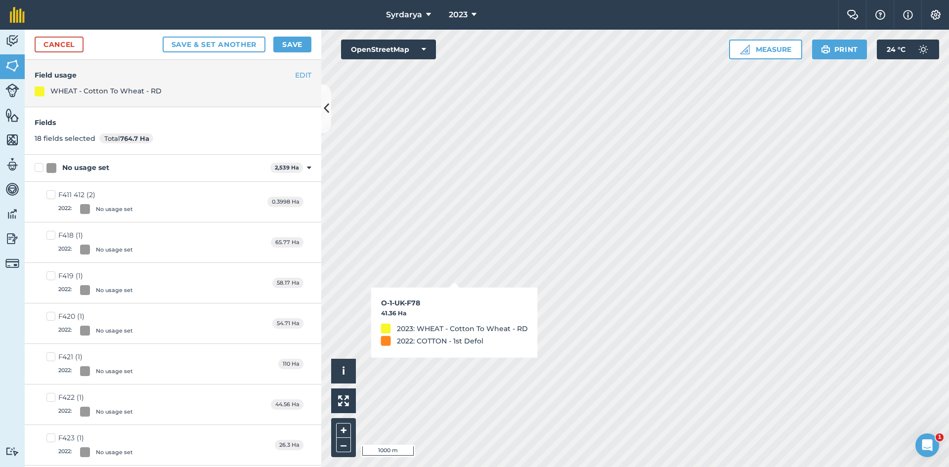
checkbox input "true"
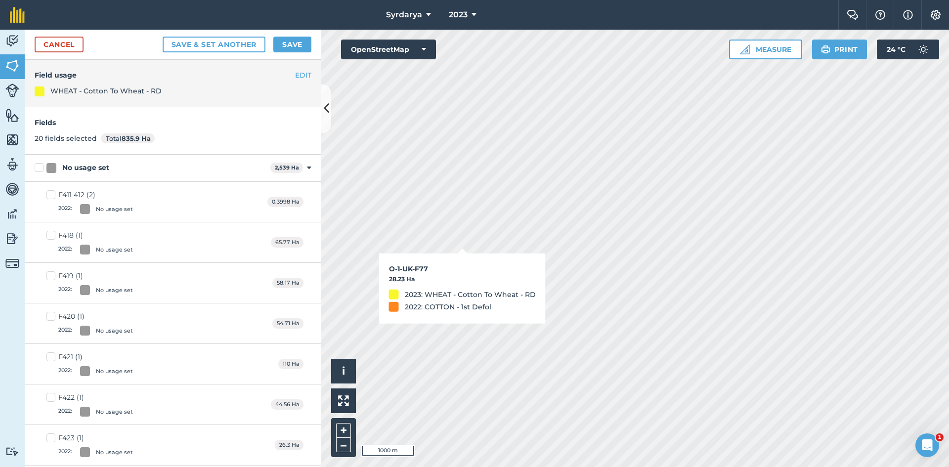
checkbox input "true"
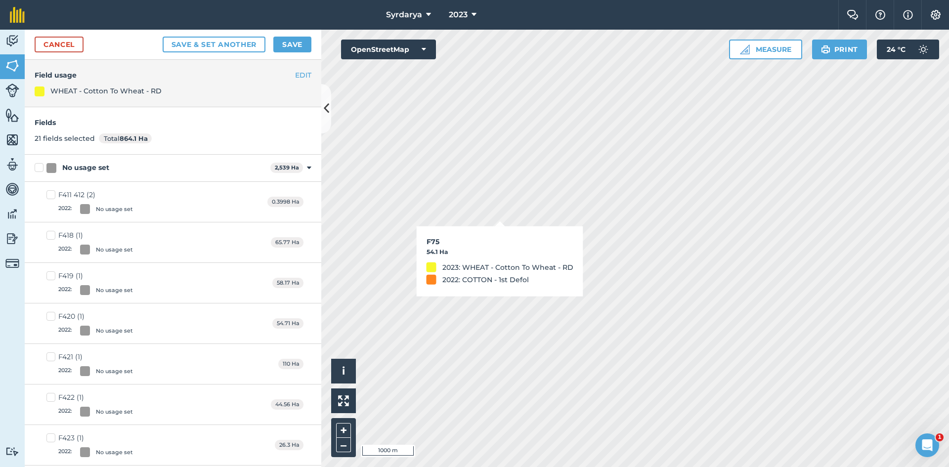
checkbox input "true"
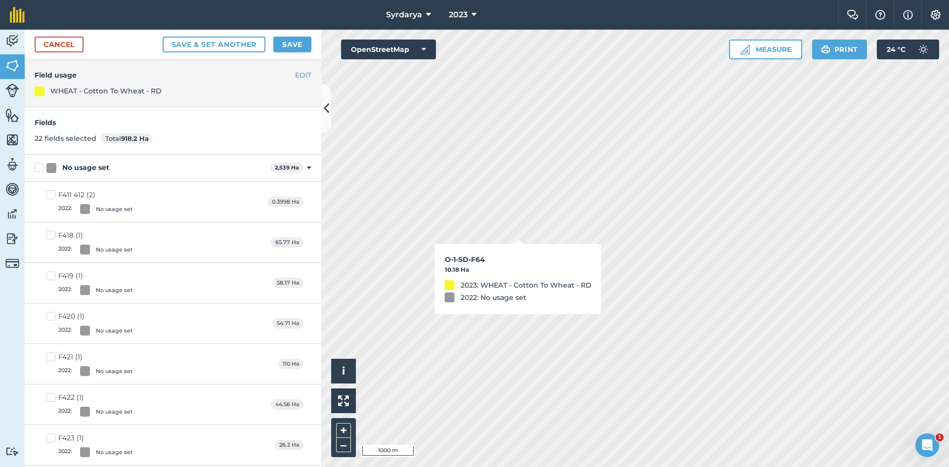
checkbox input "true"
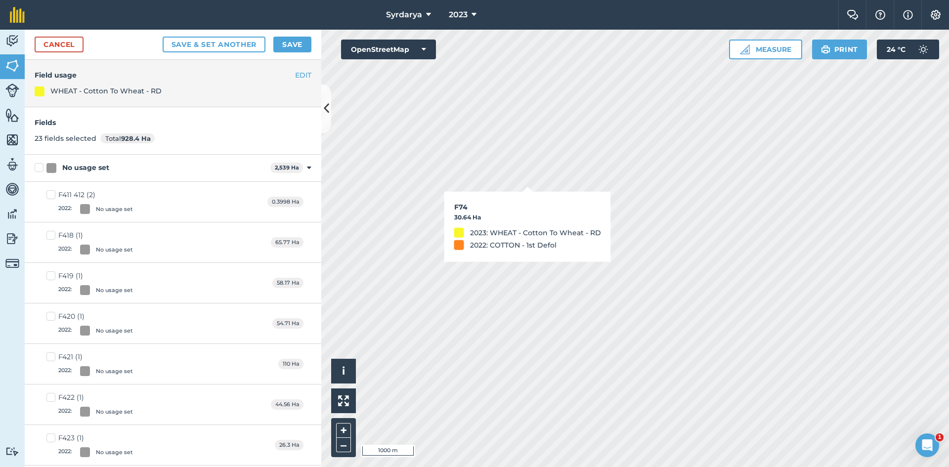
checkbox input "true"
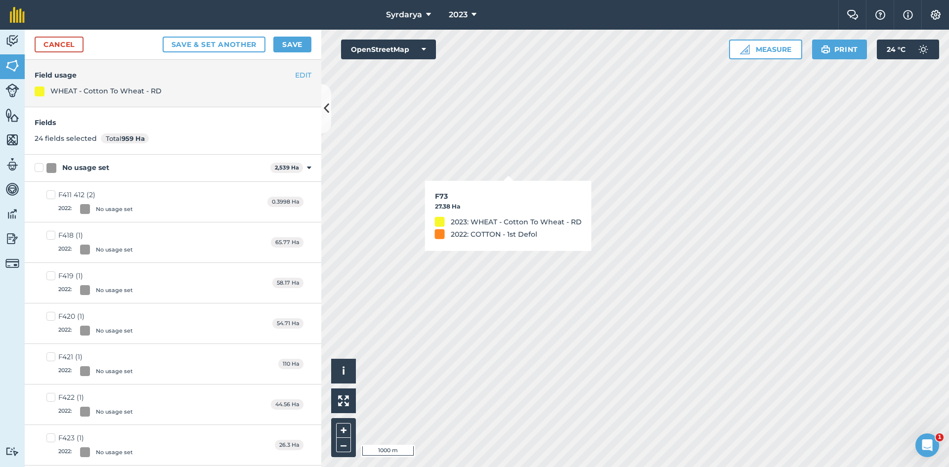
checkbox input "true"
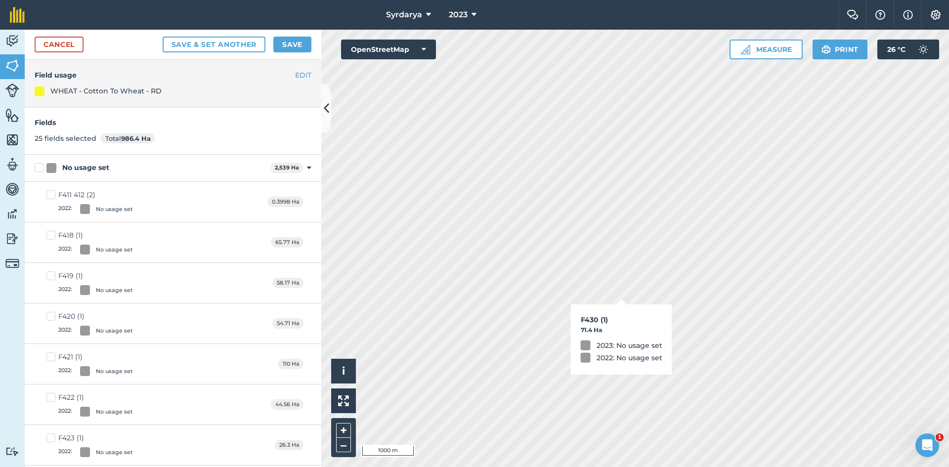
checkbox input "true"
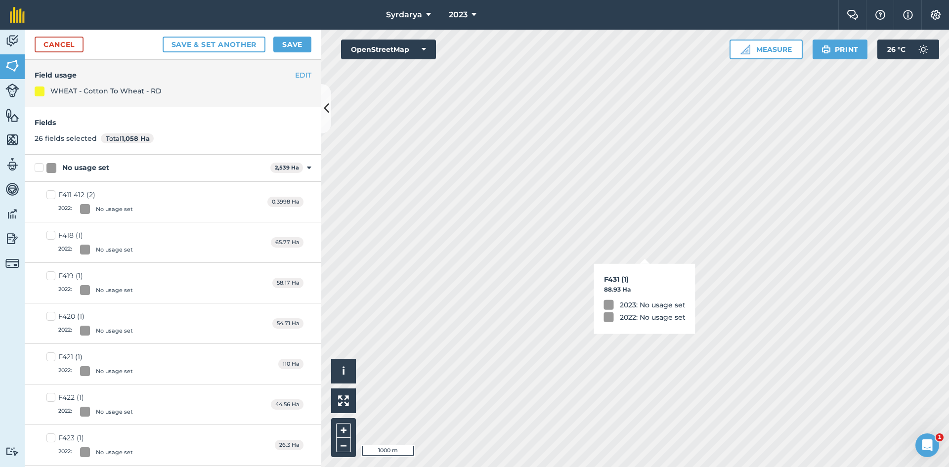
checkbox input "true"
click at [292, 43] on button "Save" at bounding box center [292, 45] width 38 height 16
